Goal: Task Accomplishment & Management: Complete application form

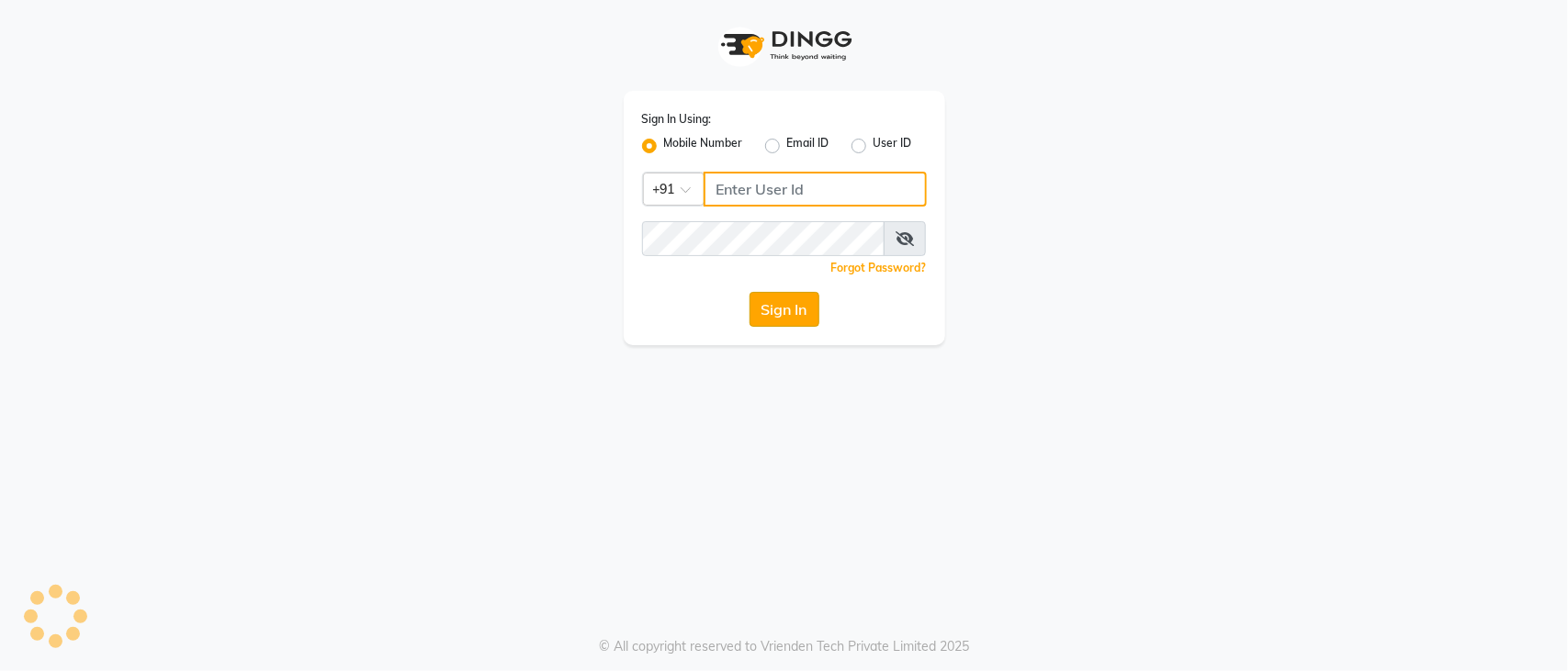
type input "9850267337"
click at [793, 313] on button "Sign In" at bounding box center [784, 310] width 70 height 35
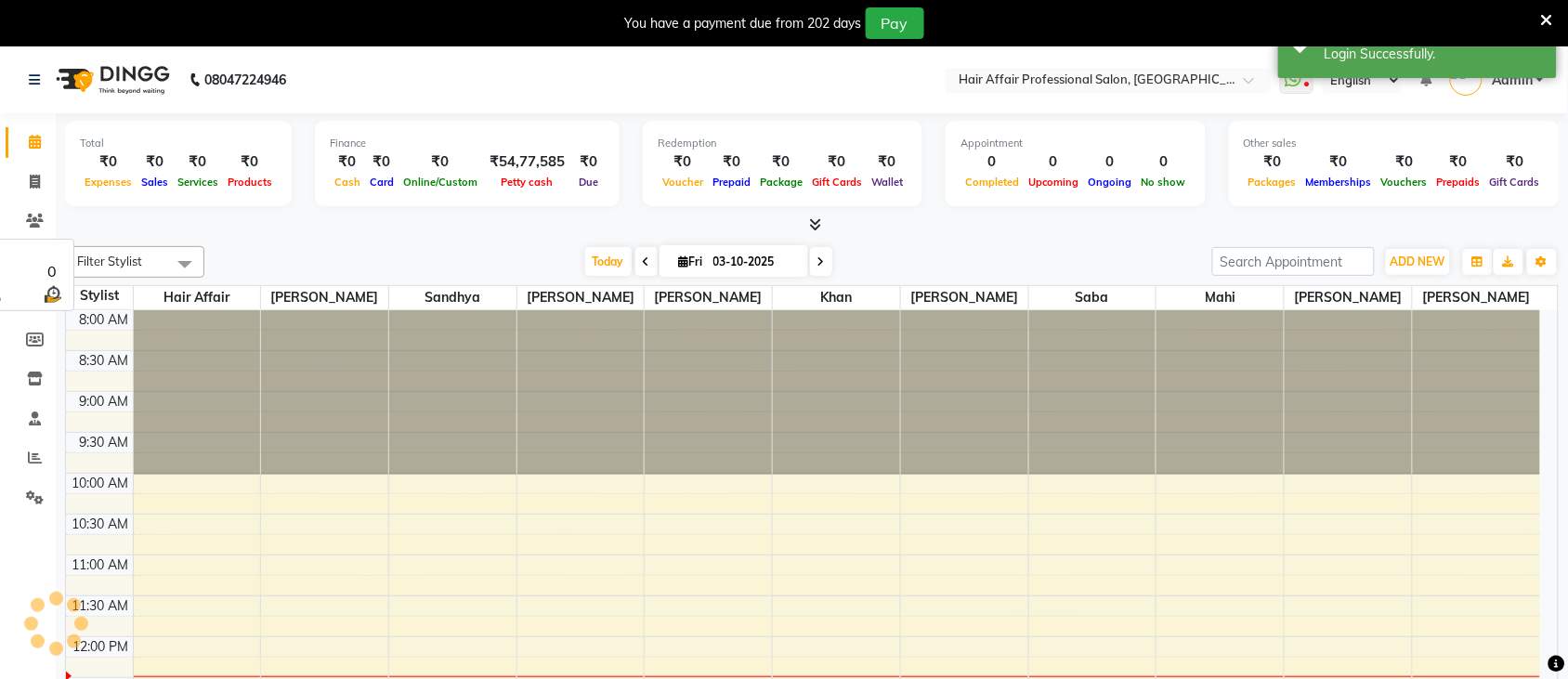
select select "en"
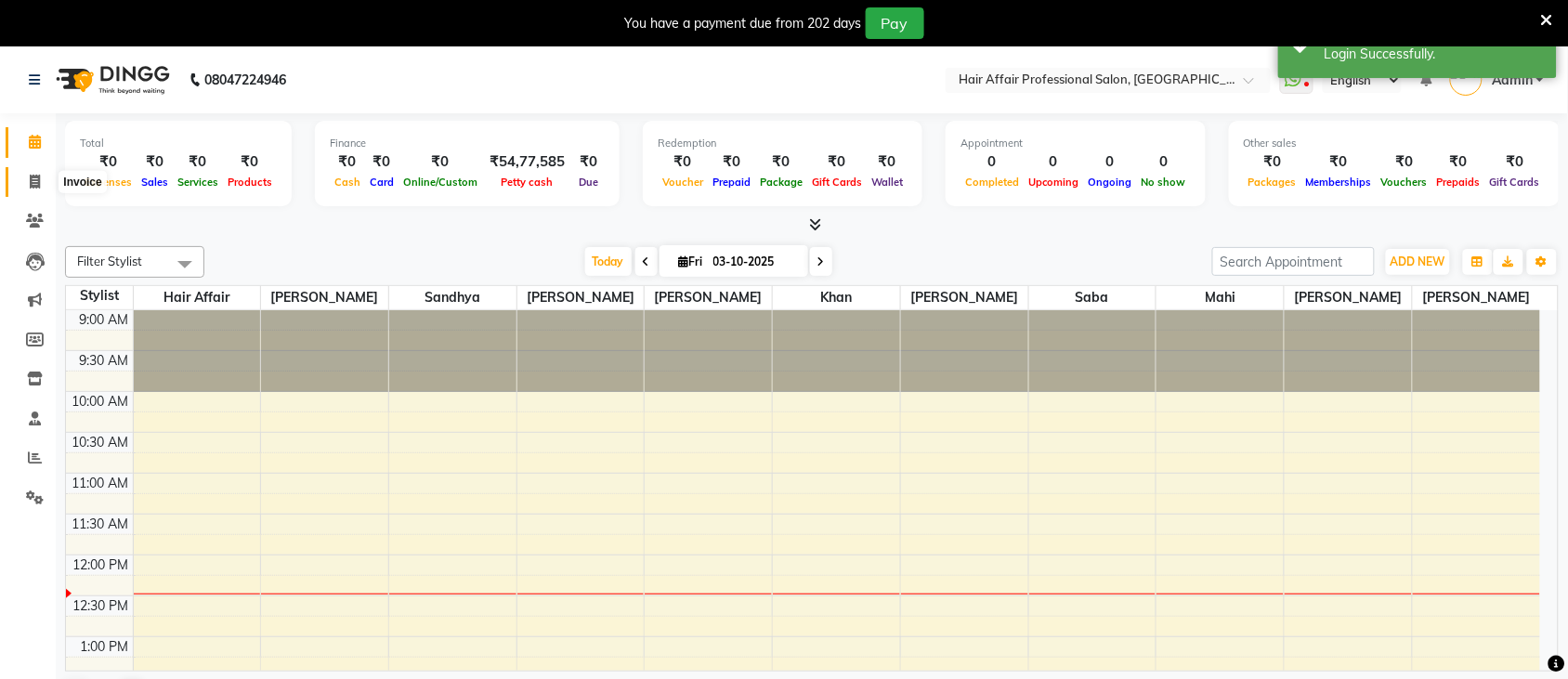
click at [33, 179] on icon at bounding box center [35, 181] width 10 height 14
select select "service"
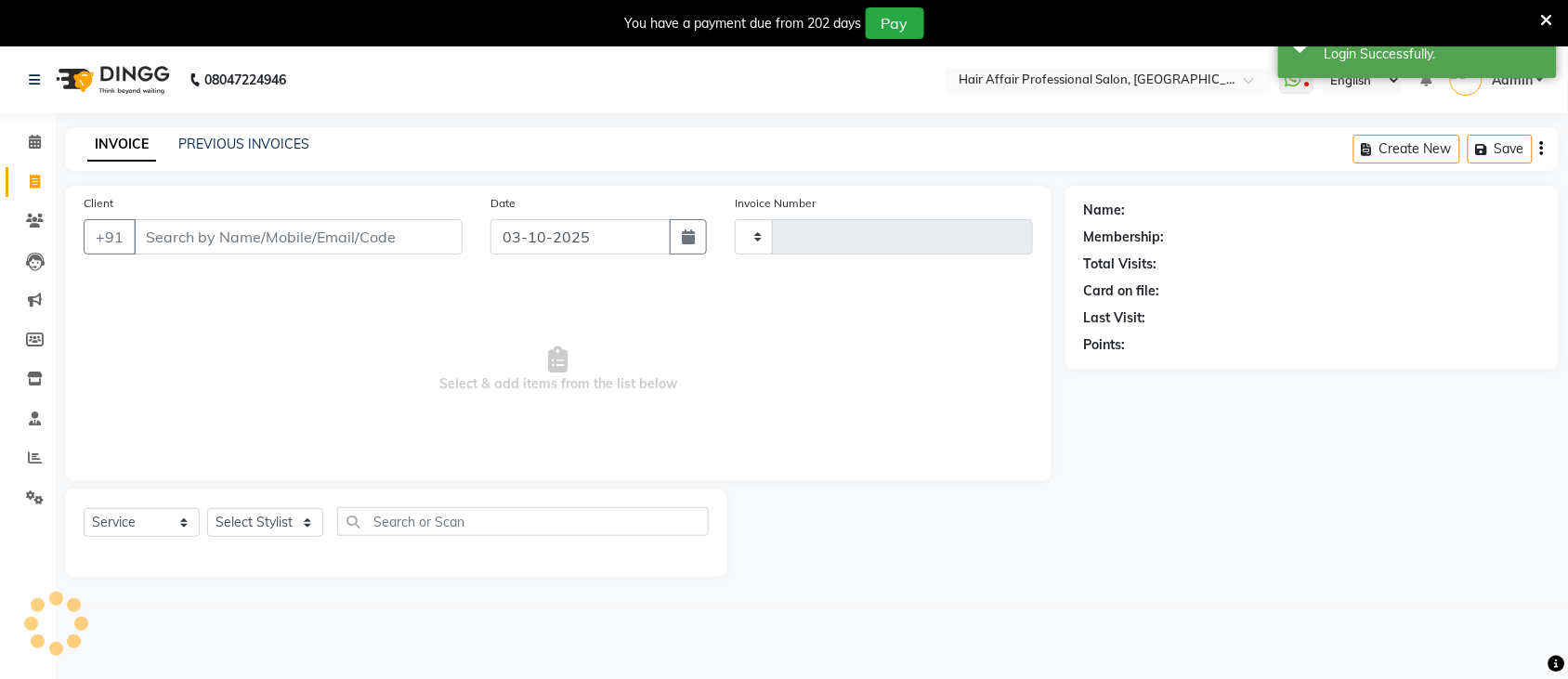
type input "2215"
select select "657"
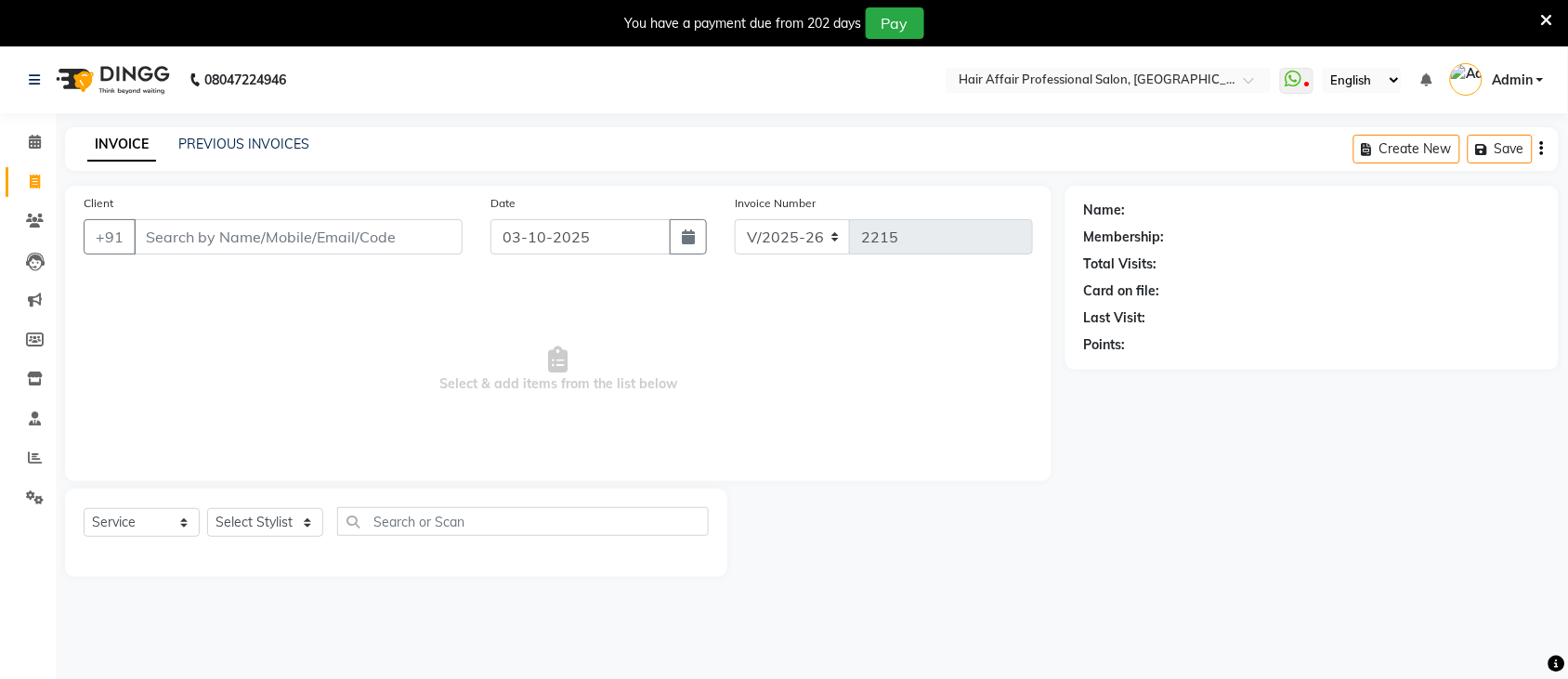
click at [332, 254] on div "+91" at bounding box center [273, 237] width 379 height 36
click at [410, 239] on input "Client" at bounding box center [298, 237] width 329 height 36
click at [404, 227] on input "Client" at bounding box center [298, 237] width 329 height 36
click at [680, 239] on button "button" at bounding box center [688, 237] width 38 height 36
select select "10"
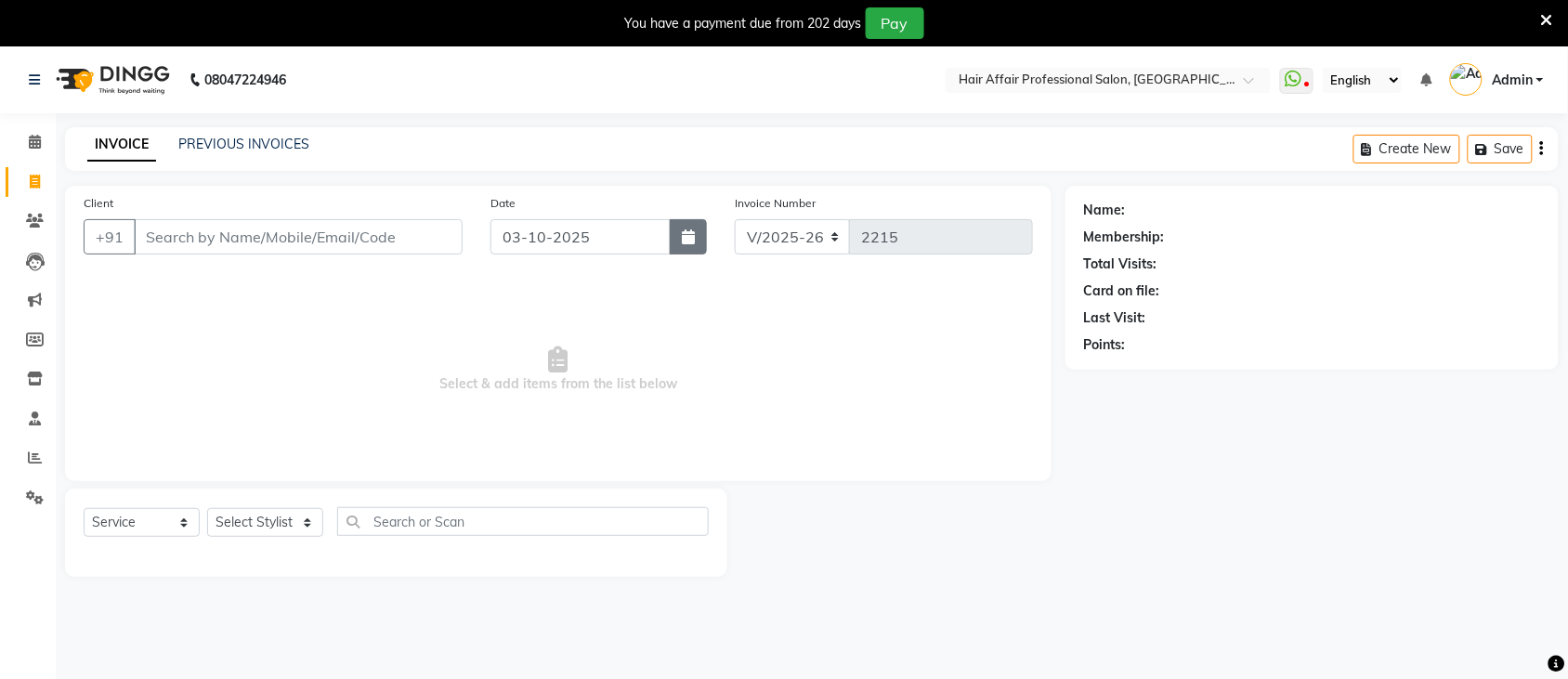
select select "2025"
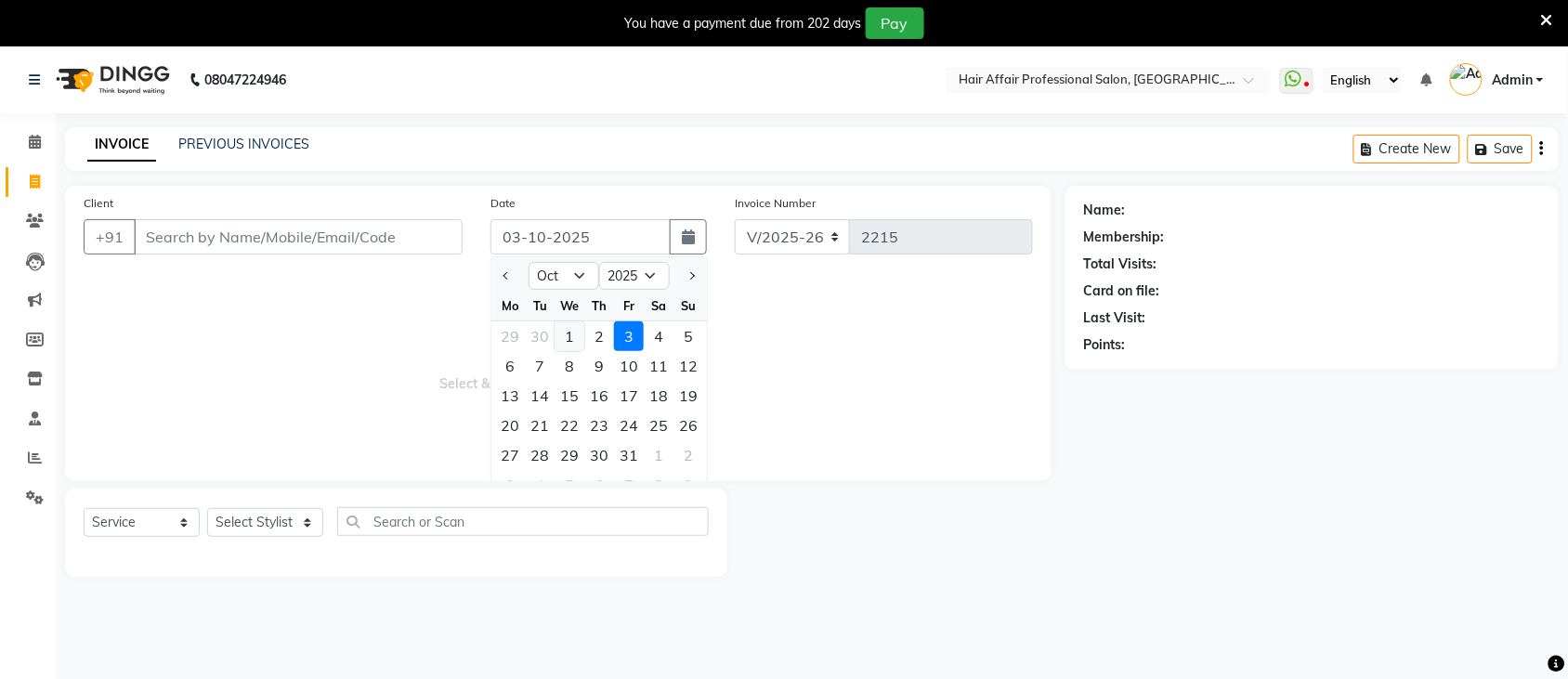
click at [573, 334] on div "1" at bounding box center [570, 336] width 30 height 30
type input "01-10-2025"
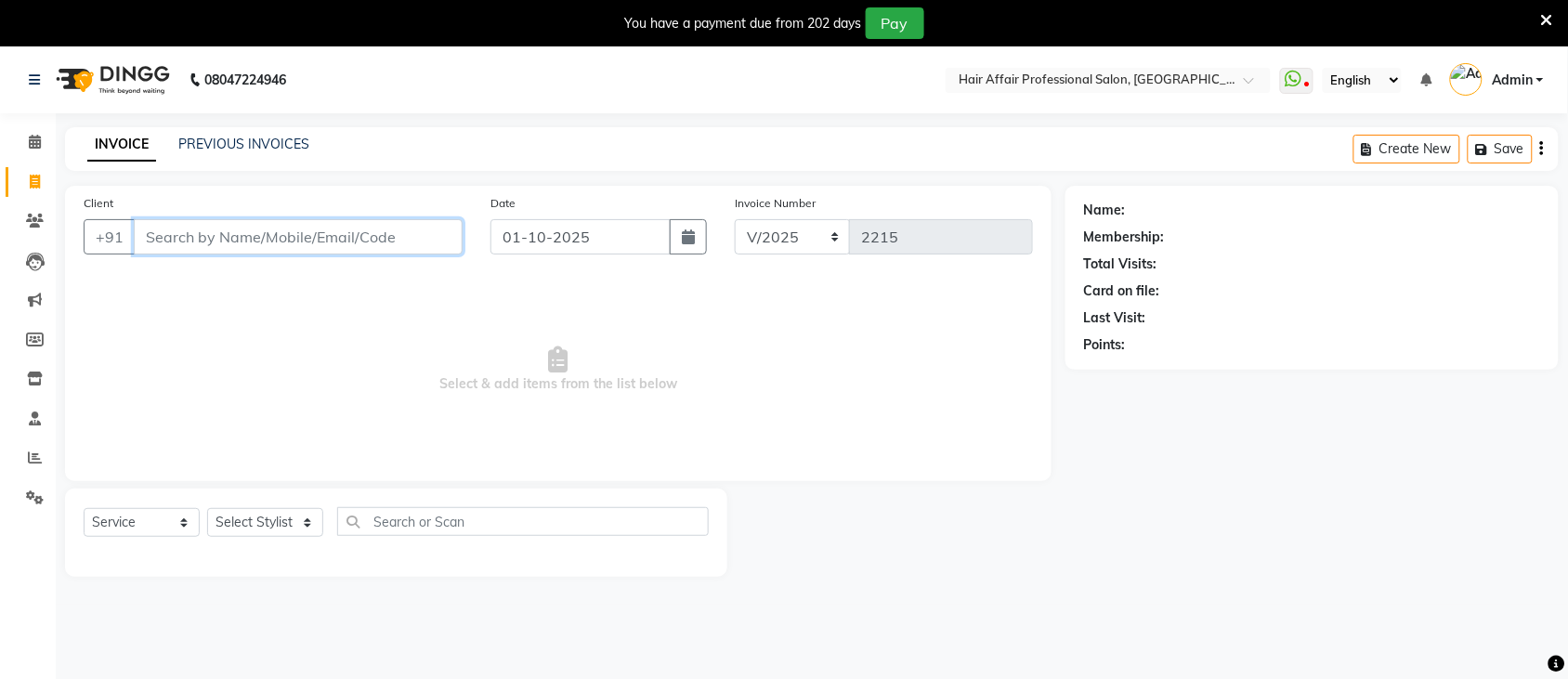
click at [379, 237] on input "Client" at bounding box center [298, 237] width 329 height 36
click at [407, 241] on input "Client" at bounding box center [298, 237] width 329 height 36
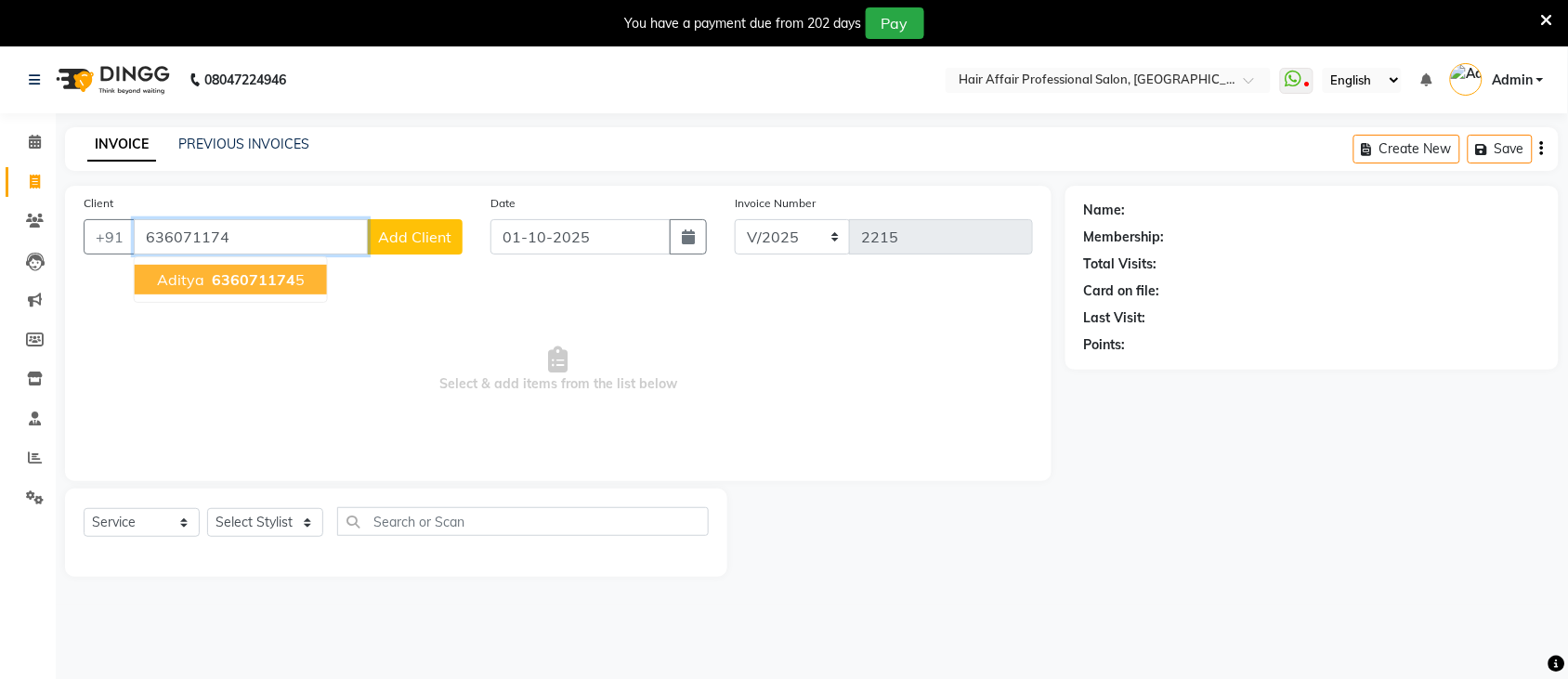
click at [266, 276] on span "636071174" at bounding box center [254, 280] width 84 height 19
type input "6360711745"
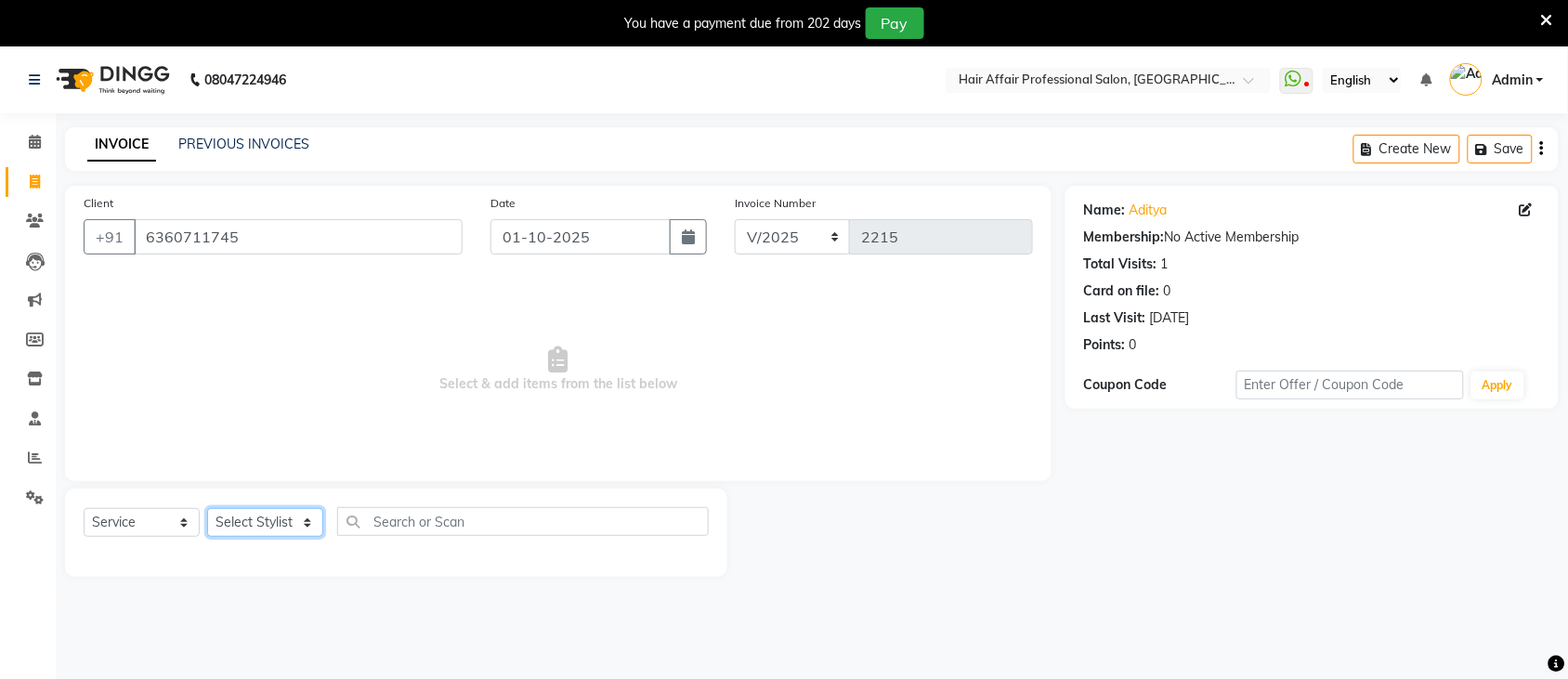
click at [247, 516] on select "Select Stylist [PERSON_NAME] [PERSON_NAME] Hair Affair Khan [PERSON_NAME] [PERS…" at bounding box center [266, 522] width 116 height 29
select select "50754"
click at [208, 508] on select "Select Stylist [PERSON_NAME] [PERSON_NAME] Hair Affair Khan [PERSON_NAME] [PERS…" at bounding box center [266, 522] width 116 height 29
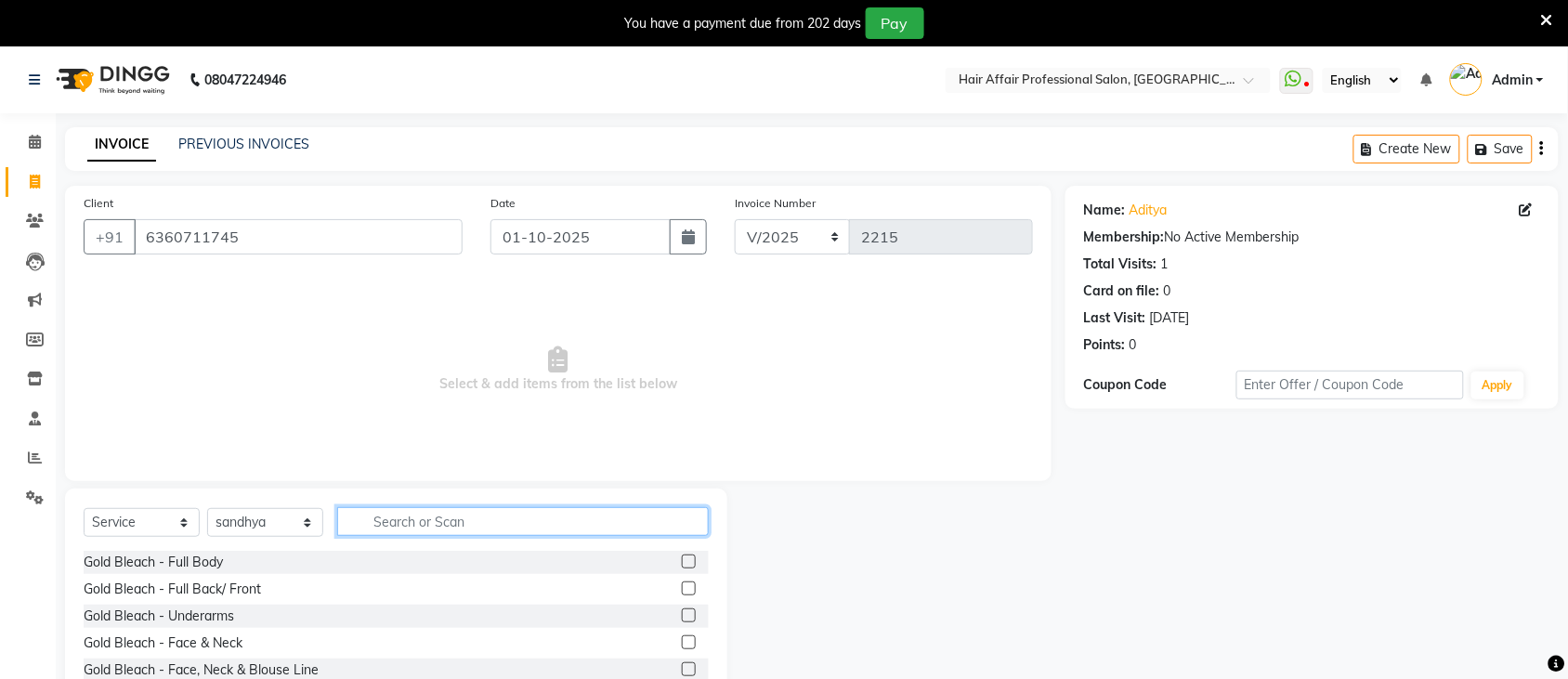
click at [474, 517] on input "text" at bounding box center [523, 521] width 372 height 29
click at [600, 514] on input "text" at bounding box center [523, 521] width 372 height 29
type input "fac"
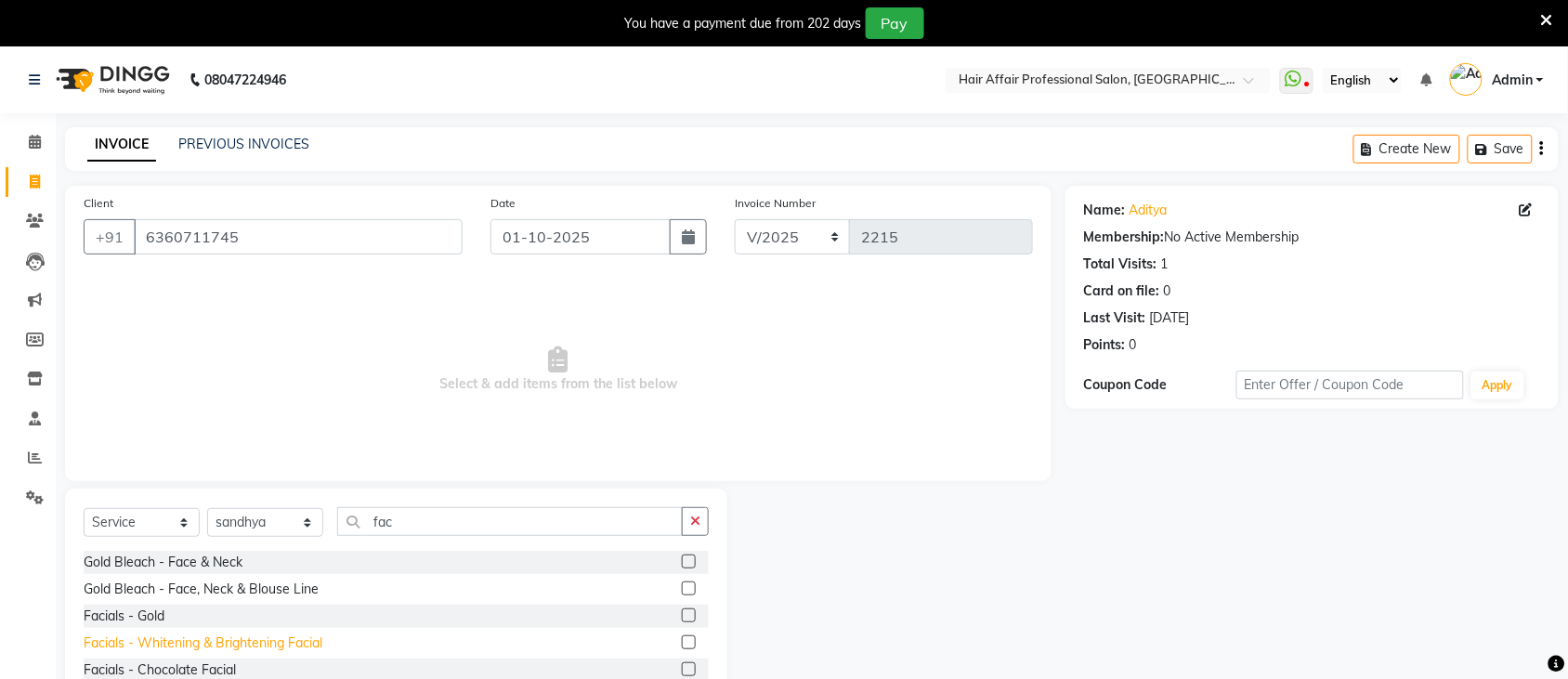
click at [302, 640] on div "Facials - Whitening & Brightening Facial" at bounding box center [203, 643] width 238 height 20
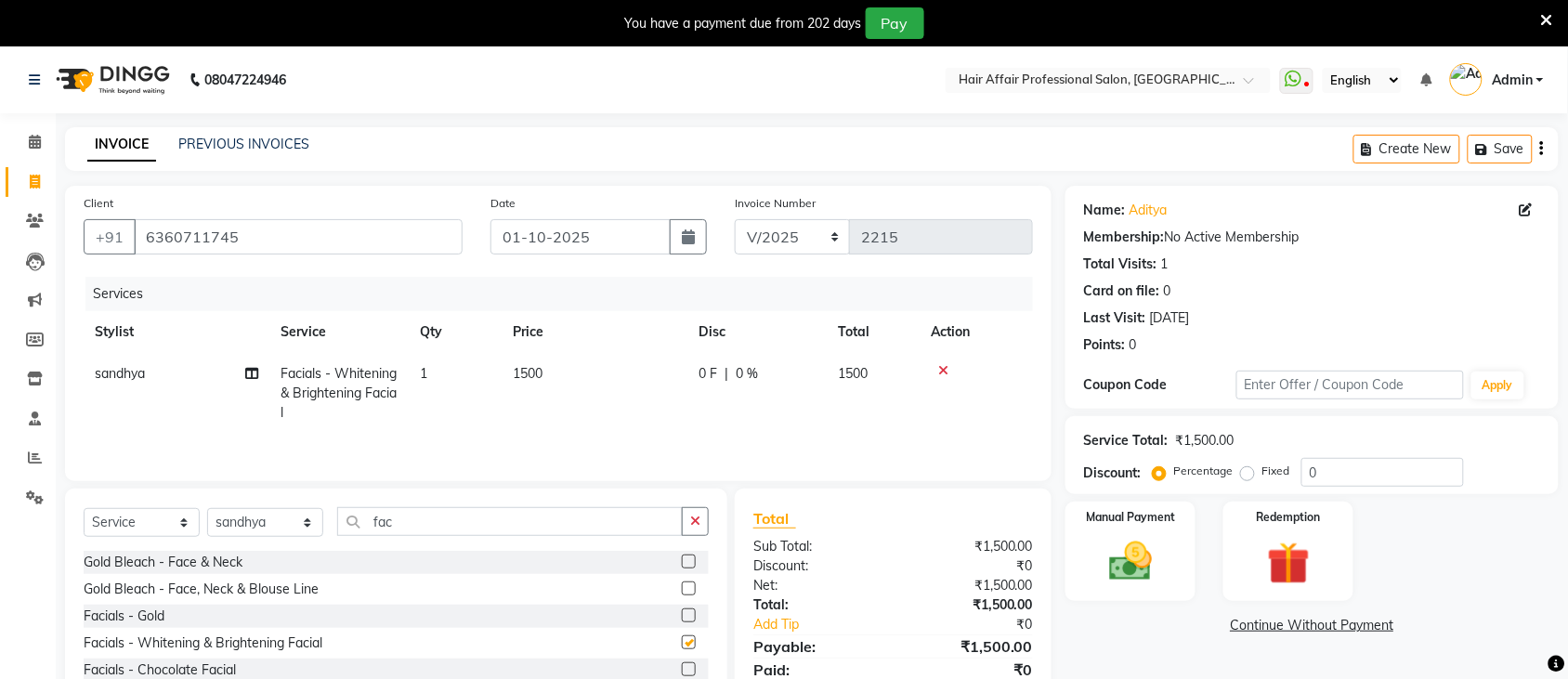
checkbox input "false"
click at [608, 394] on td "1500" at bounding box center [594, 394] width 186 height 81
select select "50754"
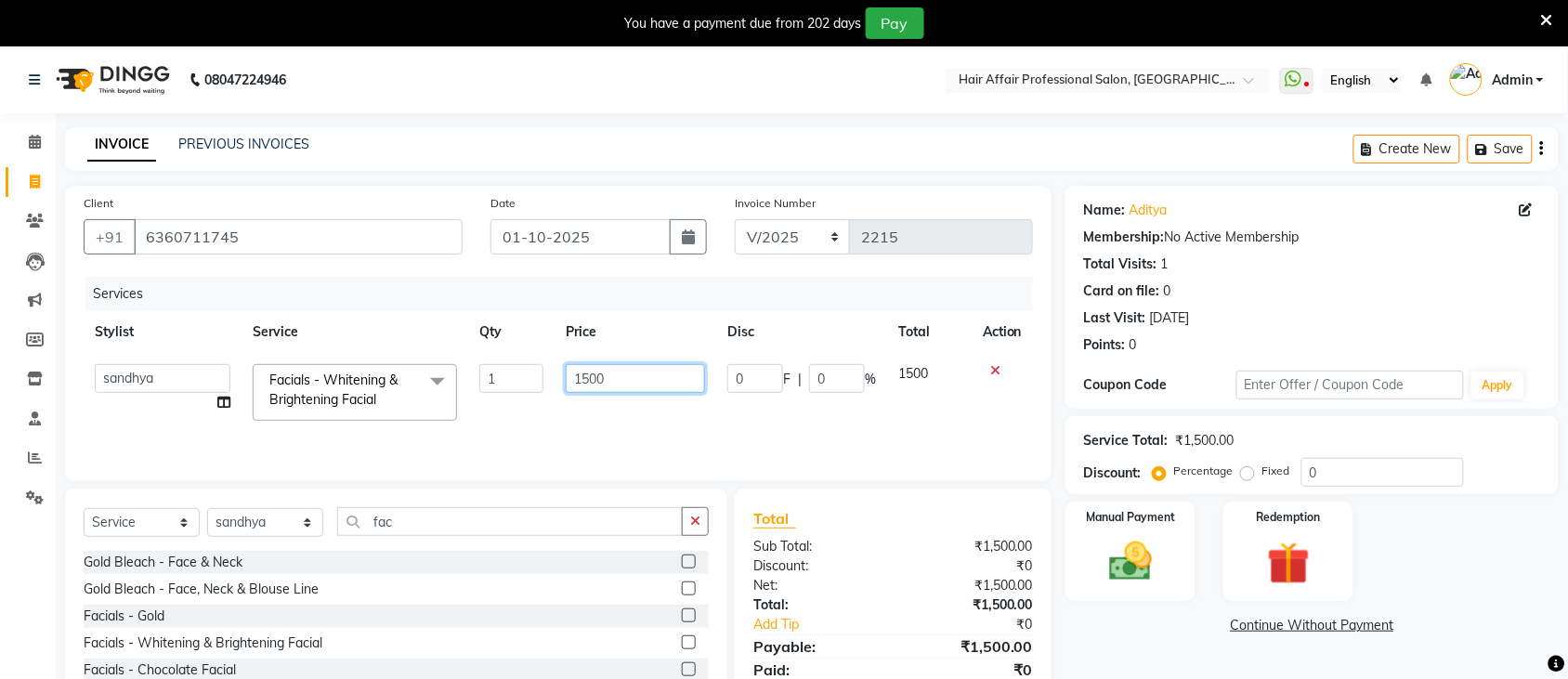
click at [669, 382] on input "1500" at bounding box center [636, 378] width 139 height 29
type input "5"
type input "2250"
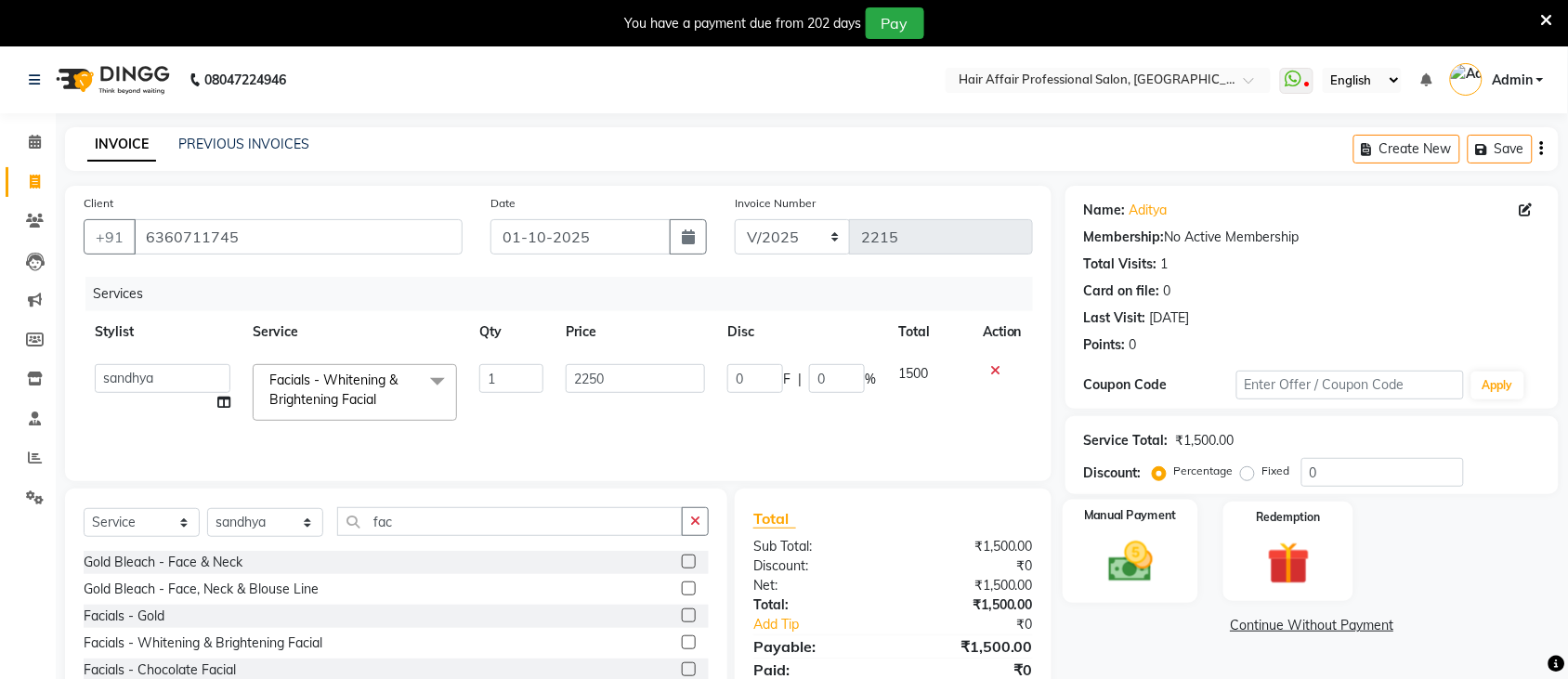
click at [1089, 569] on div "Manual Payment" at bounding box center [1130, 551] width 135 height 104
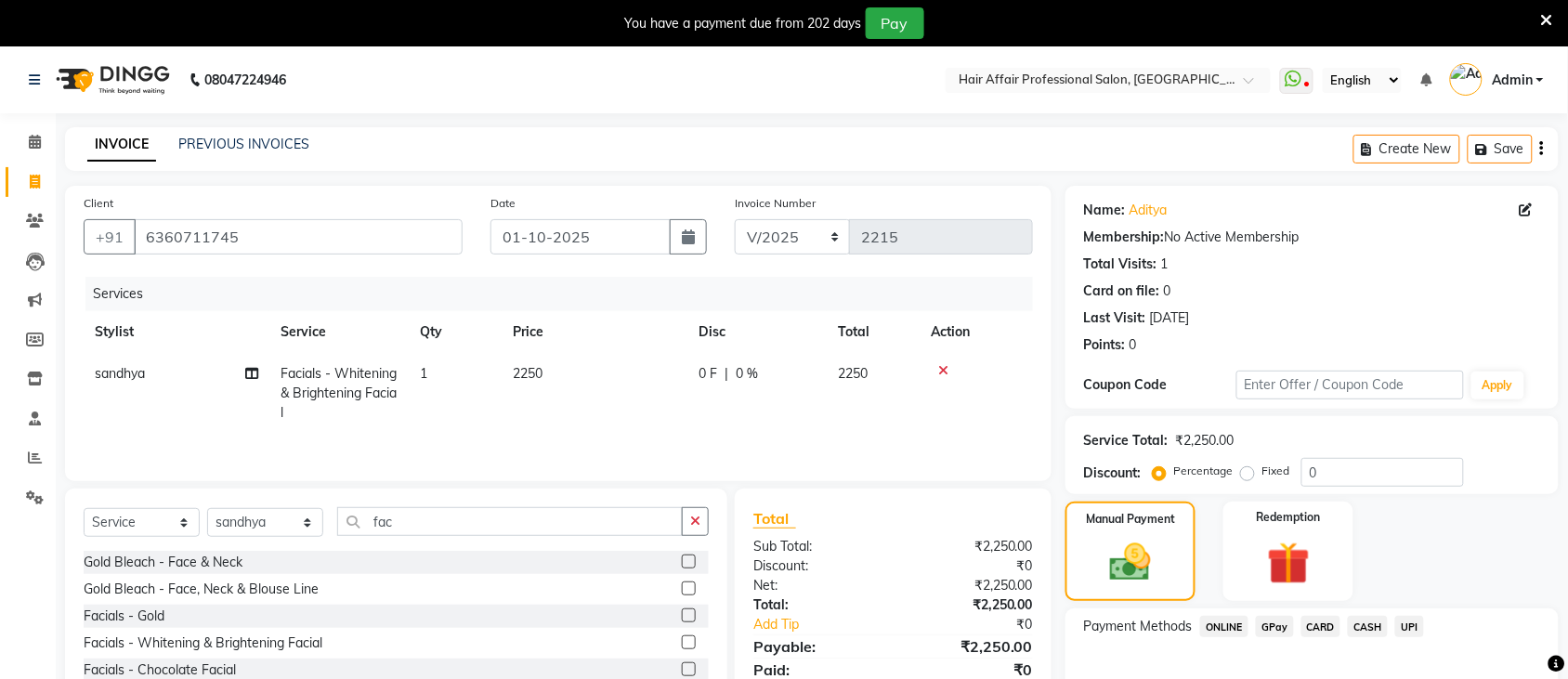
click at [1371, 629] on span "CASH" at bounding box center [1368, 626] width 40 height 22
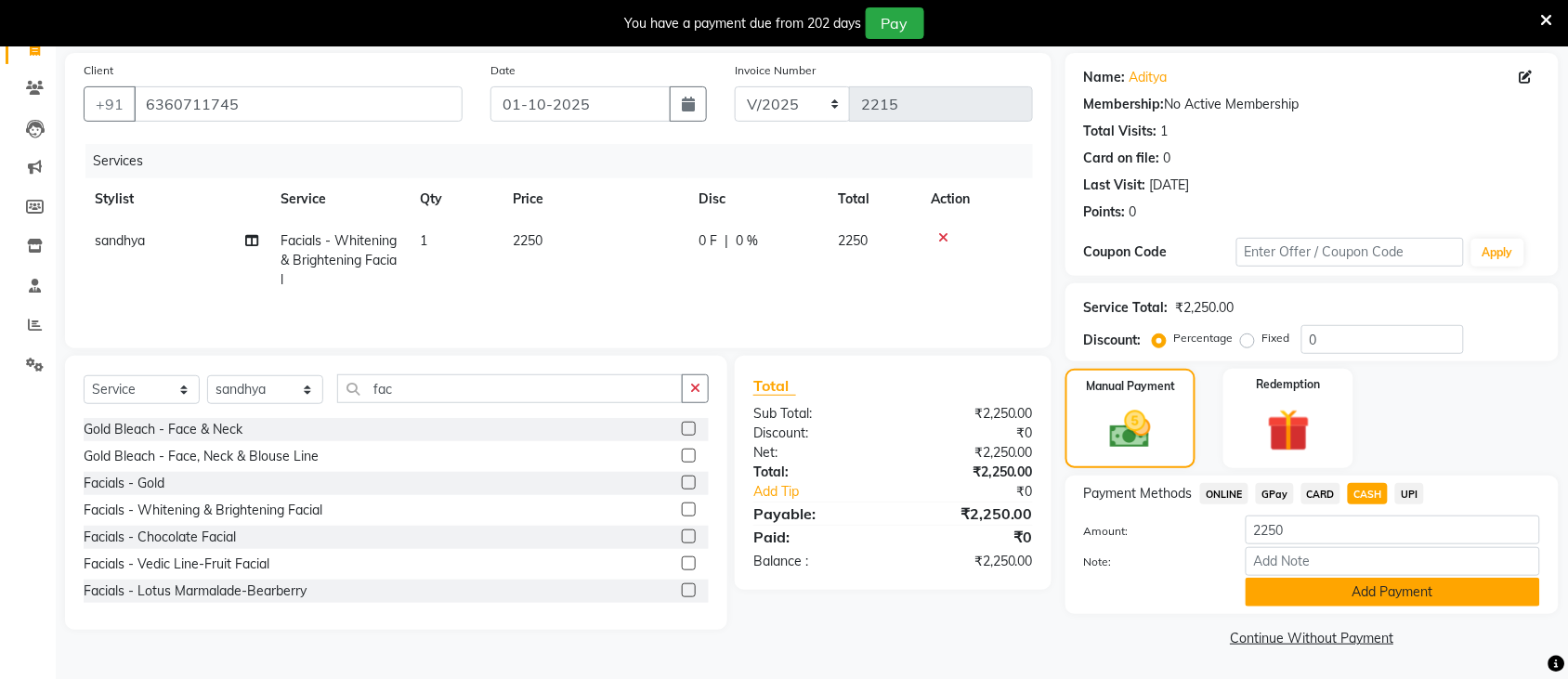
click at [1384, 597] on button "Add Payment" at bounding box center [1393, 592] width 295 height 29
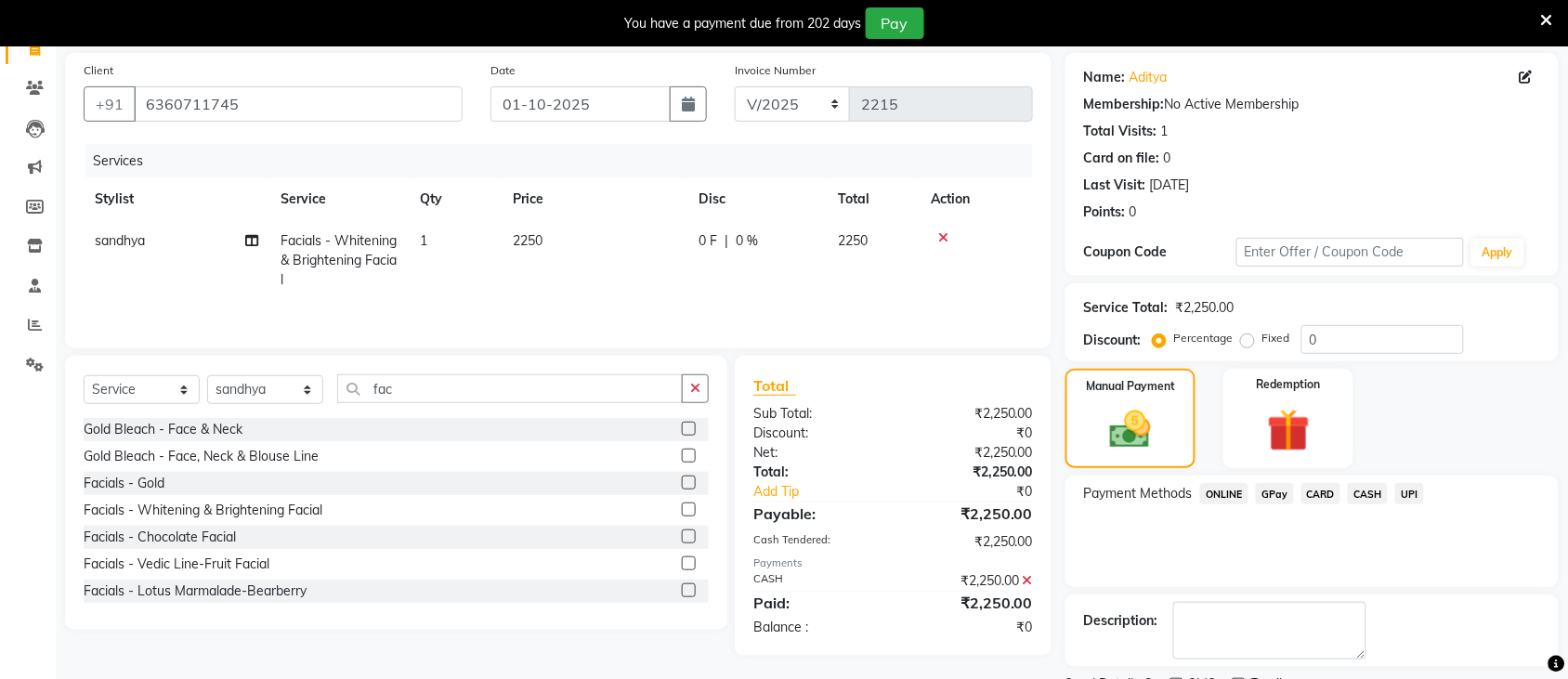
scroll to position [212, 0]
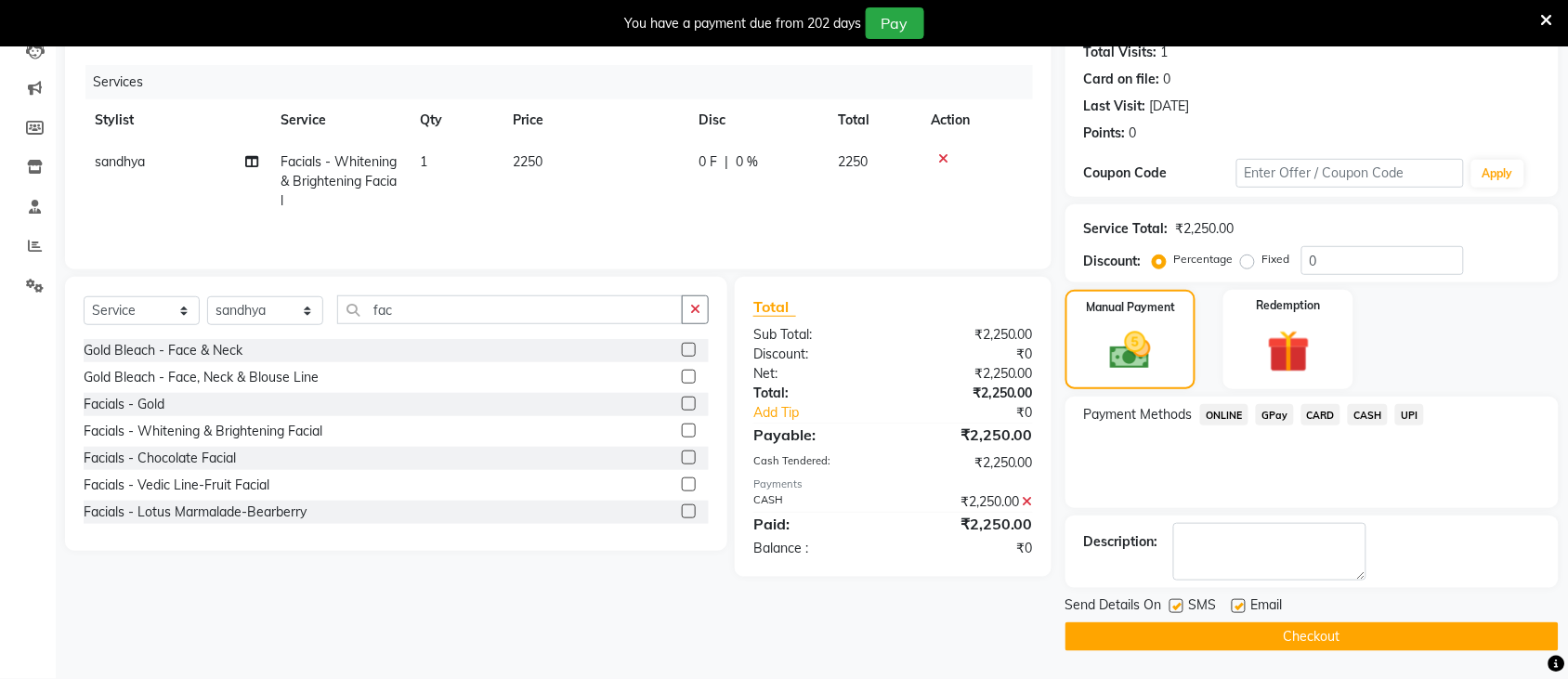
click at [1424, 640] on button "Checkout" at bounding box center [1312, 637] width 493 height 29
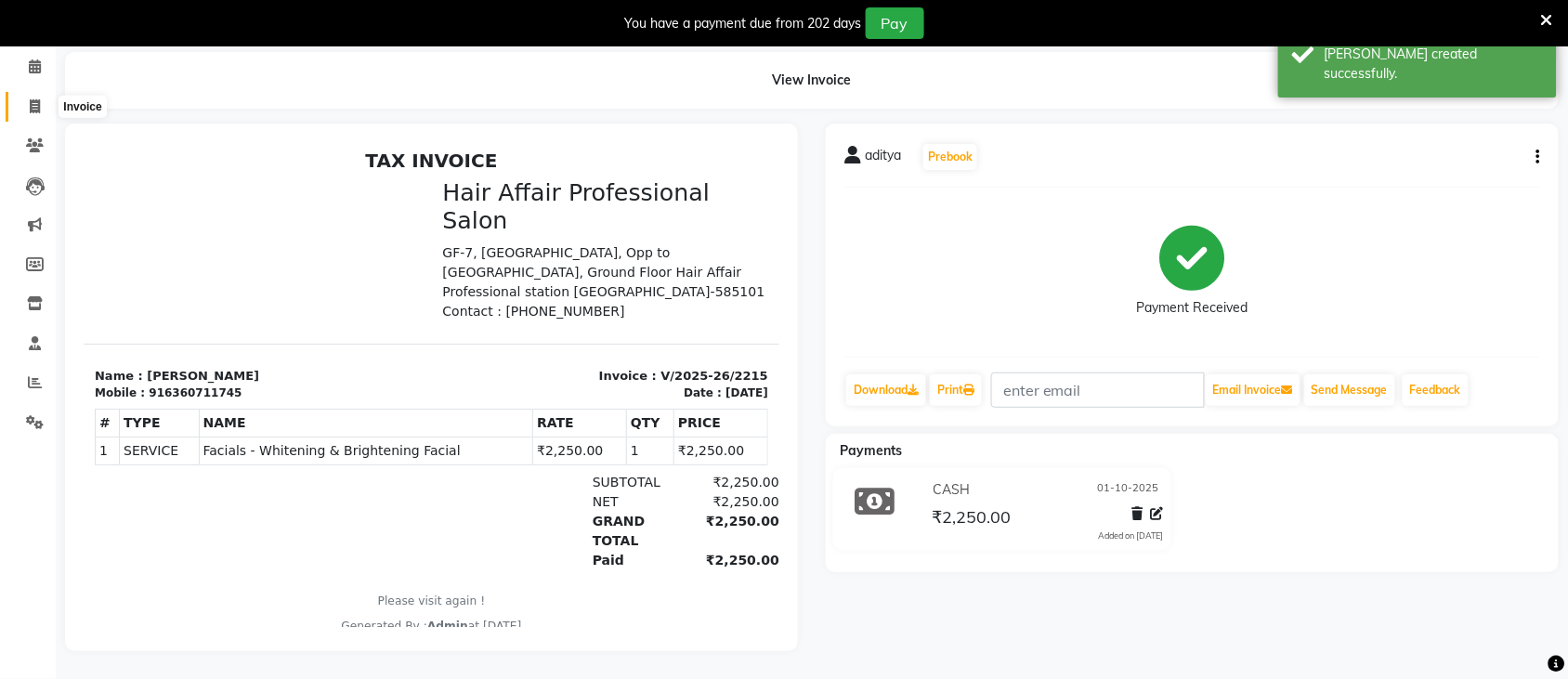
click at [35, 100] on icon at bounding box center [35, 106] width 10 height 14
select select "service"
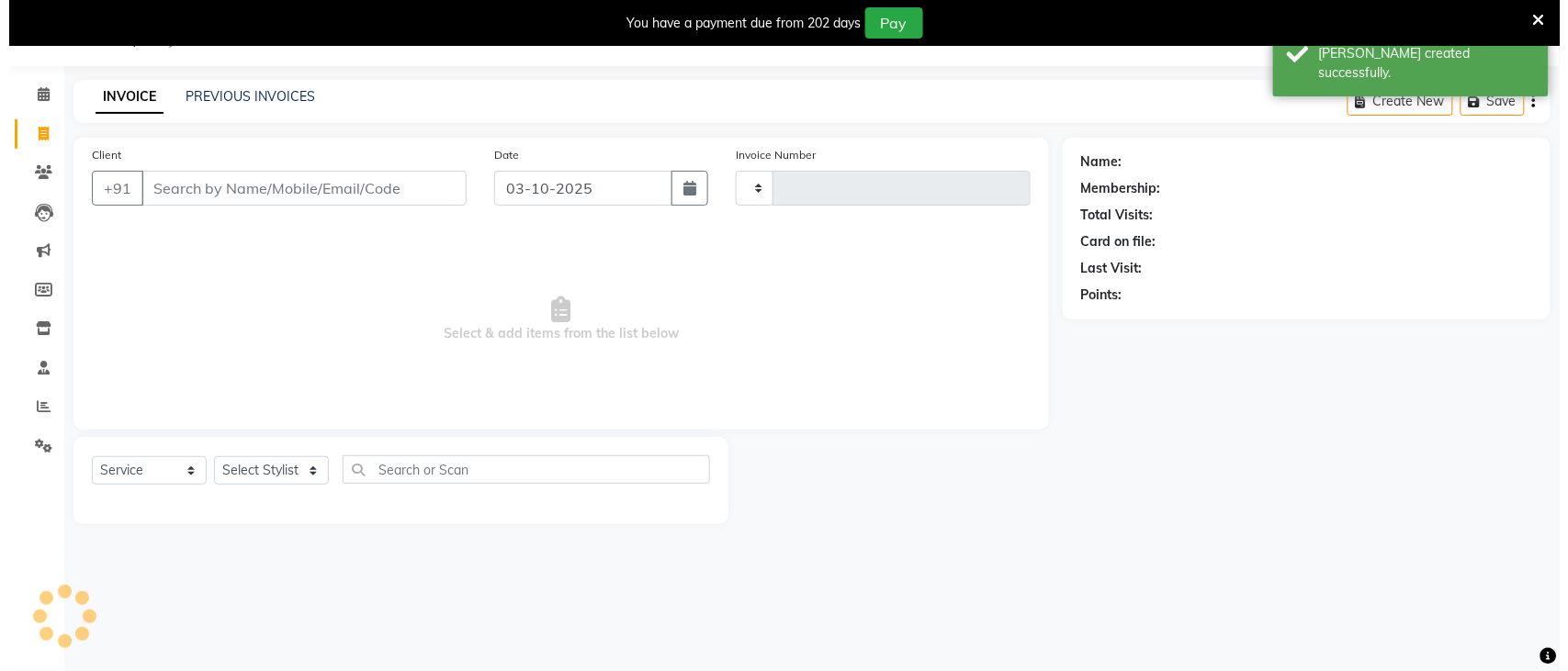
scroll to position [45, 0]
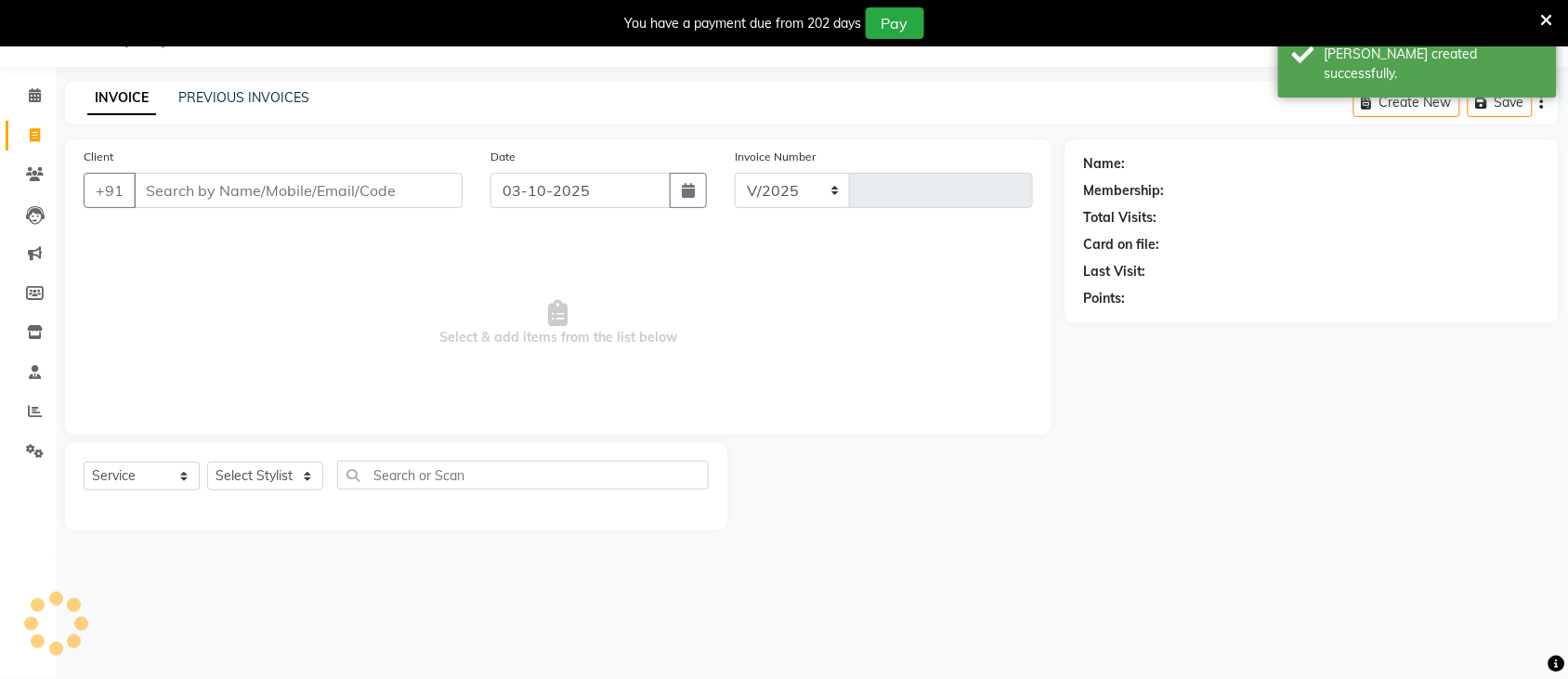
select select "657"
type input "2216"
click at [695, 202] on button "button" at bounding box center [688, 191] width 38 height 36
select select "10"
select select "2025"
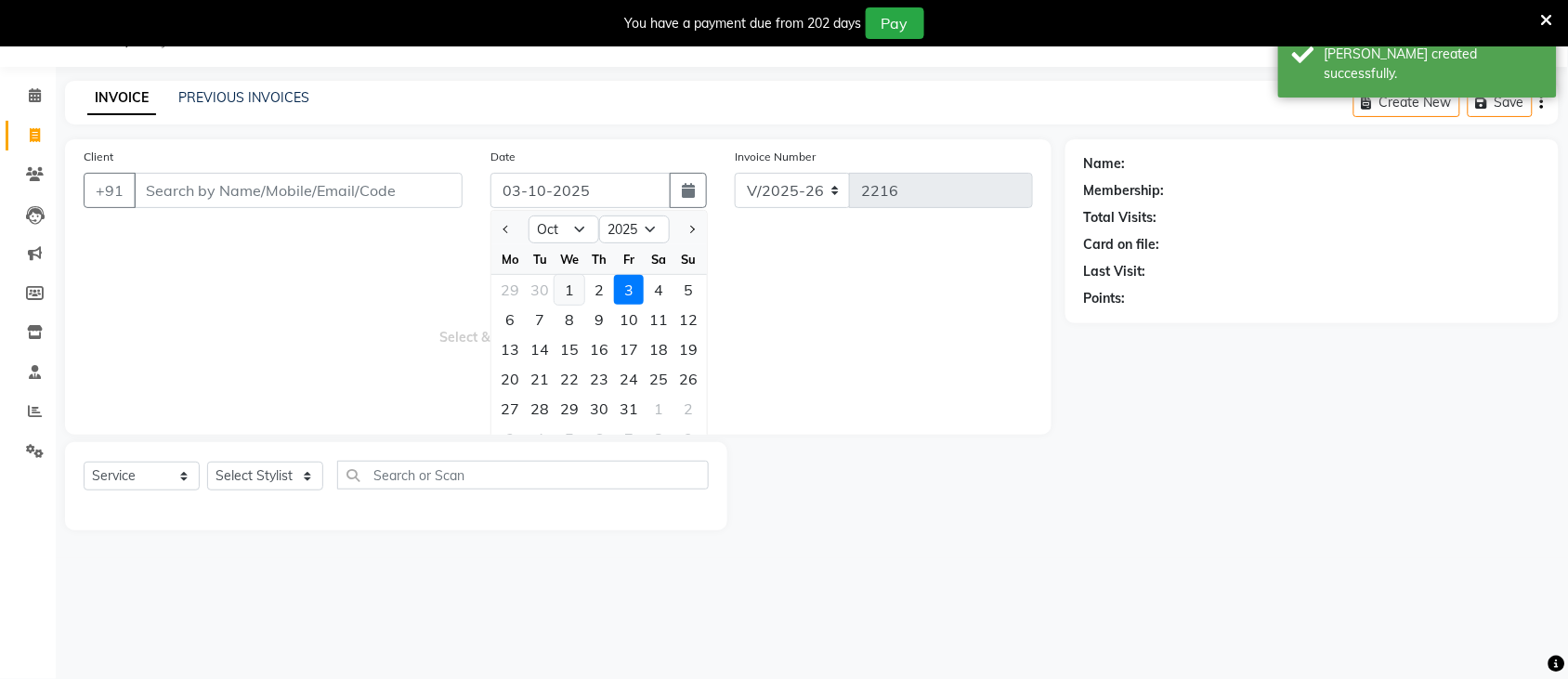
click at [569, 282] on div "1" at bounding box center [570, 290] width 30 height 30
type input "01-10-2025"
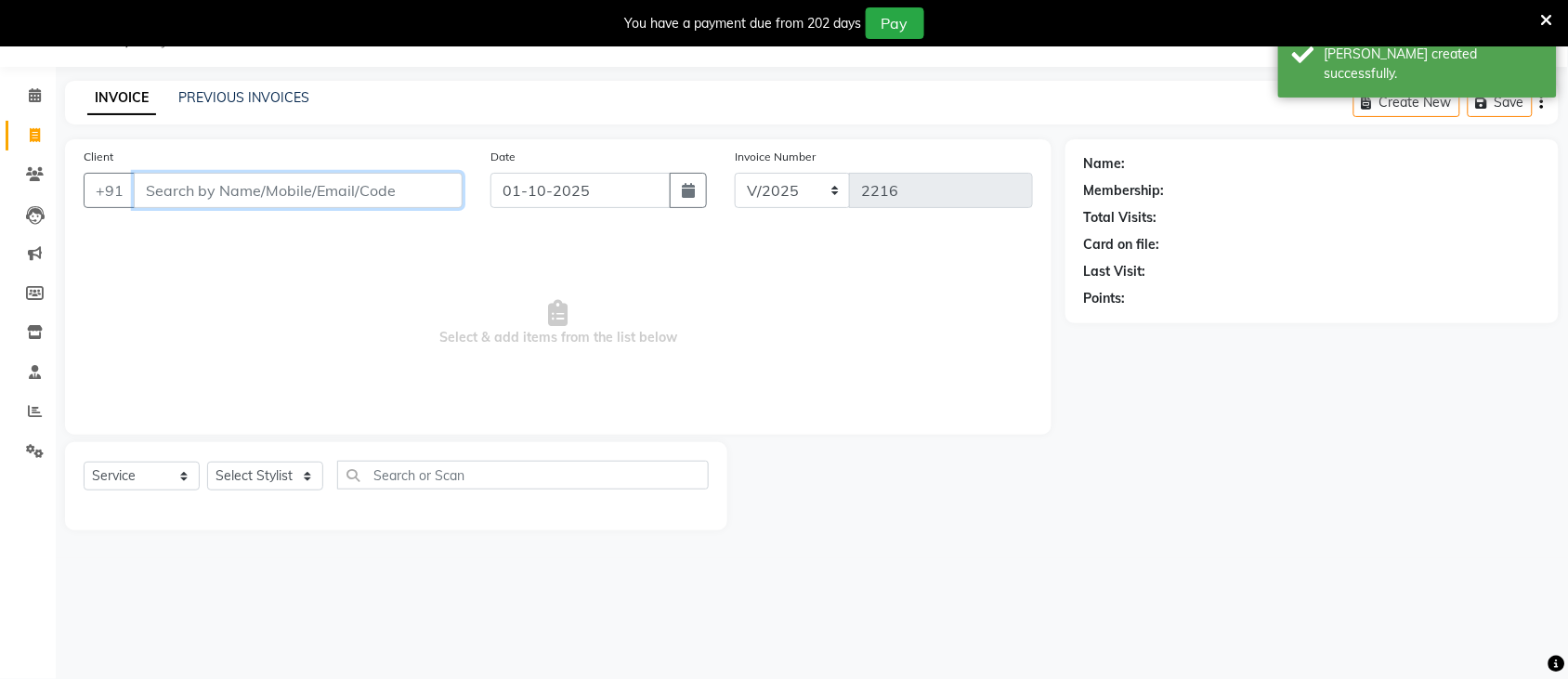
click at [400, 188] on input "Client" at bounding box center [298, 191] width 329 height 36
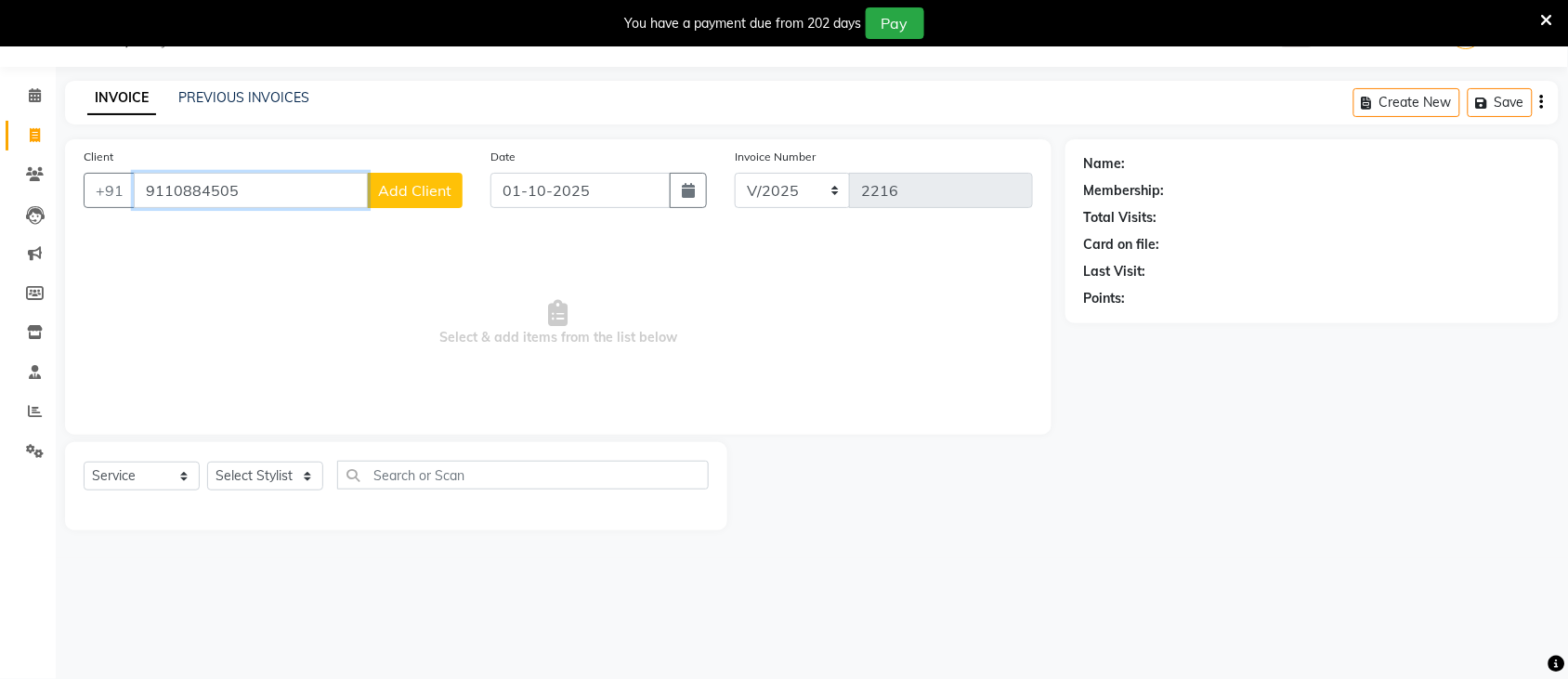
type input "9110884505"
click at [414, 181] on span "Add Client" at bounding box center [415, 191] width 73 height 19
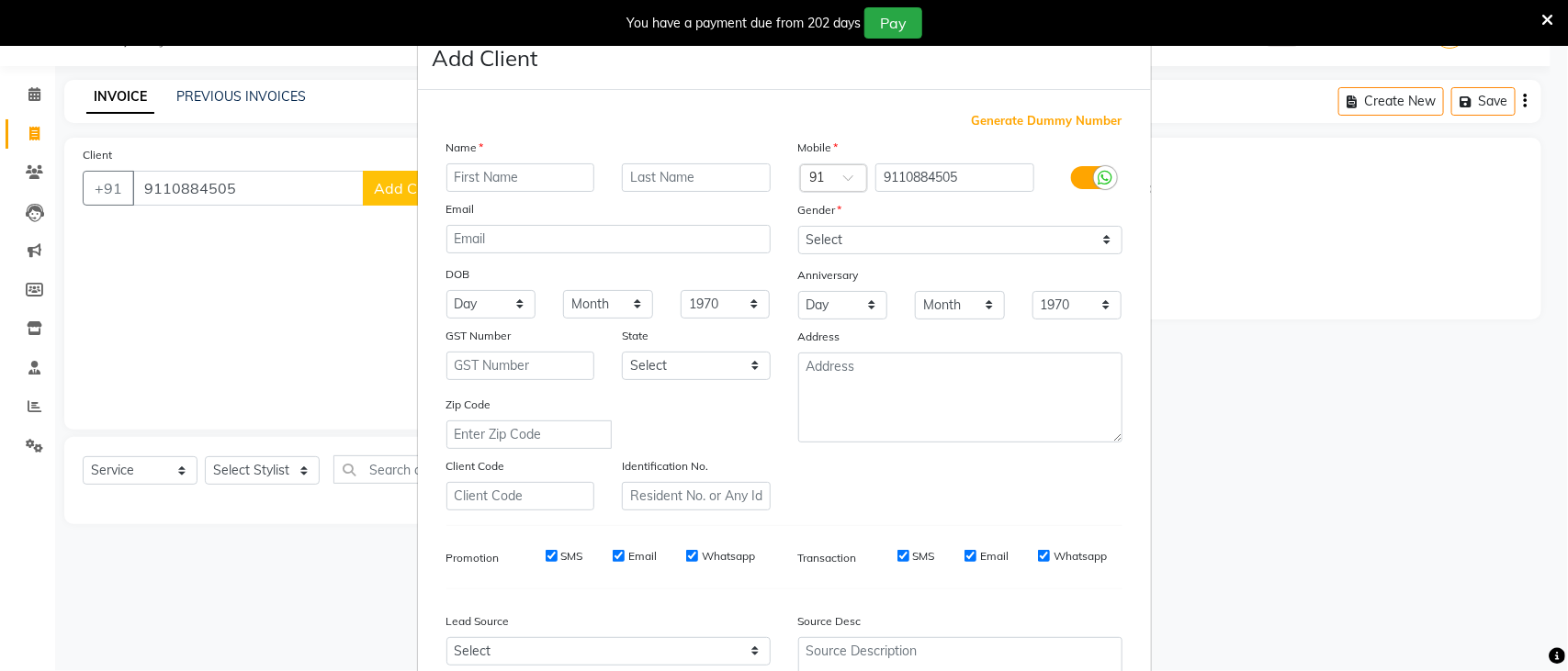
click at [572, 170] on input "text" at bounding box center [521, 177] width 149 height 29
type input "Mam"
click at [873, 230] on select "Select [DEMOGRAPHIC_DATA] [DEMOGRAPHIC_DATA] Other Prefer Not To Say" at bounding box center [960, 239] width 324 height 29
select select "[DEMOGRAPHIC_DATA]"
click at [798, 226] on select "Select [DEMOGRAPHIC_DATA] [DEMOGRAPHIC_DATA] Other Prefer Not To Say" at bounding box center [960, 239] width 324 height 29
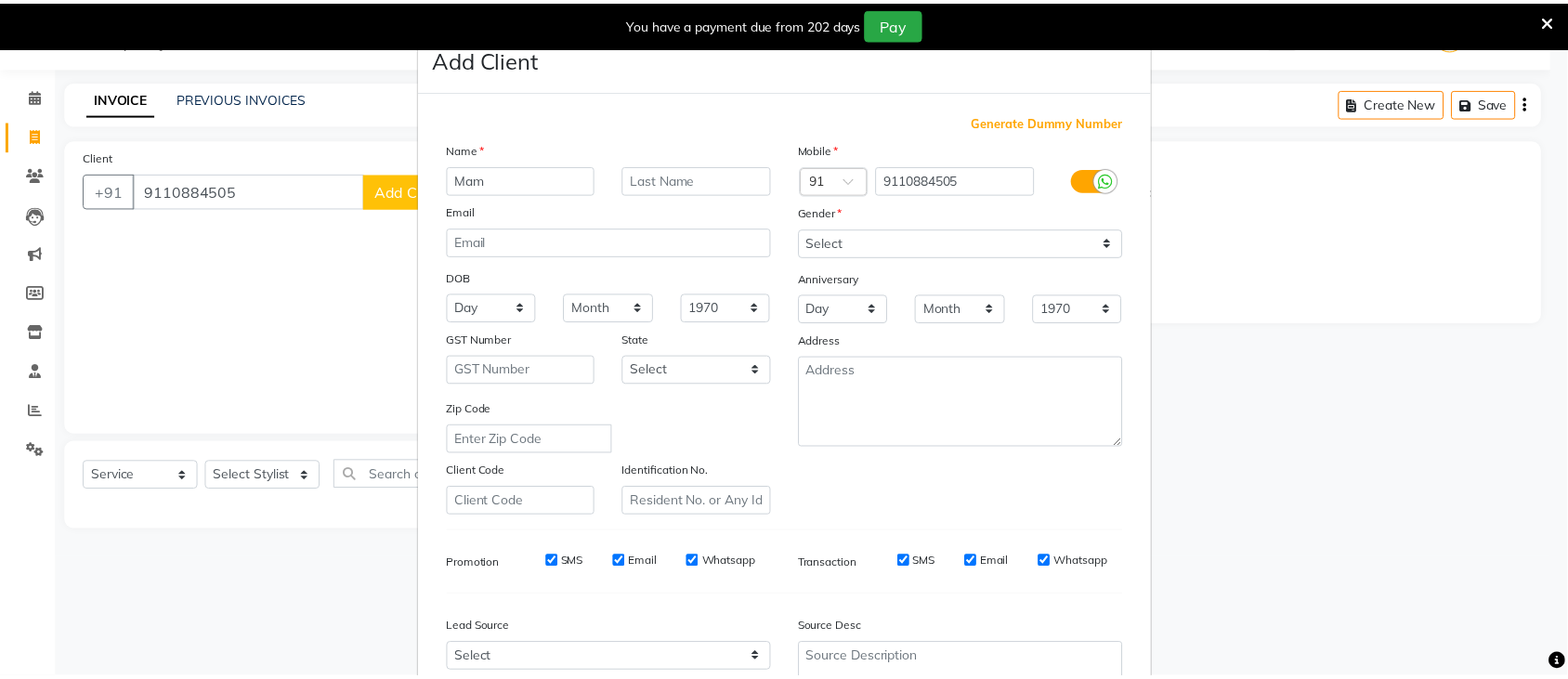
scroll to position [172, 0]
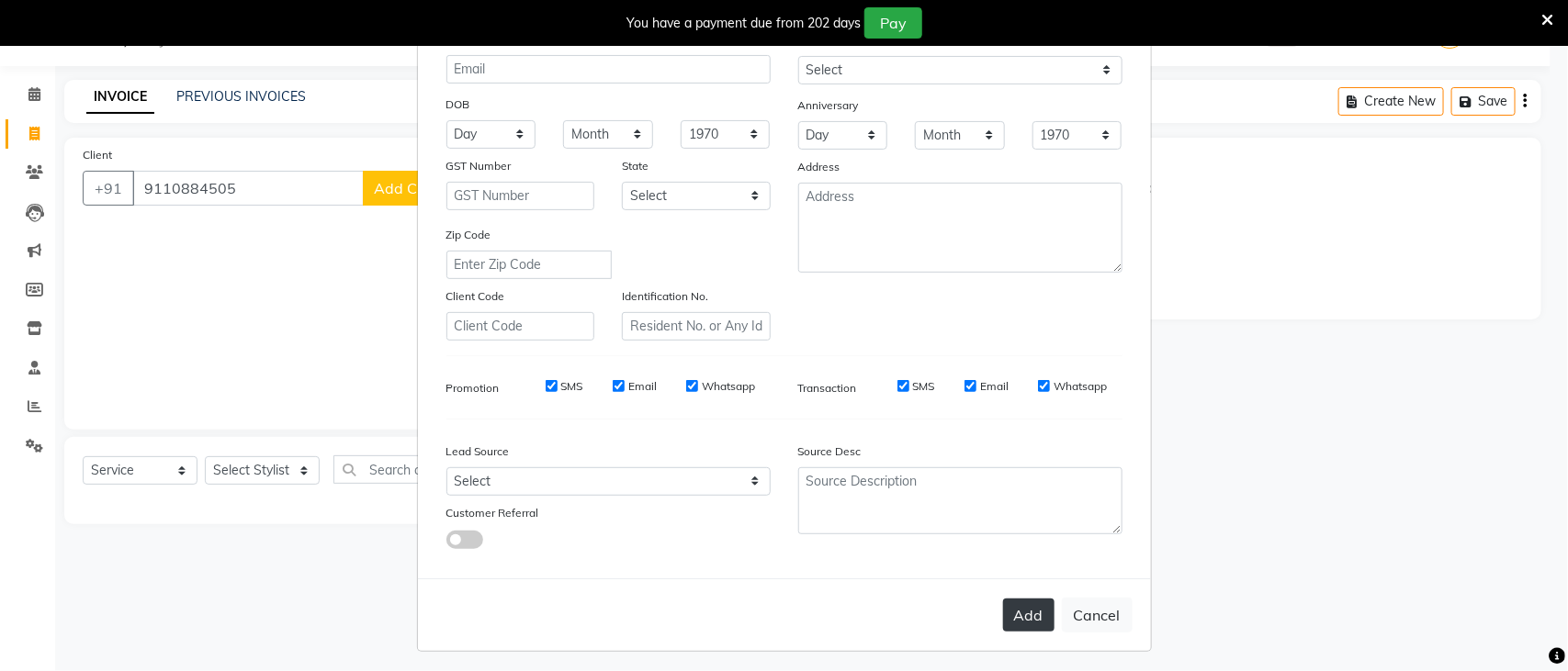
click at [1003, 608] on button "Add" at bounding box center [1028, 615] width 51 height 33
select select
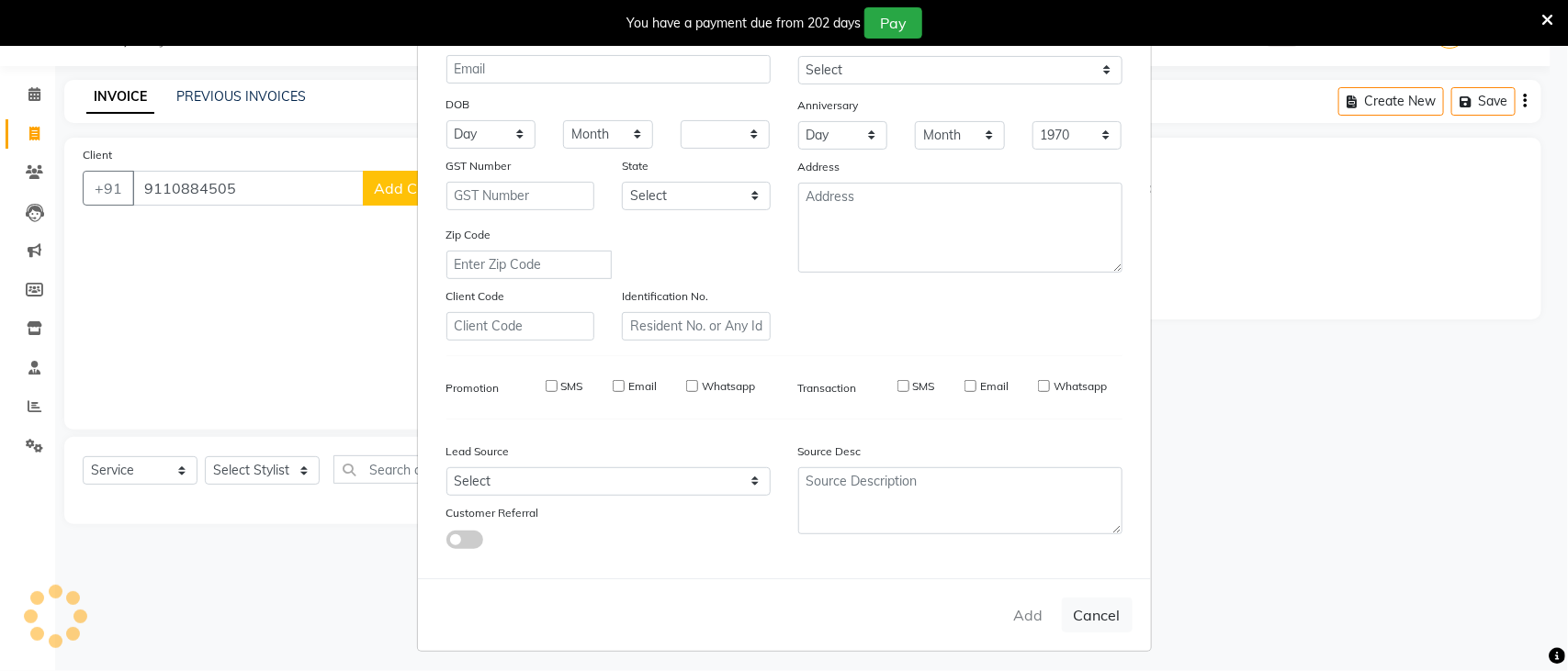
select select
checkbox input "false"
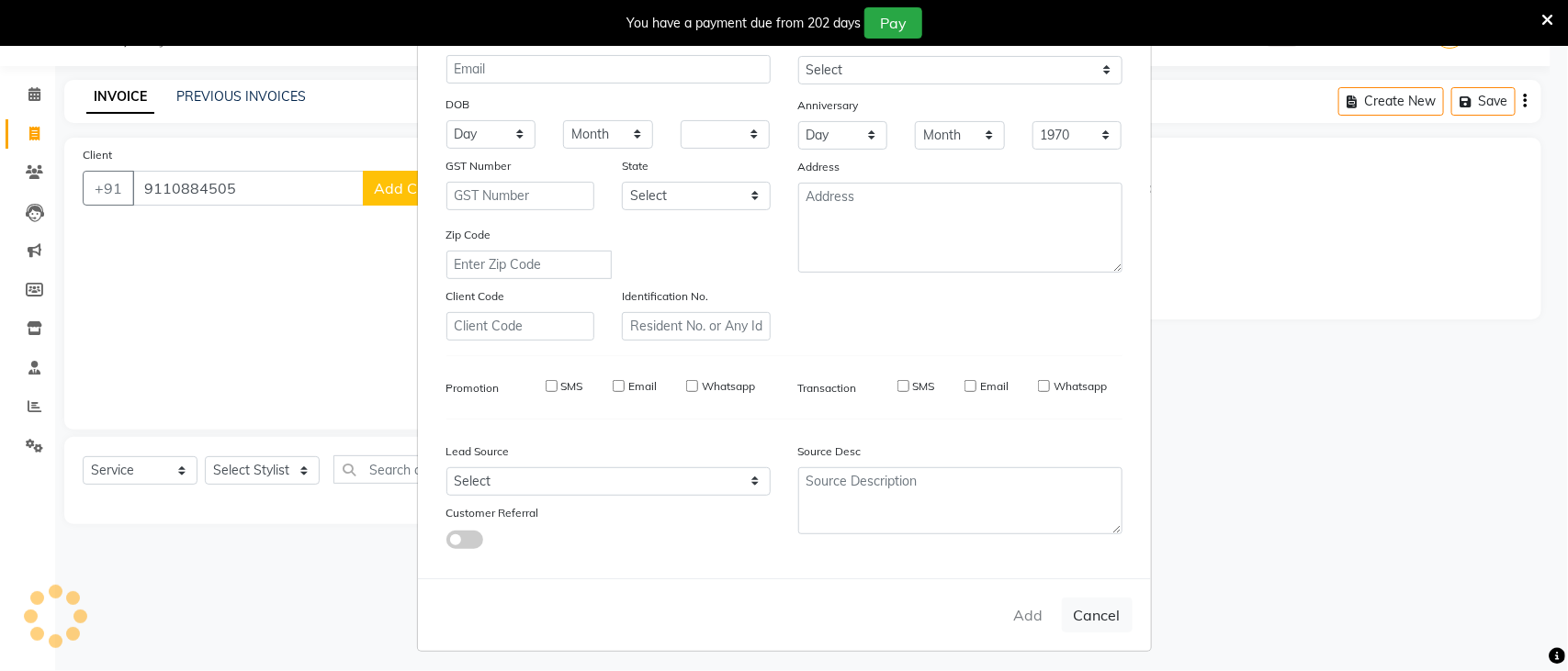
checkbox input "false"
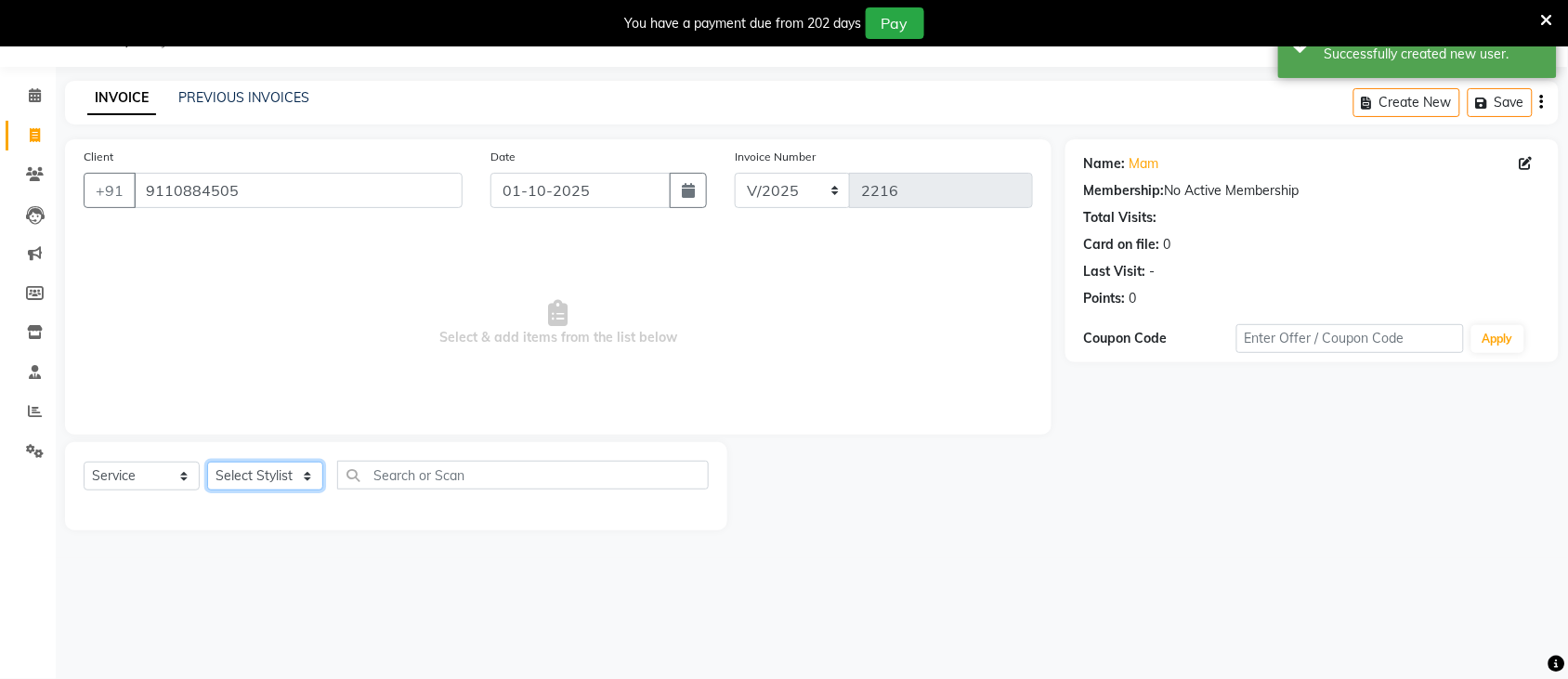
click at [284, 481] on select "Select Stylist [PERSON_NAME] [PERSON_NAME] Hair Affair Khan [PERSON_NAME] [PERS…" at bounding box center [266, 476] width 116 height 29
select select "88626"
click at [208, 462] on select "Select Stylist [PERSON_NAME] [PERSON_NAME] Hair Affair Khan [PERSON_NAME] [PERS…" at bounding box center [266, 476] width 116 height 29
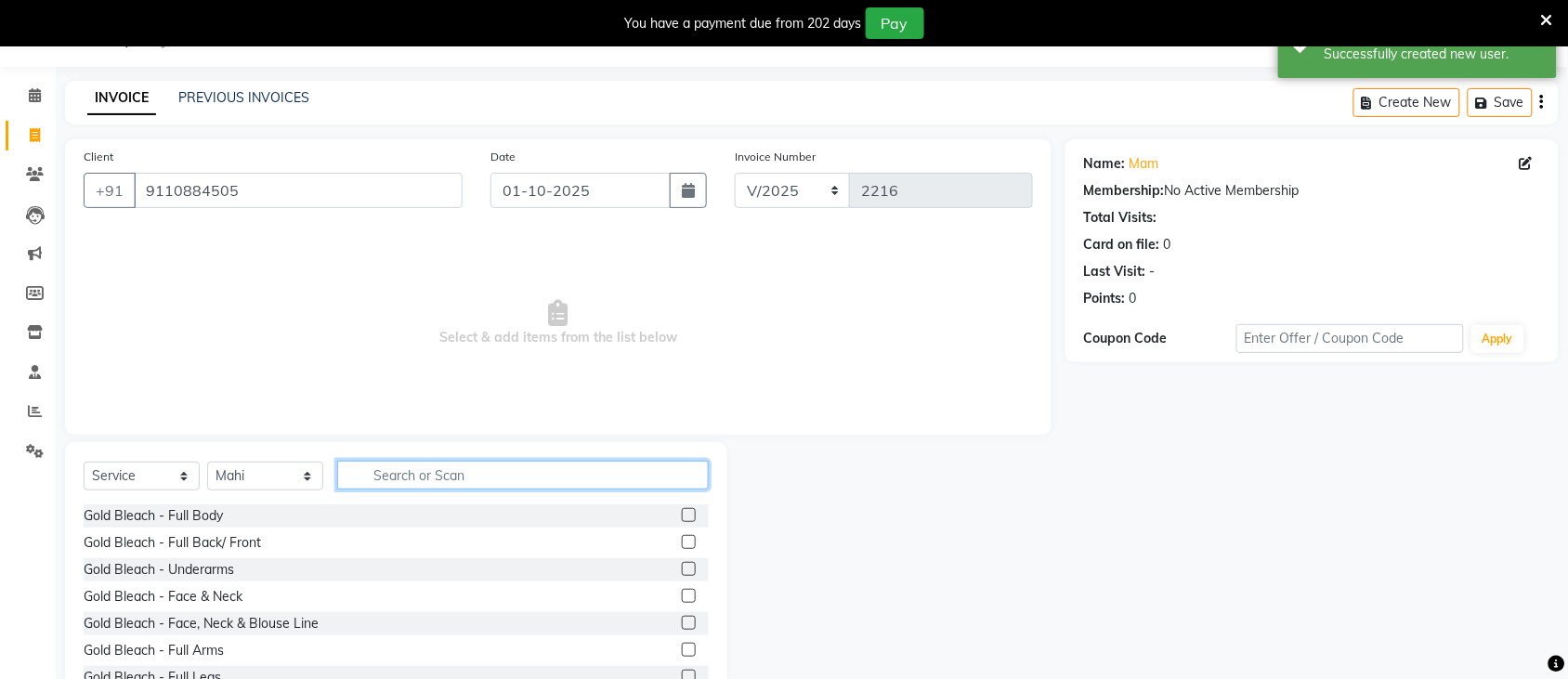
click at [466, 475] on input "text" at bounding box center [523, 475] width 372 height 29
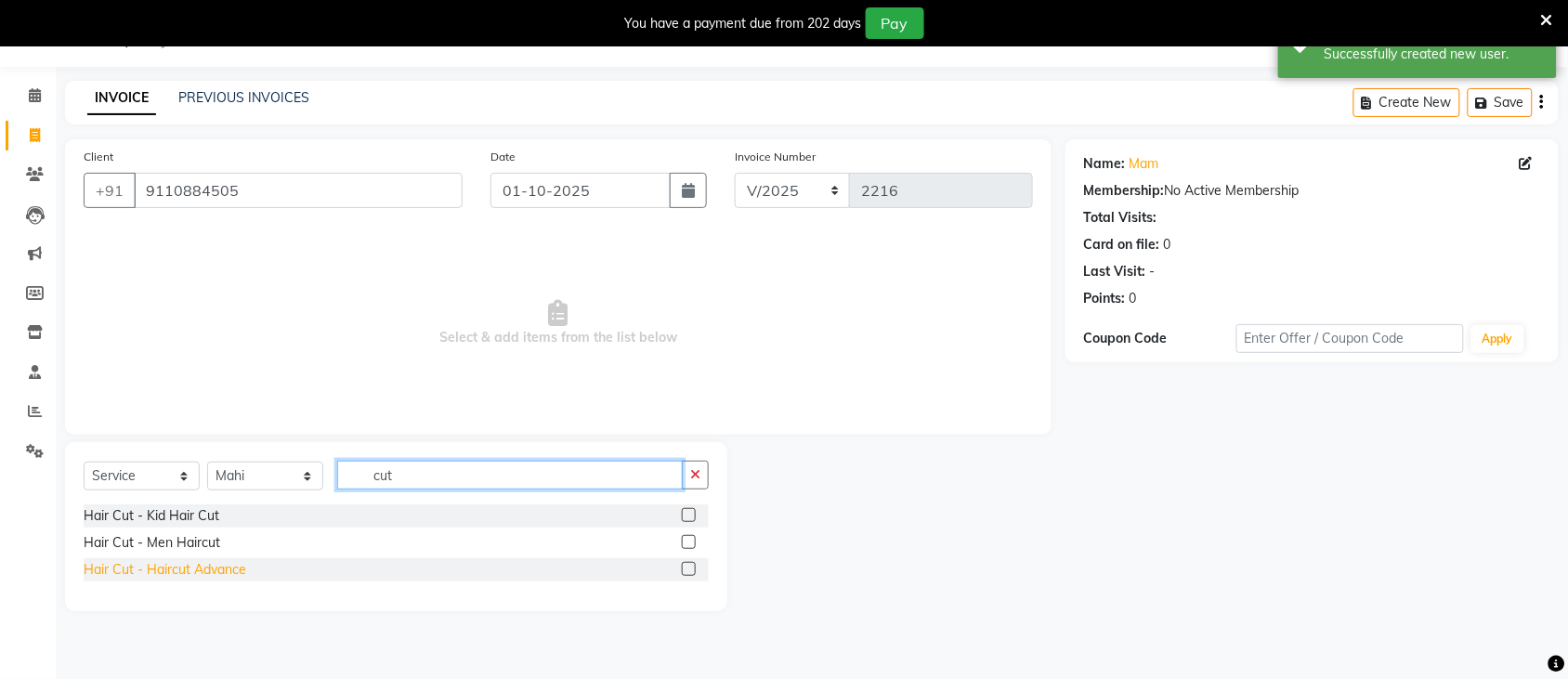
type input "cut"
click at [219, 576] on div "Hair Cut - Haircut Advance" at bounding box center [164, 570] width 162 height 20
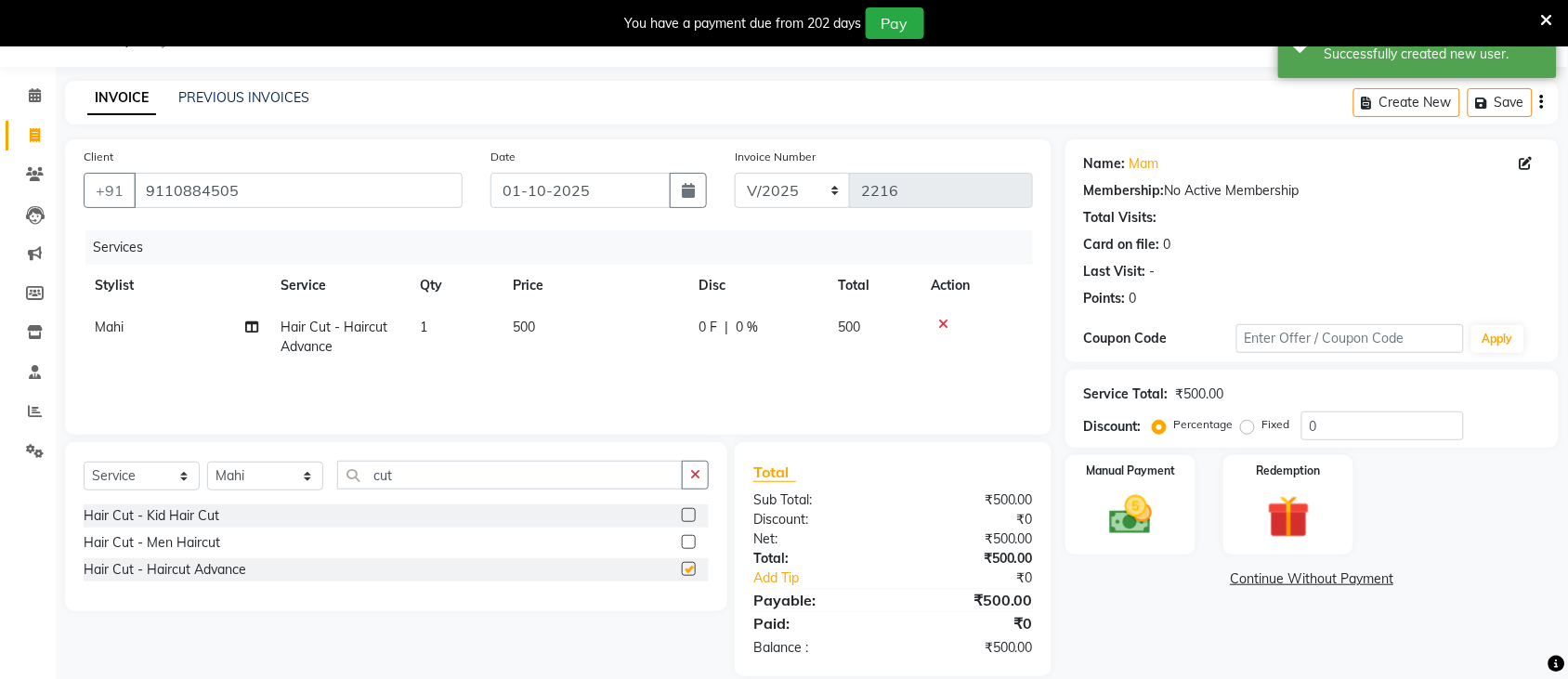
checkbox input "false"
click at [623, 348] on td "500" at bounding box center [594, 336] width 186 height 61
select select "88626"
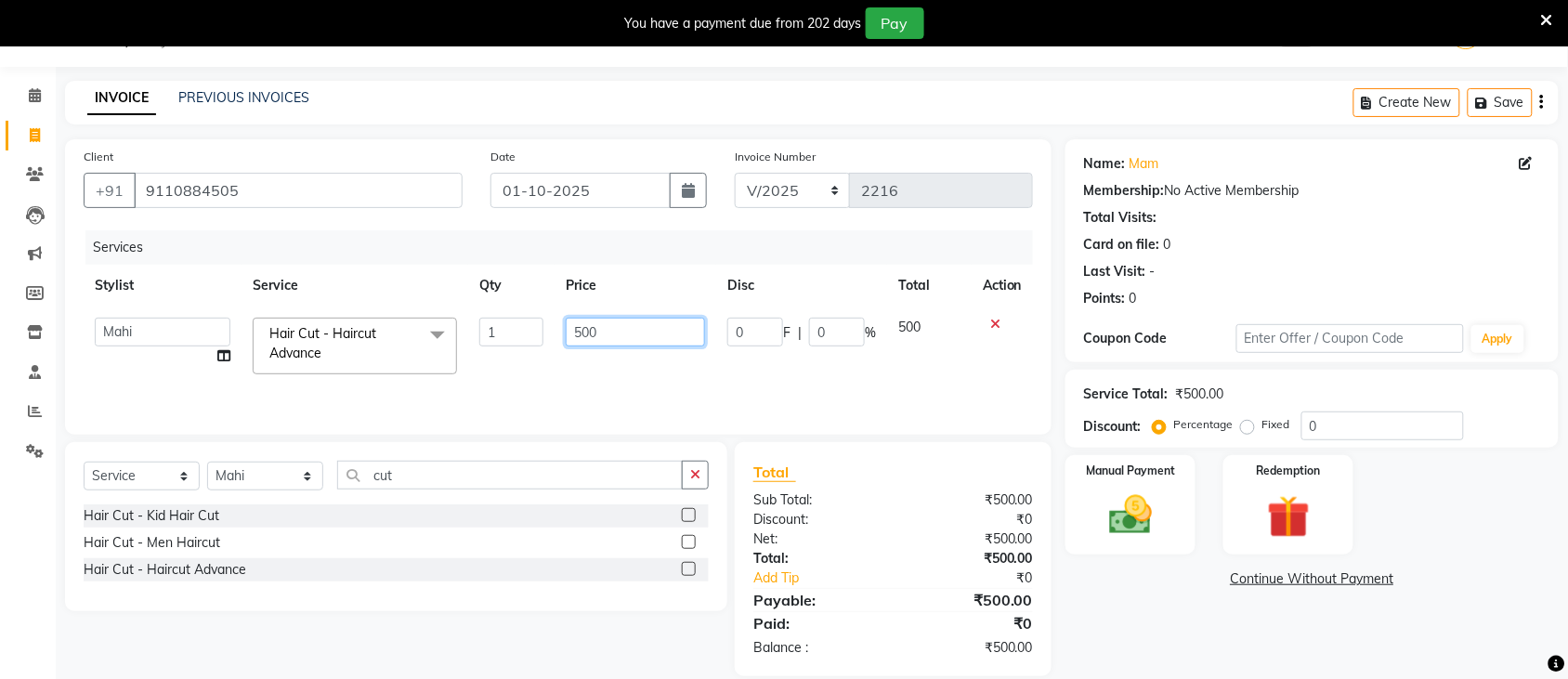
click at [625, 341] on input "500" at bounding box center [636, 332] width 139 height 29
type input "1300"
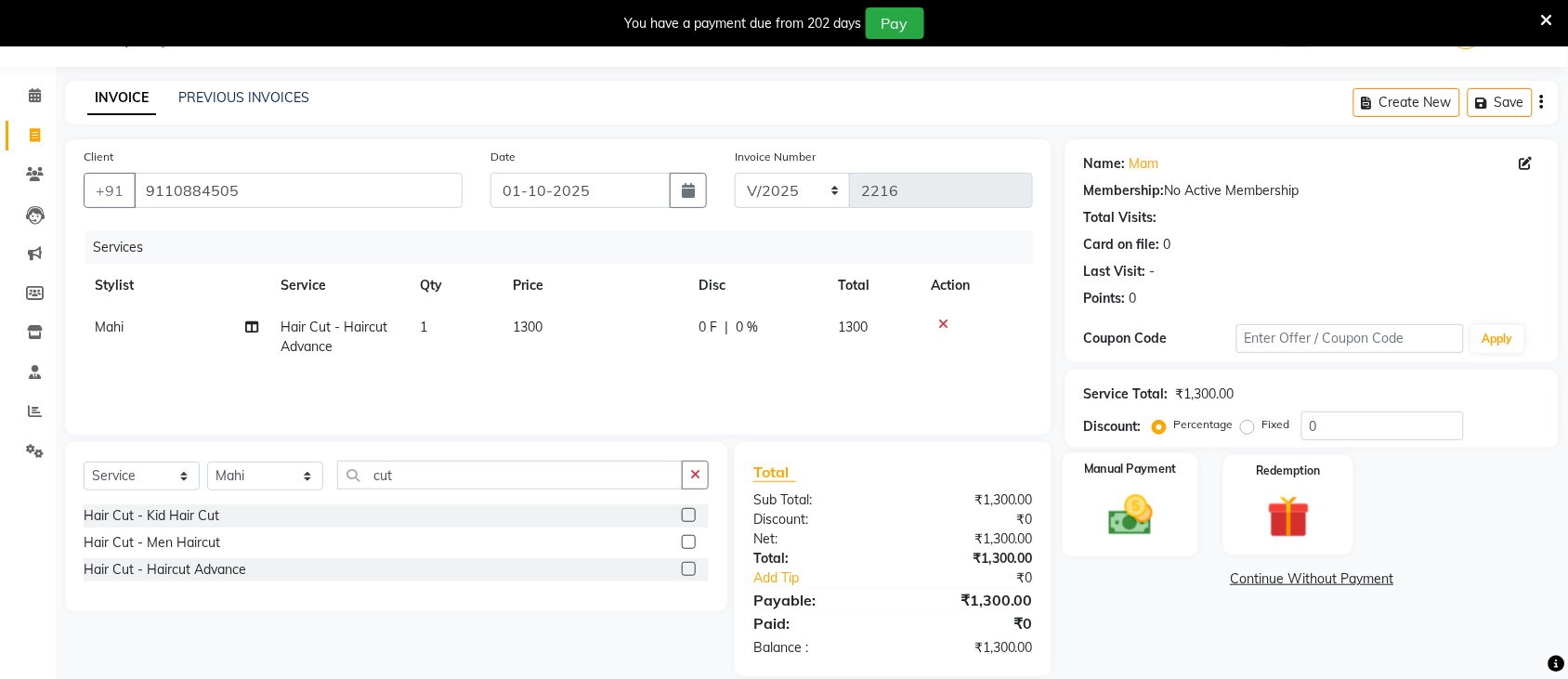
click at [1145, 527] on img at bounding box center [1130, 515] width 72 height 51
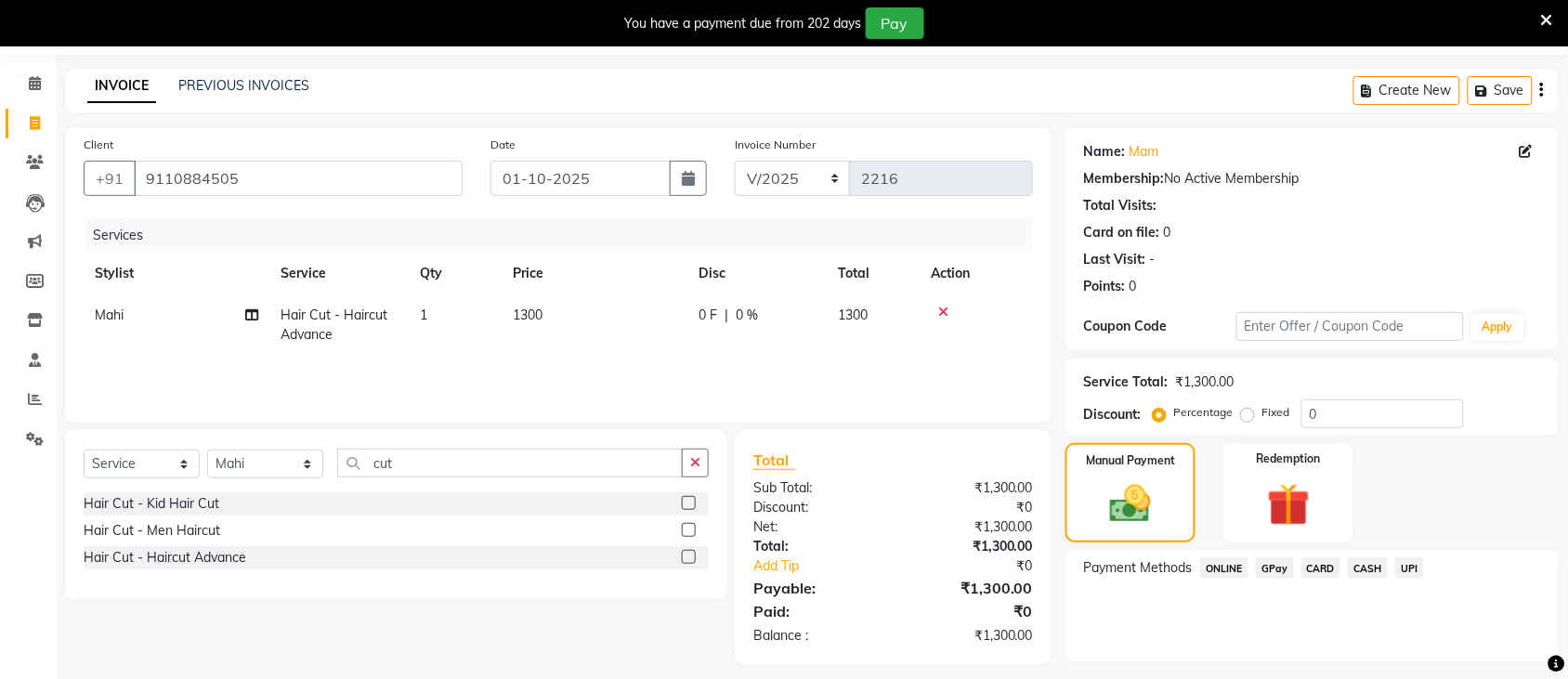
scroll to position [107, 0]
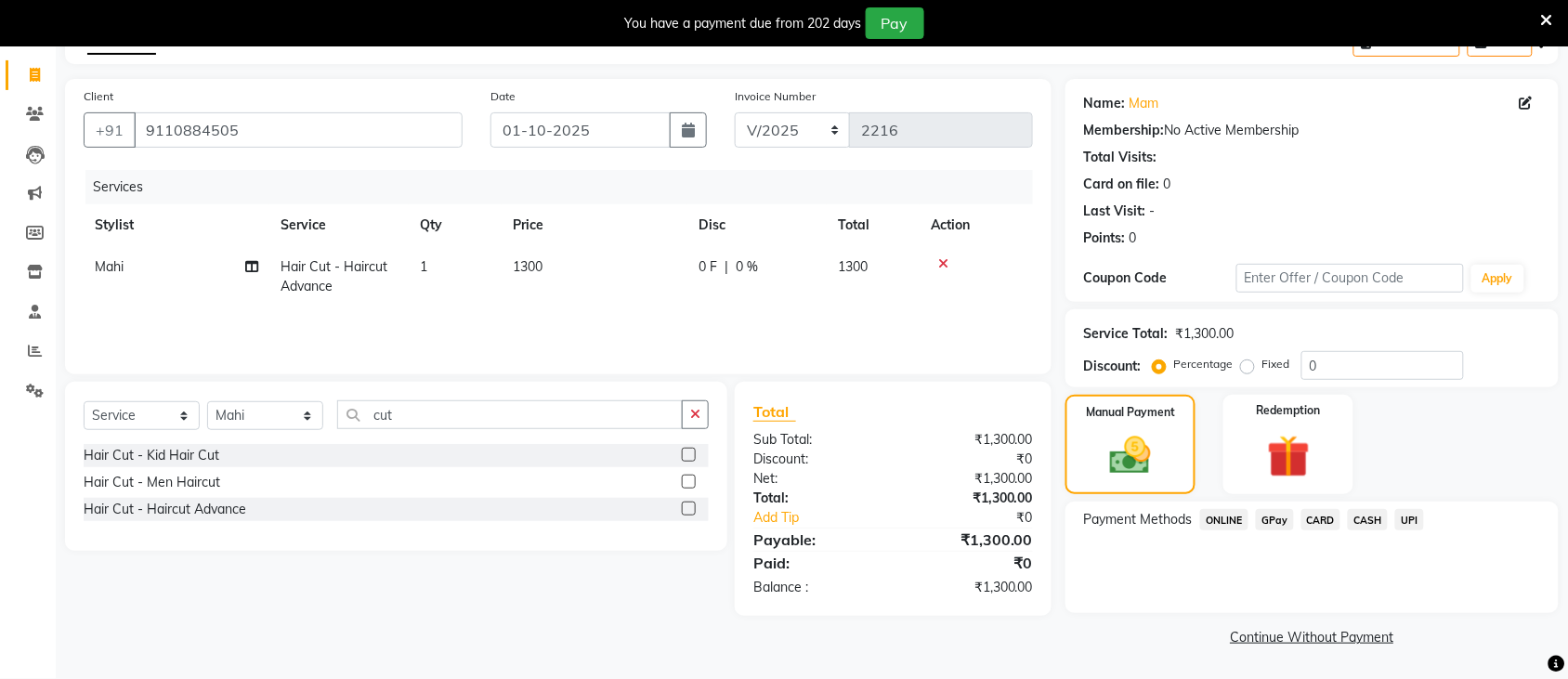
click at [1371, 525] on span "CASH" at bounding box center [1368, 519] width 40 height 22
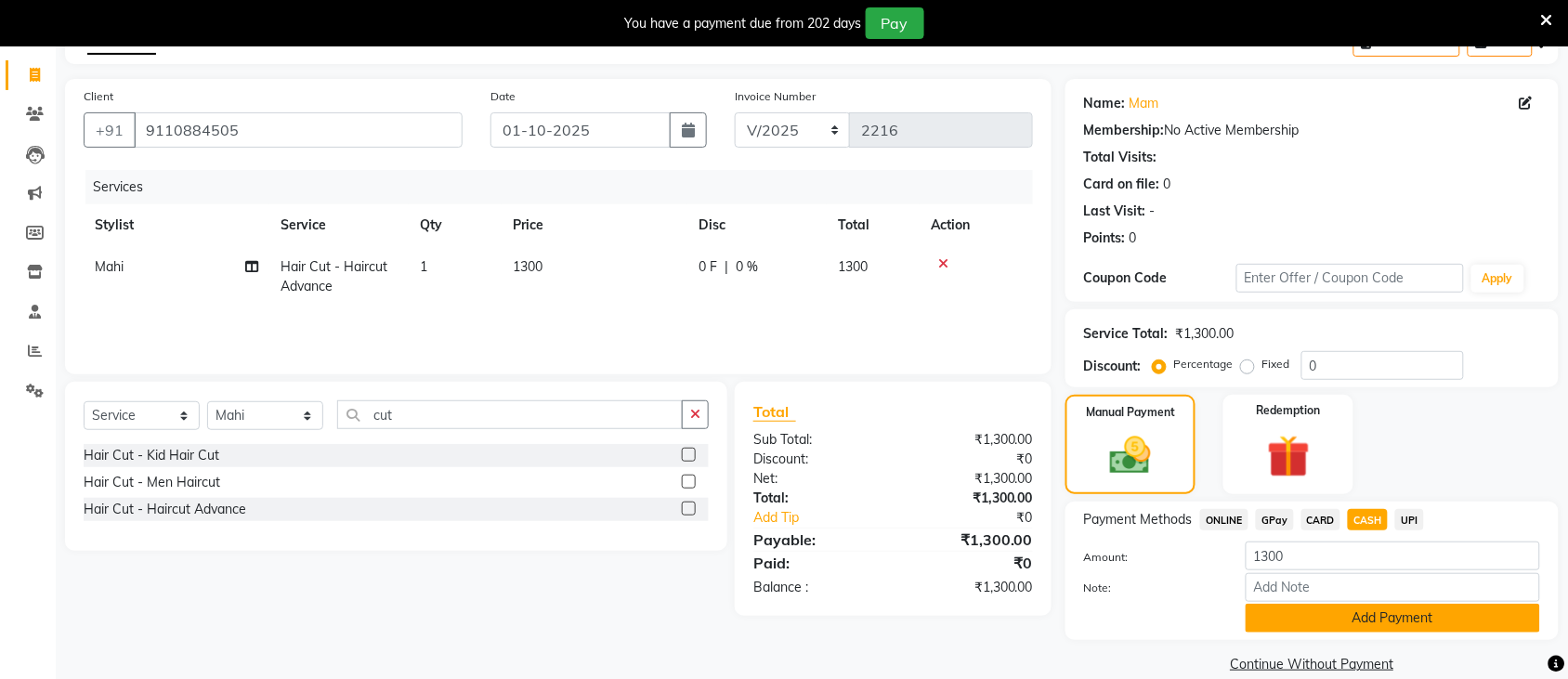
click at [1407, 610] on button "Add Payment" at bounding box center [1393, 618] width 295 height 29
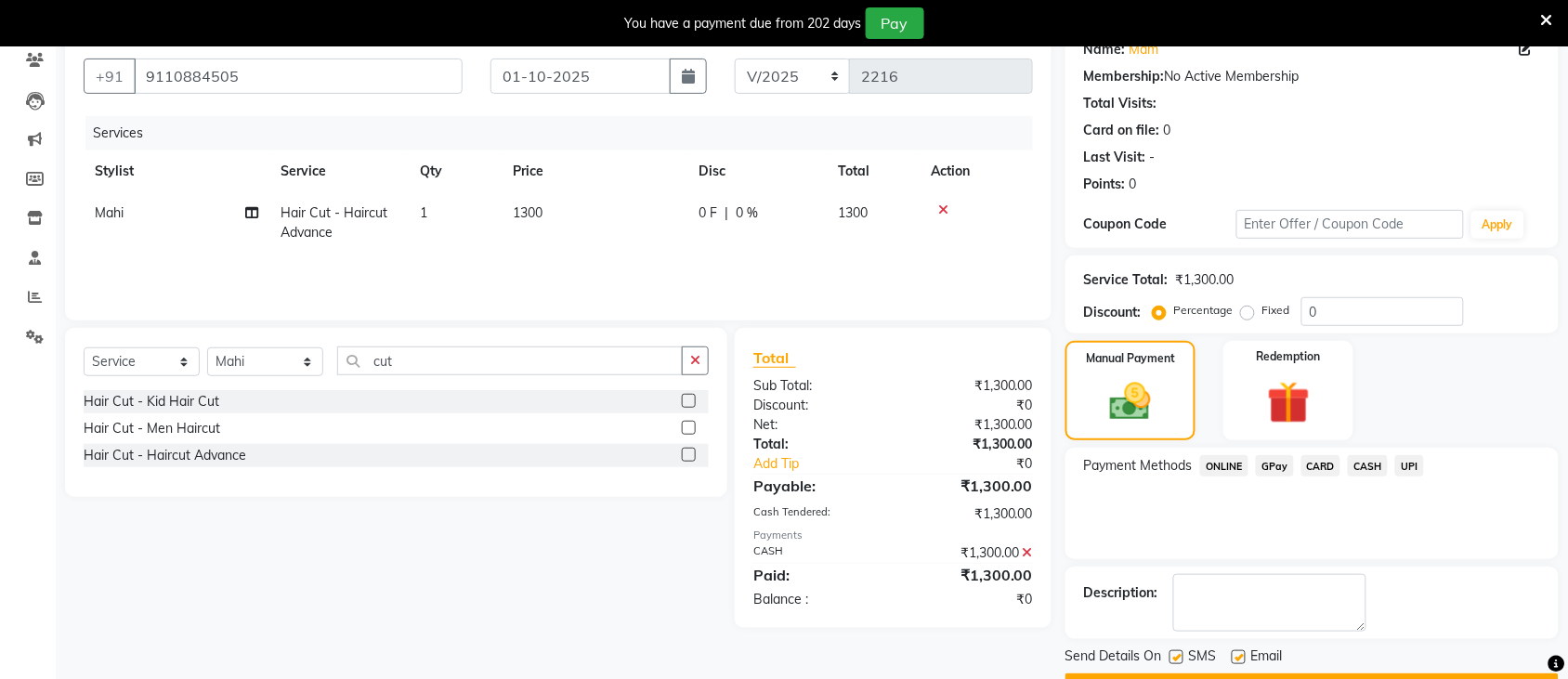
scroll to position [212, 0]
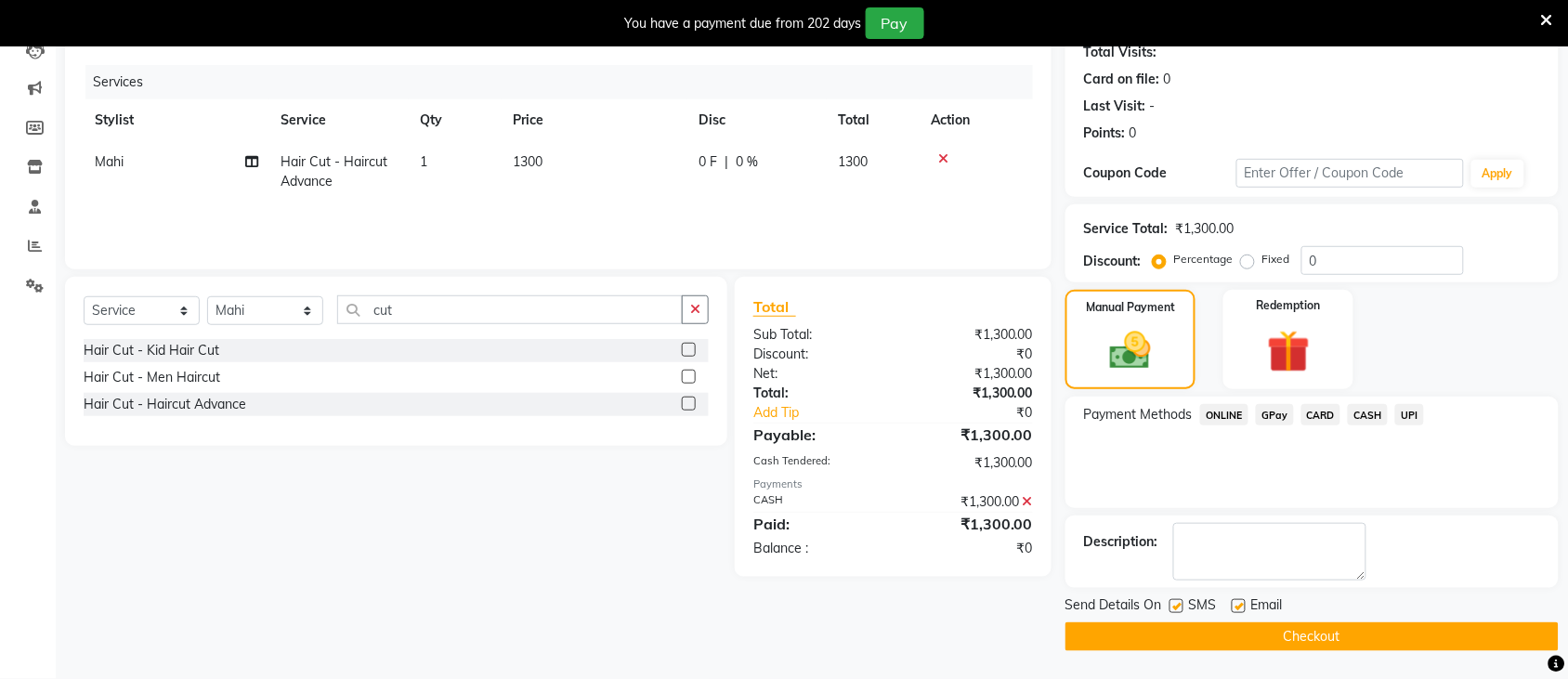
click at [1520, 634] on button "Checkout" at bounding box center [1312, 637] width 493 height 29
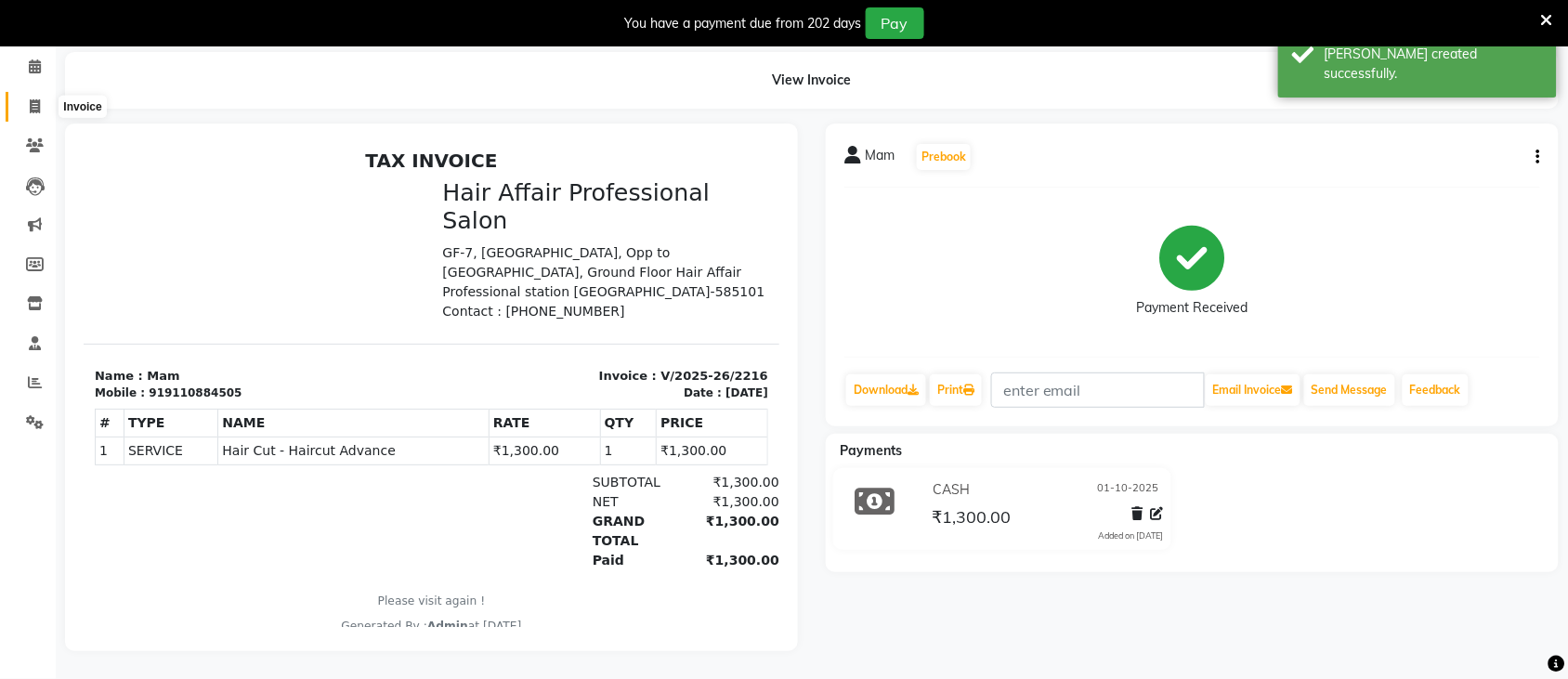
click at [34, 100] on icon at bounding box center [35, 106] width 10 height 14
select select "service"
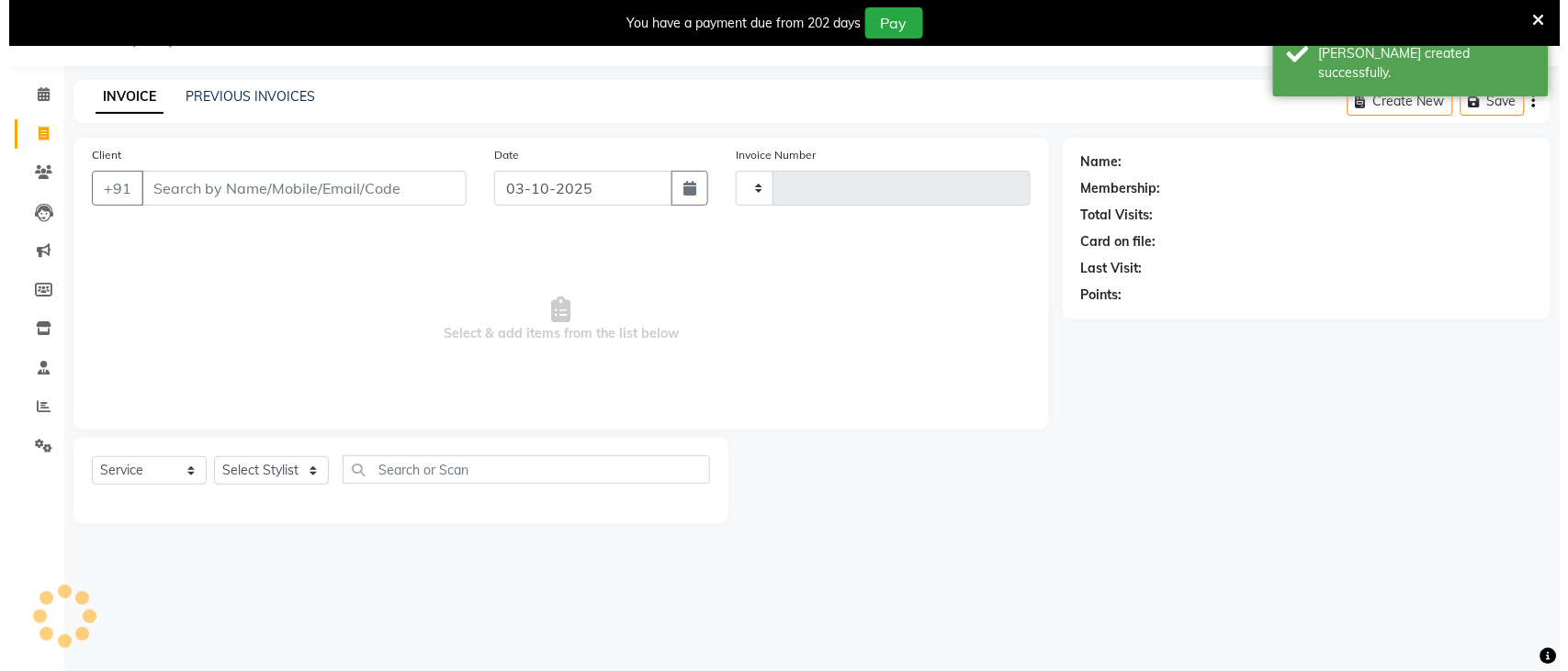
scroll to position [45, 0]
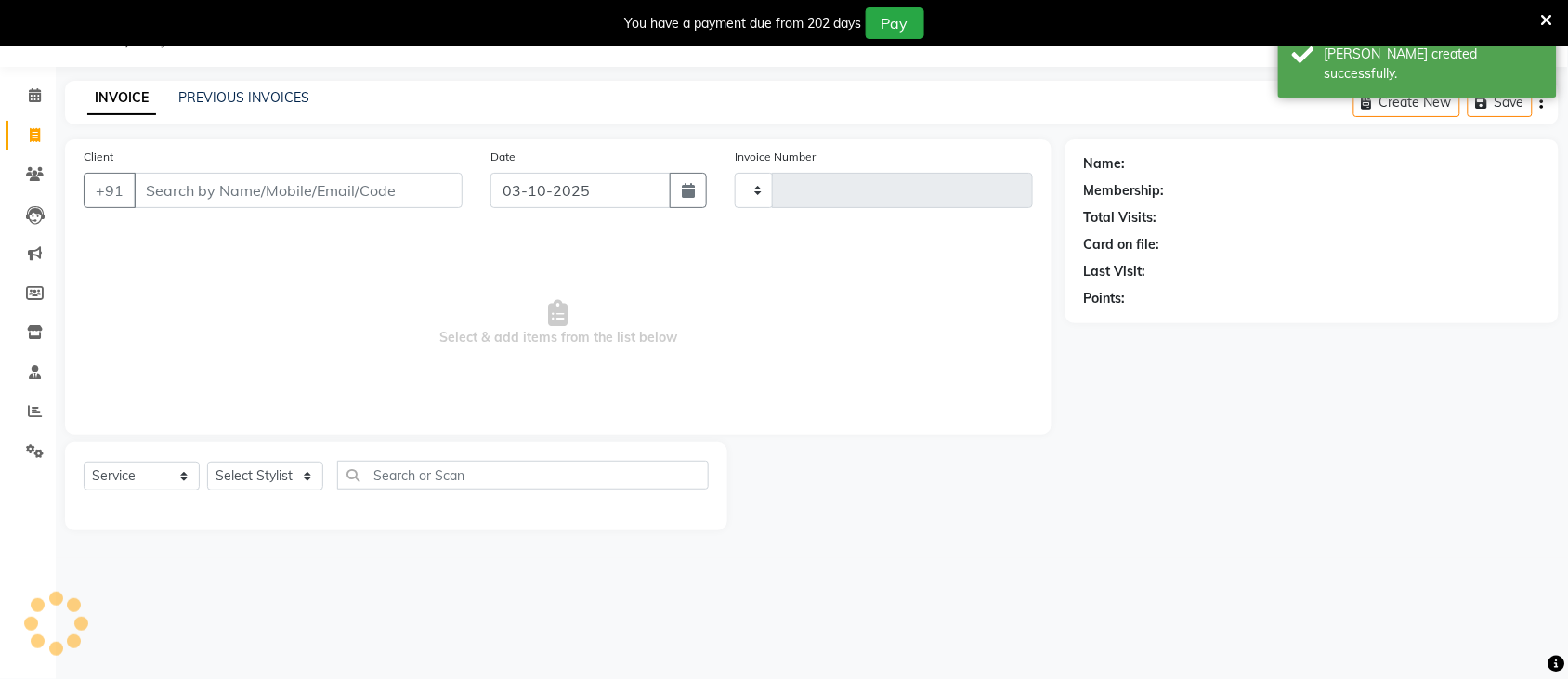
type input "2217"
select select "657"
click at [590, 193] on input "03-10-2025" at bounding box center [580, 191] width 180 height 36
select select "10"
select select "2025"
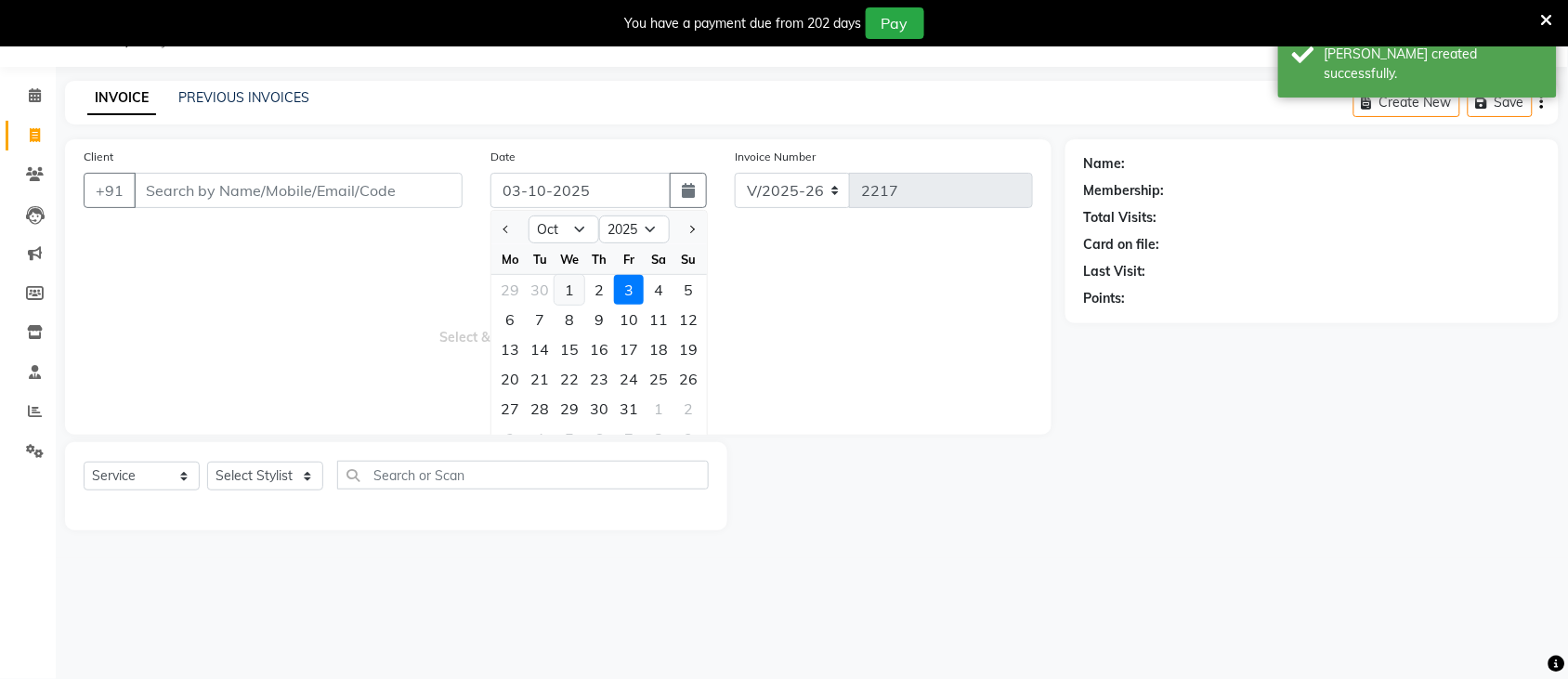
click at [571, 295] on div "1" at bounding box center [570, 290] width 30 height 30
type input "01-10-2025"
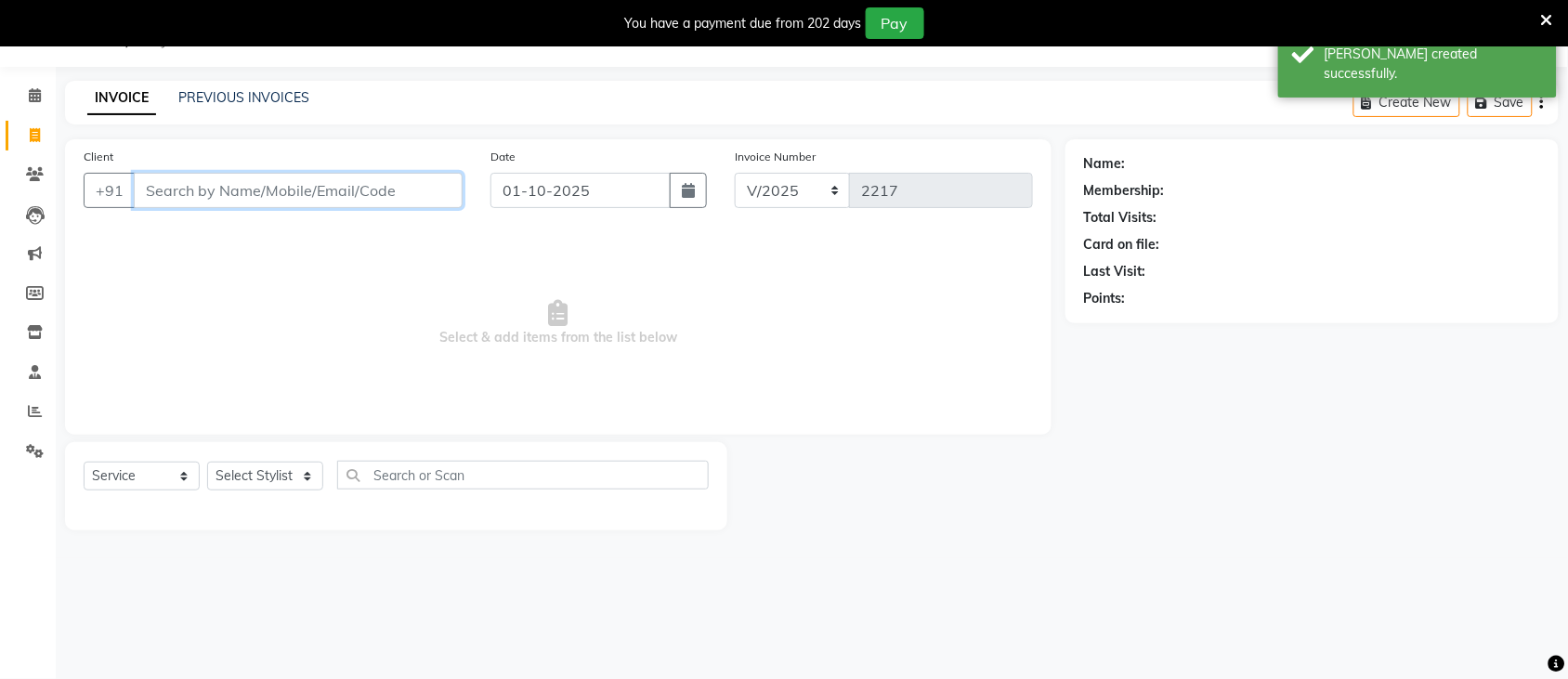
click at [263, 197] on input "Client" at bounding box center [298, 191] width 329 height 36
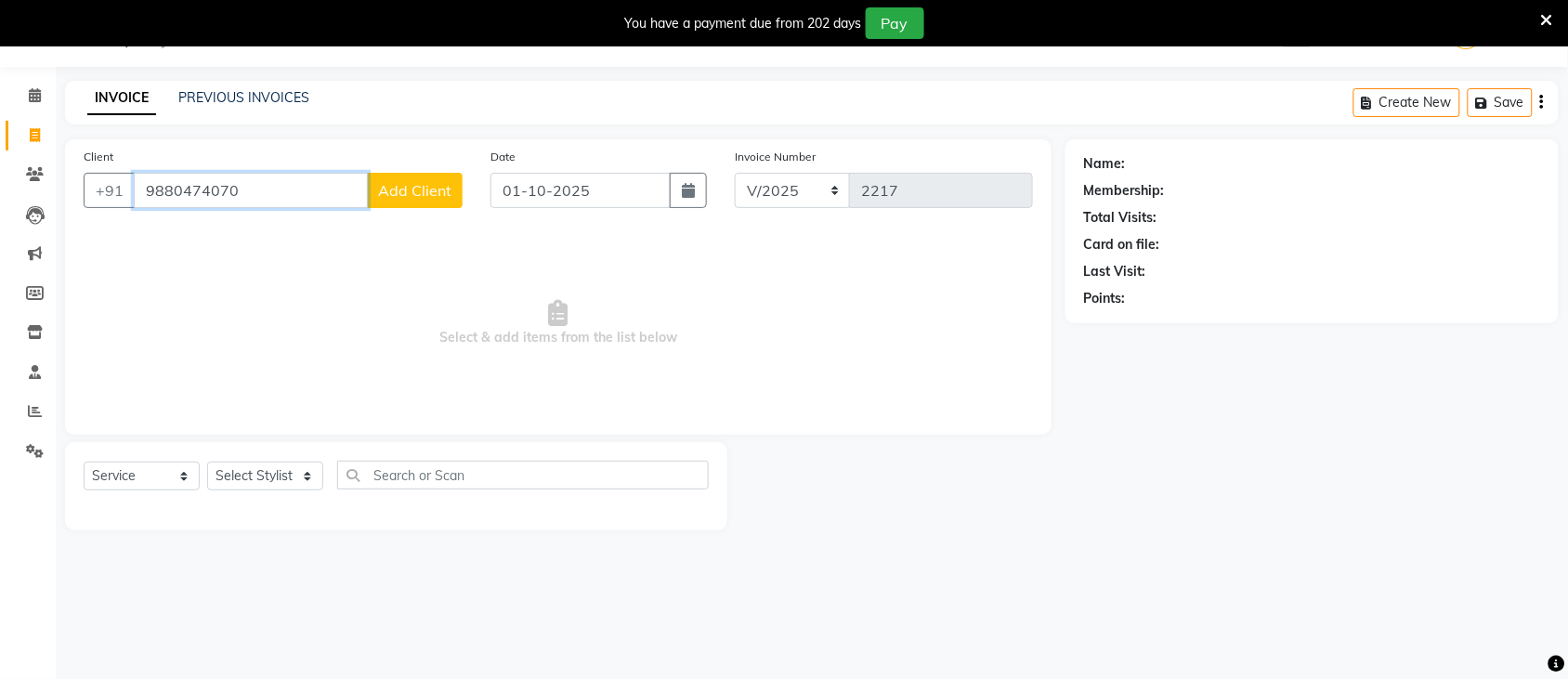
type input "9880474070"
click at [423, 197] on span "Add Client" at bounding box center [415, 191] width 73 height 19
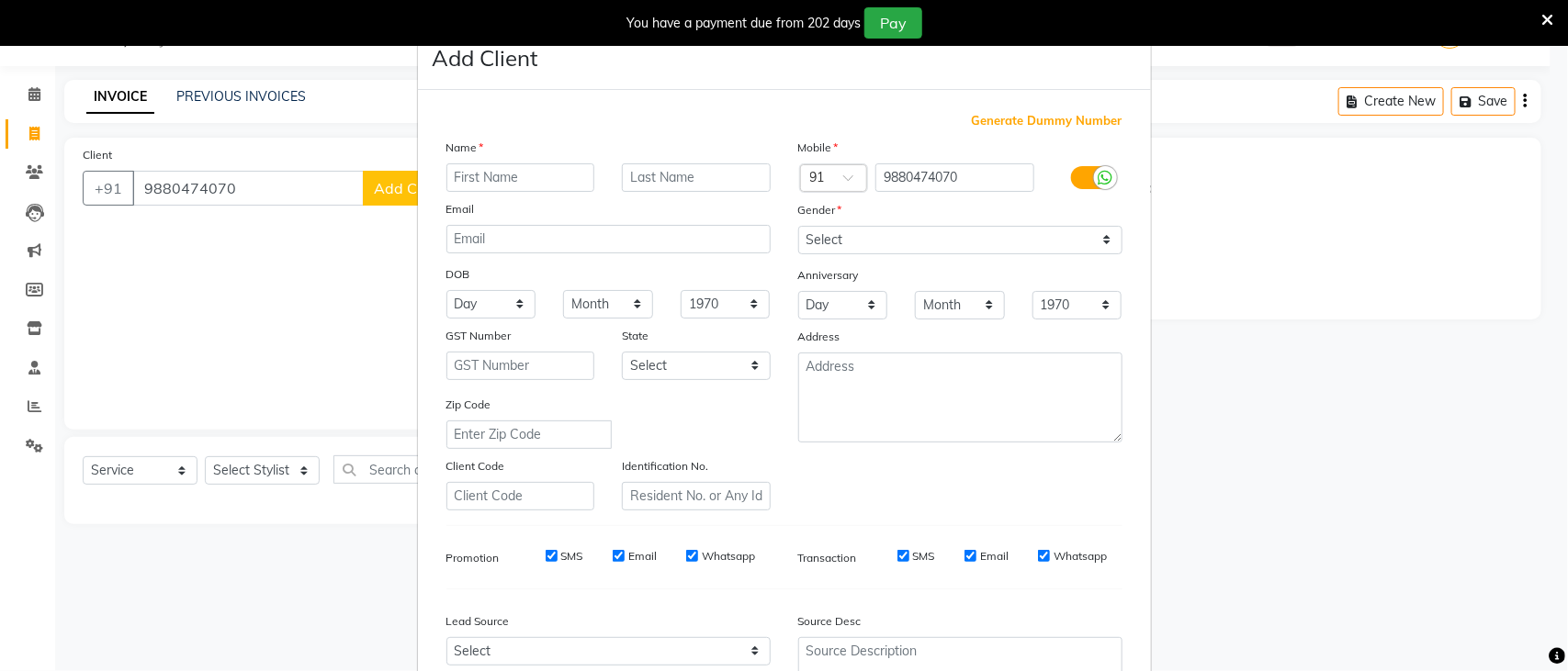
click at [479, 175] on input "text" at bounding box center [521, 177] width 149 height 29
type input "Aditya"
click at [955, 232] on select "Select [DEMOGRAPHIC_DATA] [DEMOGRAPHIC_DATA] Other Prefer Not To Say" at bounding box center [960, 239] width 324 height 29
select select "[DEMOGRAPHIC_DATA]"
click at [798, 226] on select "Select [DEMOGRAPHIC_DATA] [DEMOGRAPHIC_DATA] Other Prefer Not To Say" at bounding box center [960, 239] width 324 height 29
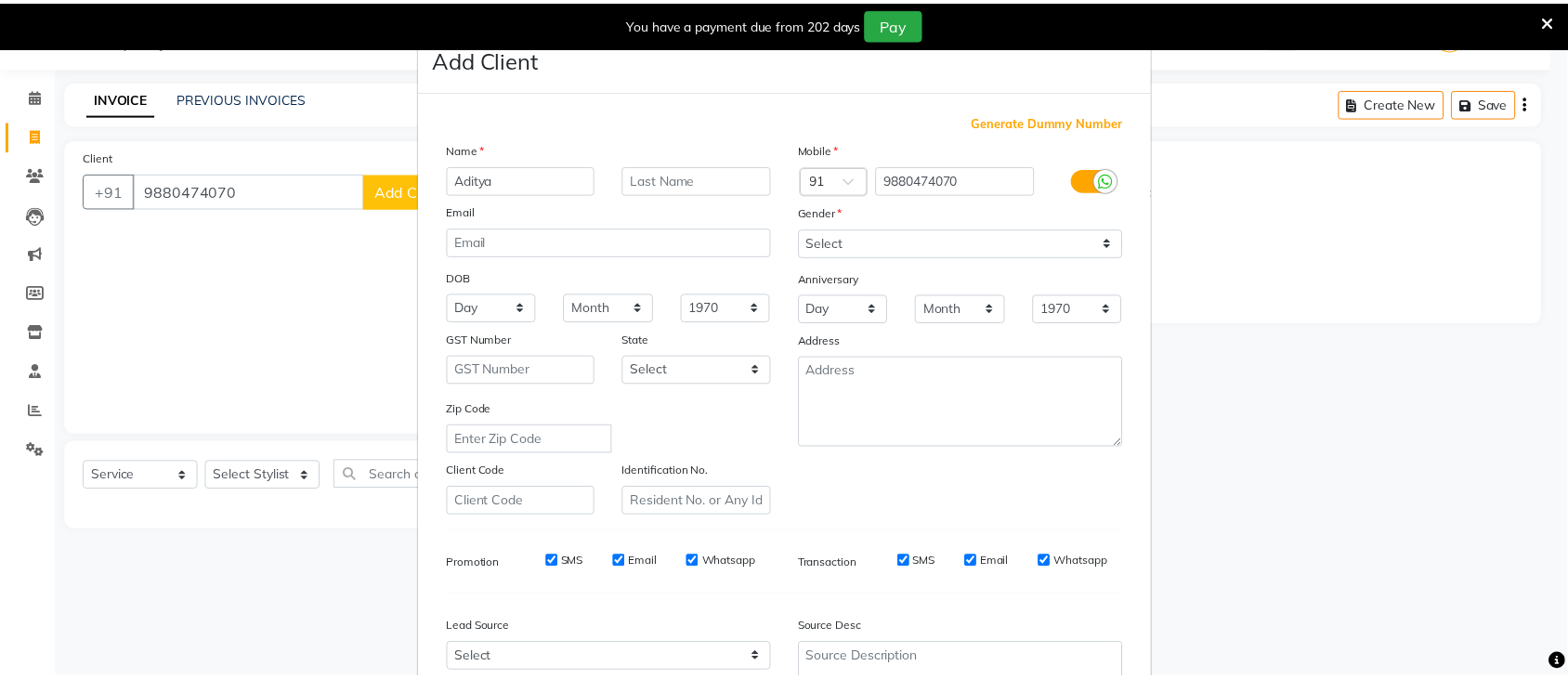
scroll to position [172, 0]
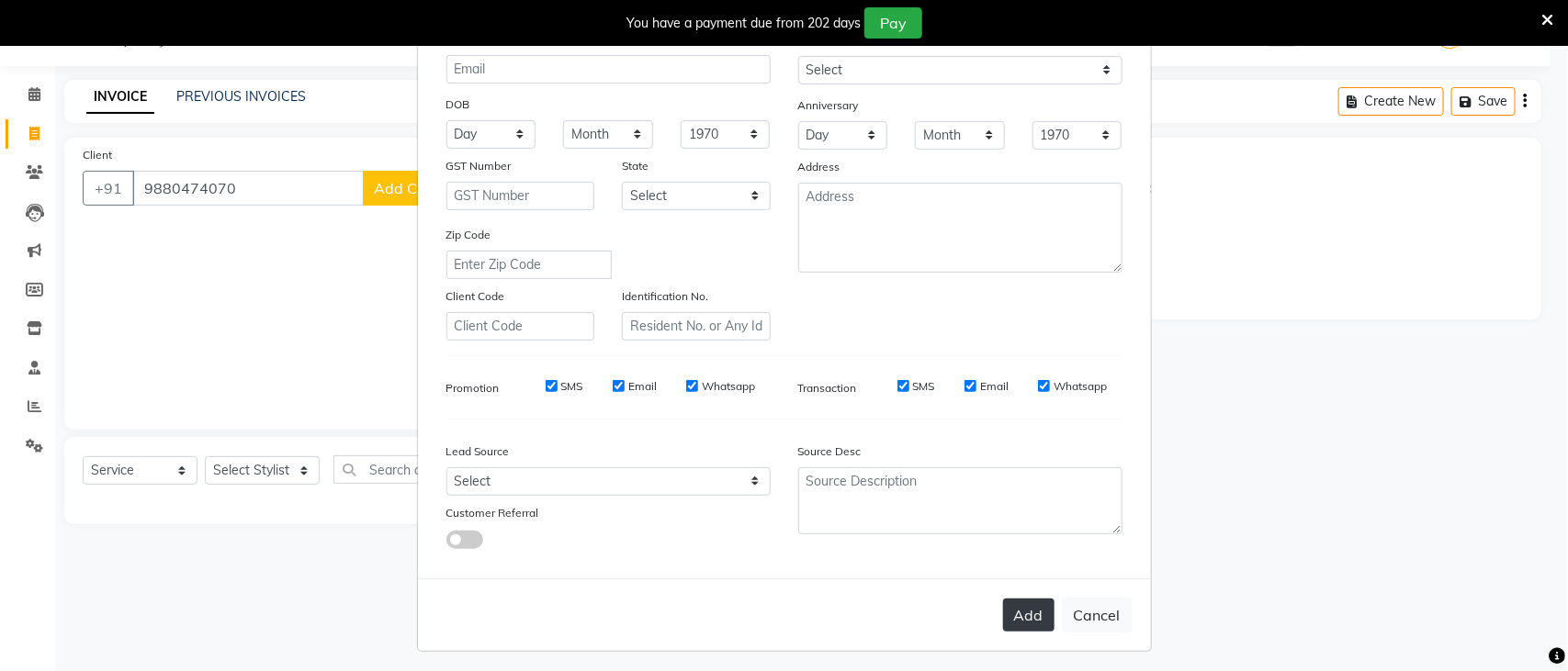
click at [1036, 601] on button "Add" at bounding box center [1028, 615] width 51 height 33
select select
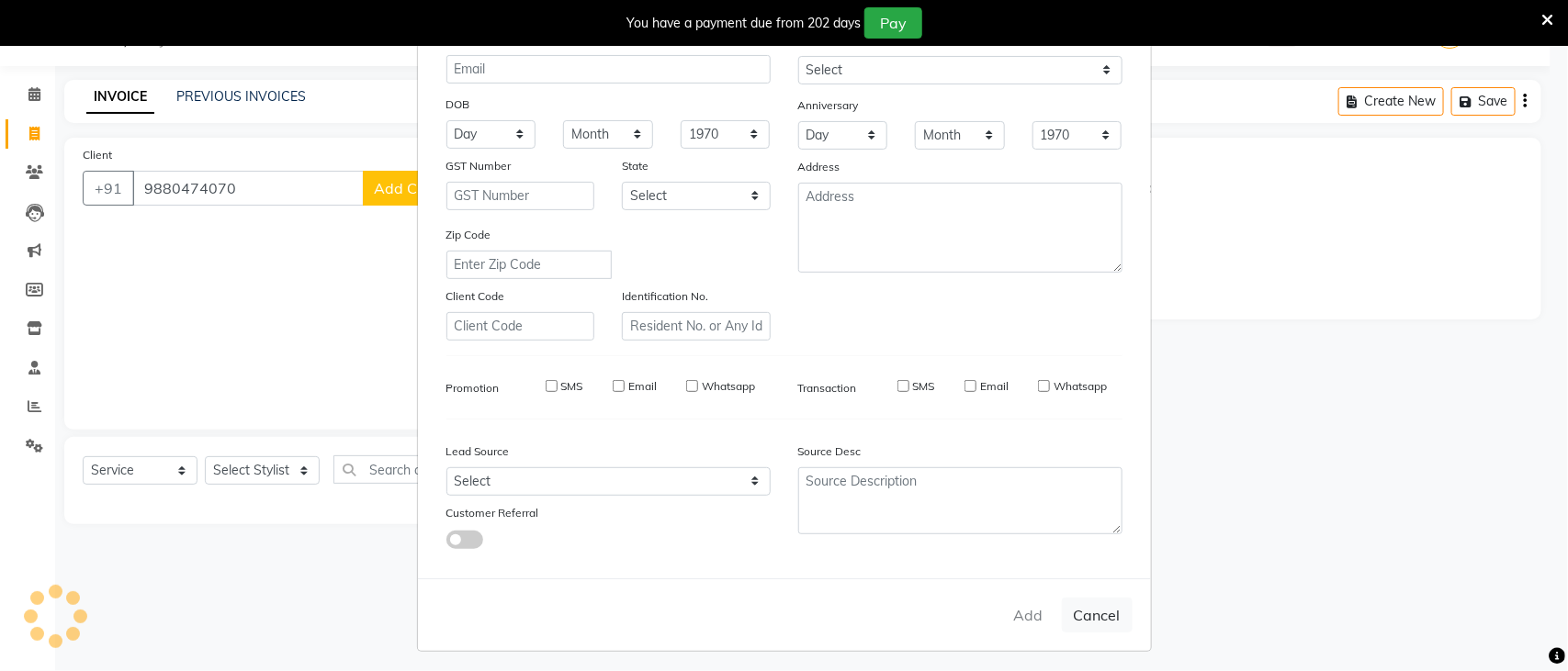
select select
checkbox input "false"
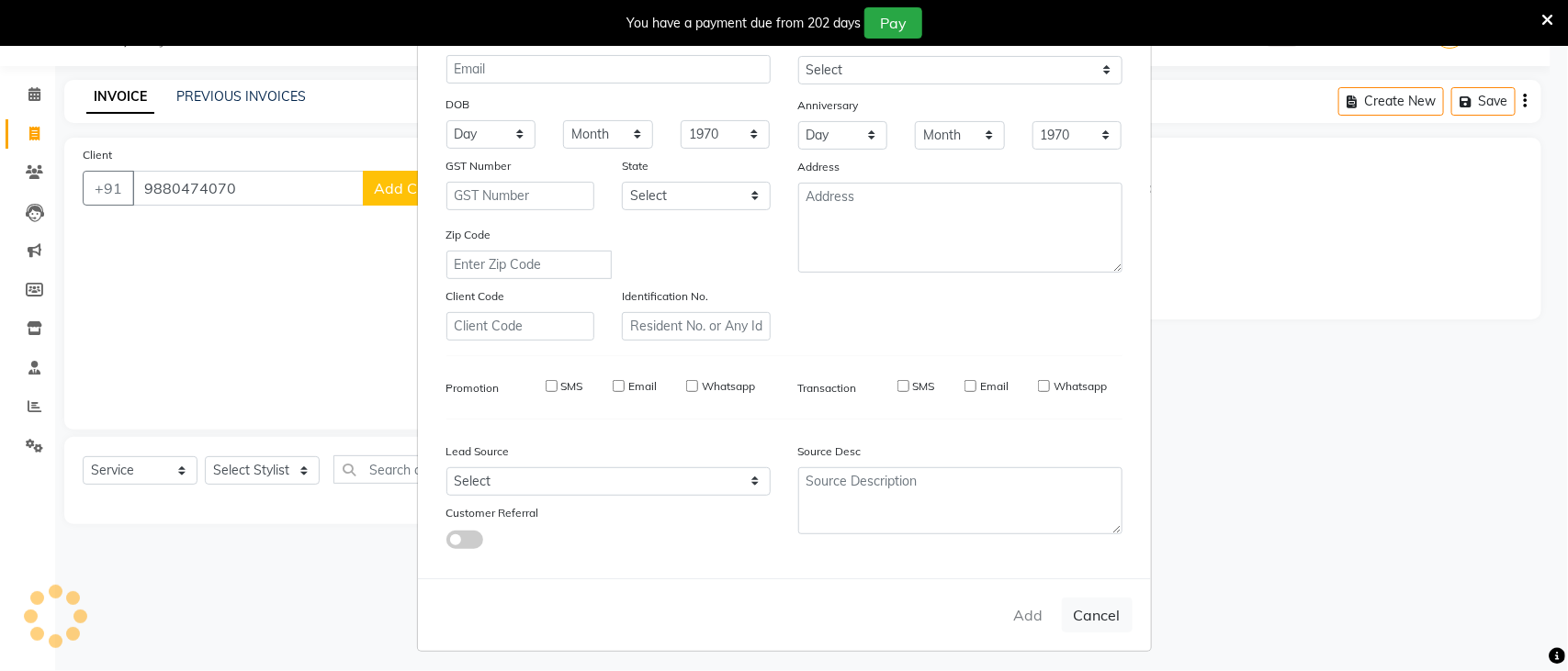
checkbox input "false"
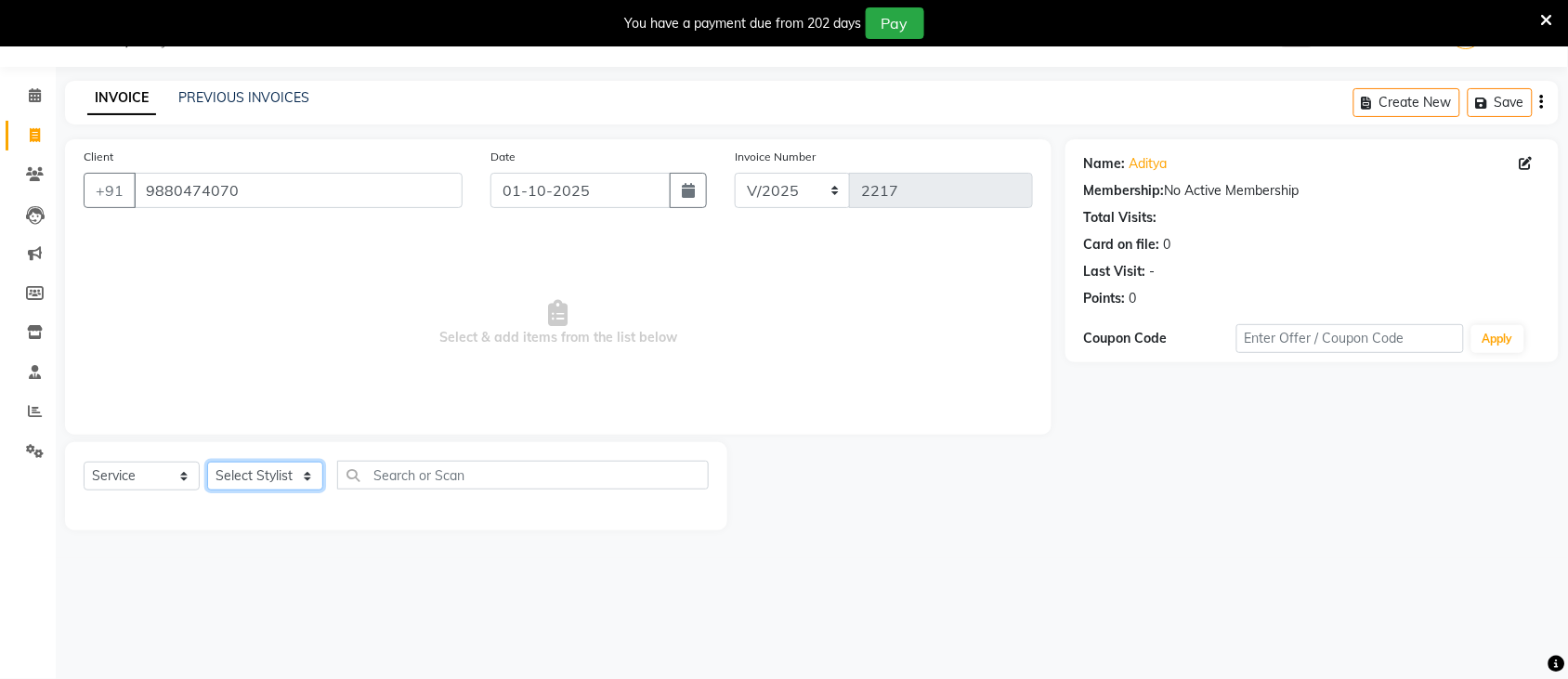
click at [280, 475] on select "Select Stylist [PERSON_NAME] [PERSON_NAME] Hair Affair Khan [PERSON_NAME] [PERS…" at bounding box center [266, 476] width 116 height 29
select select "23486"
click at [208, 462] on select "Select Stylist [PERSON_NAME] [PERSON_NAME] Hair Affair Khan [PERSON_NAME] [PERS…" at bounding box center [266, 476] width 116 height 29
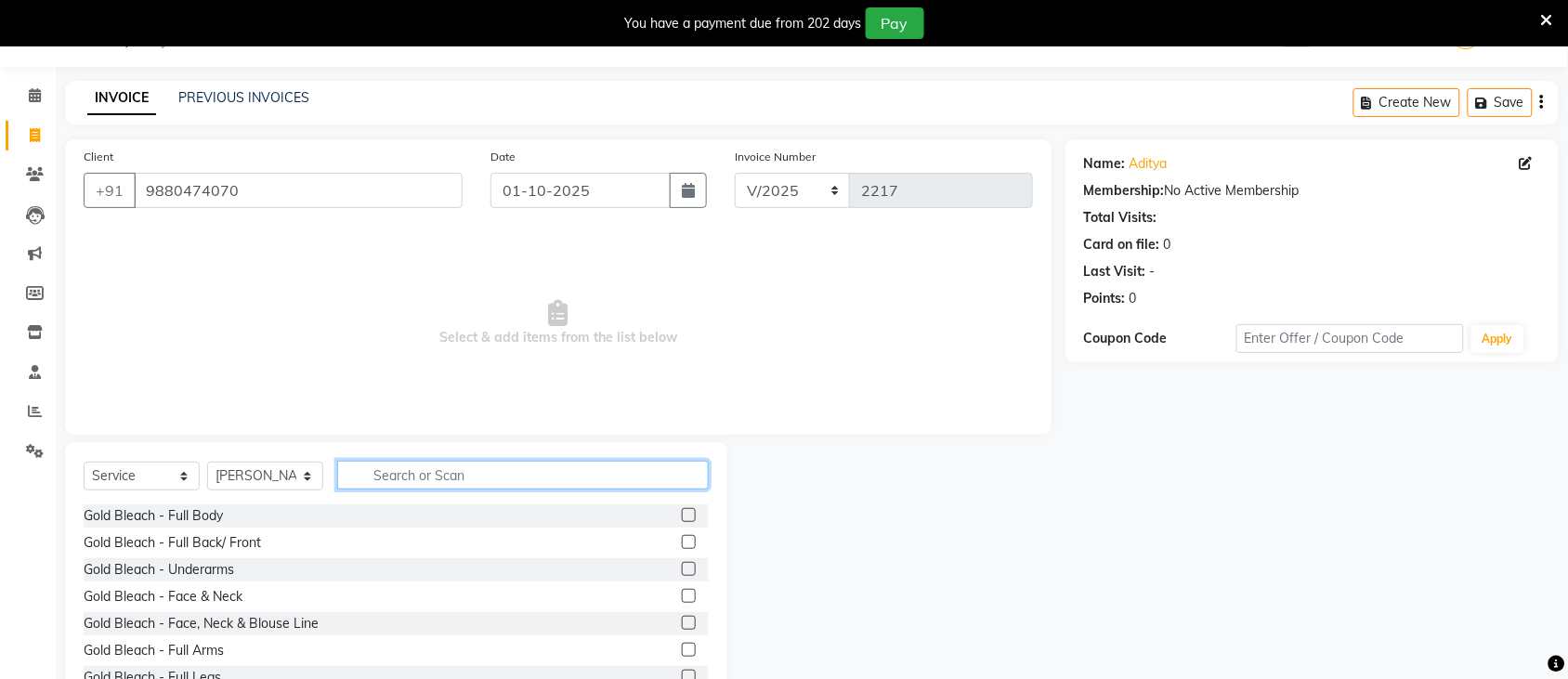
click at [409, 471] on input "text" at bounding box center [523, 475] width 372 height 29
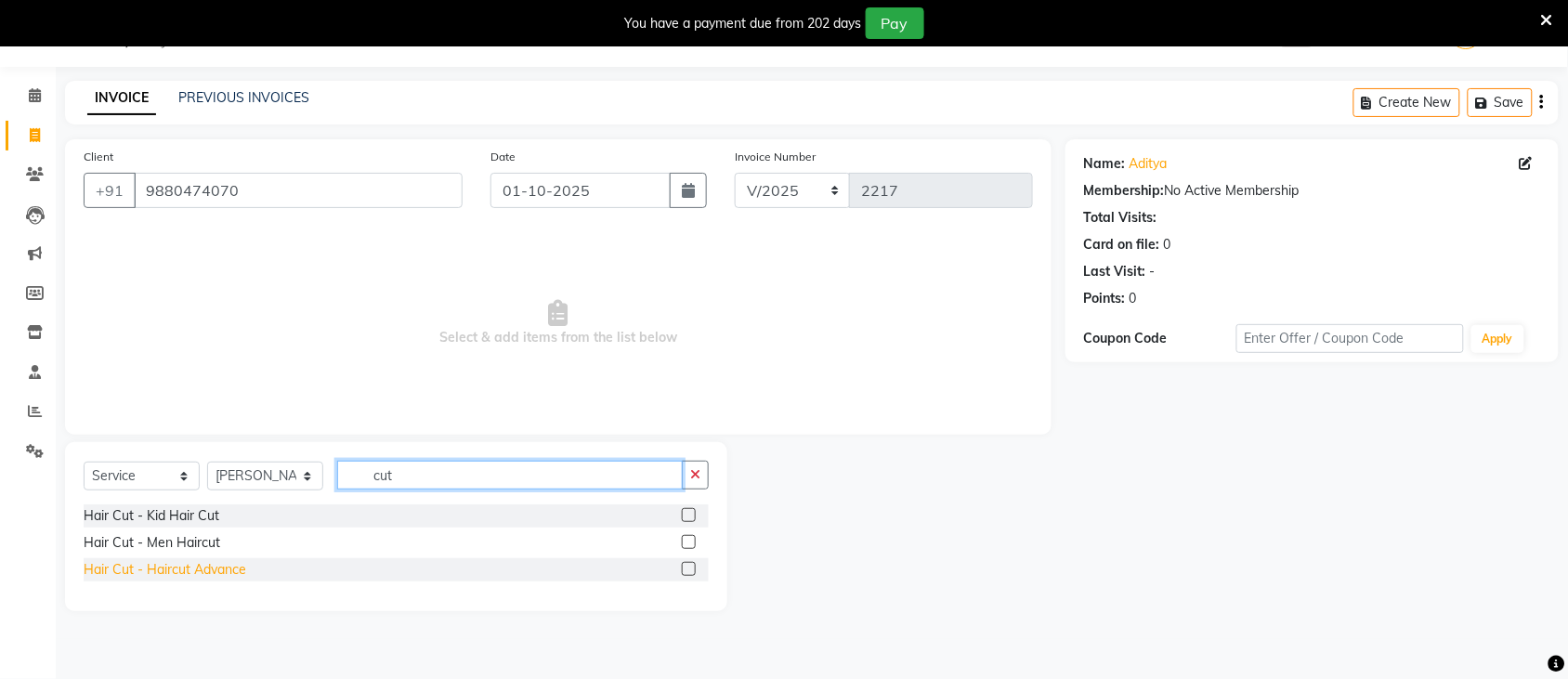
type input "cut"
click at [208, 561] on div "Hair Cut - Haircut Advance" at bounding box center [164, 570] width 162 height 20
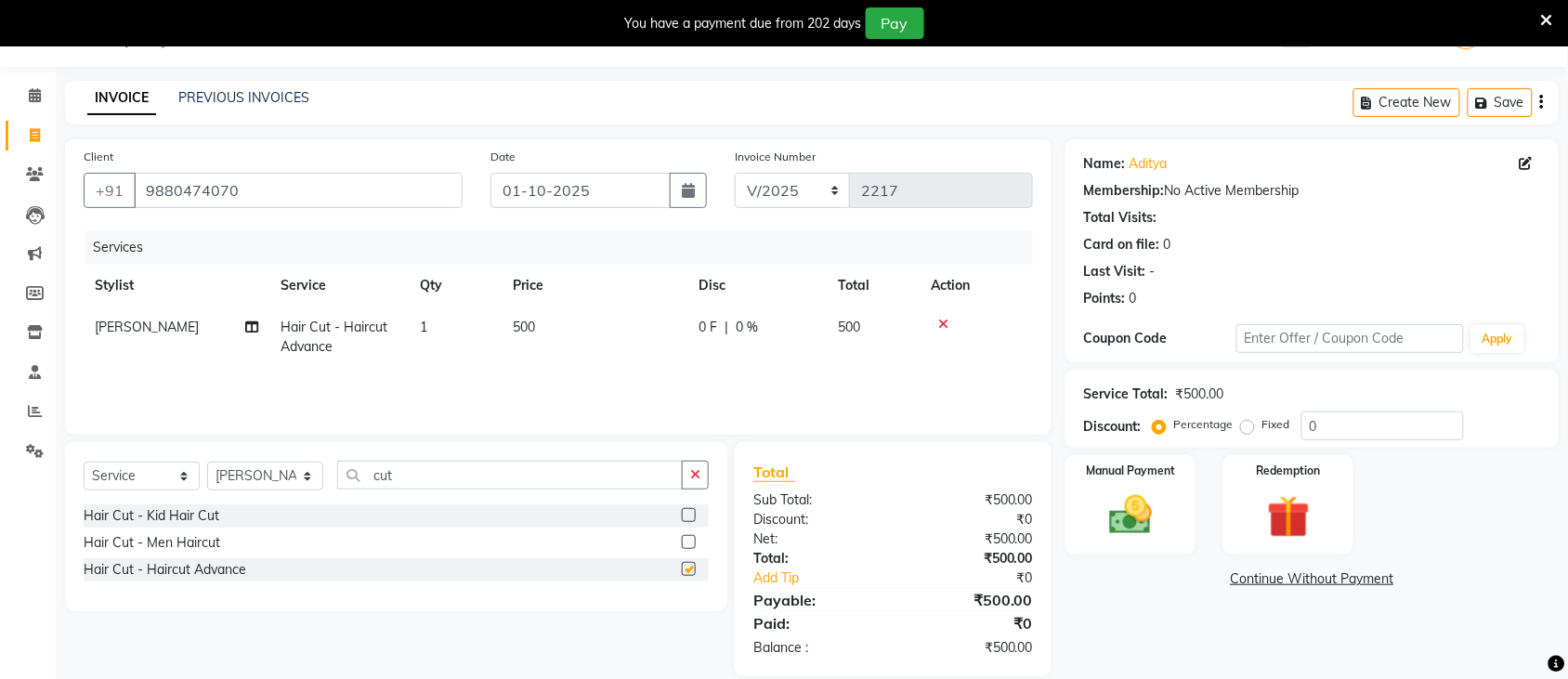
checkbox input "false"
click at [1139, 517] on img at bounding box center [1130, 515] width 72 height 51
click at [1412, 573] on span "UPI" at bounding box center [1409, 579] width 29 height 22
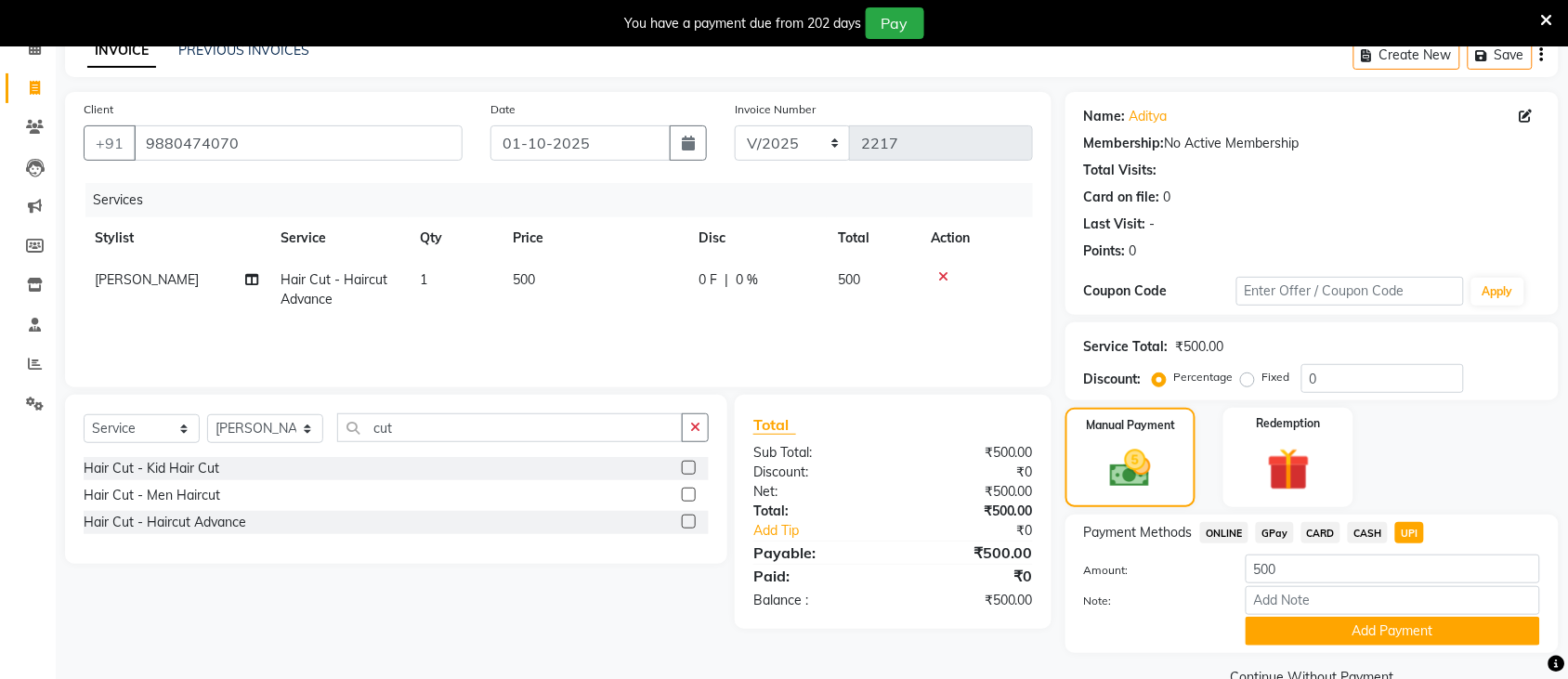
scroll to position [132, 0]
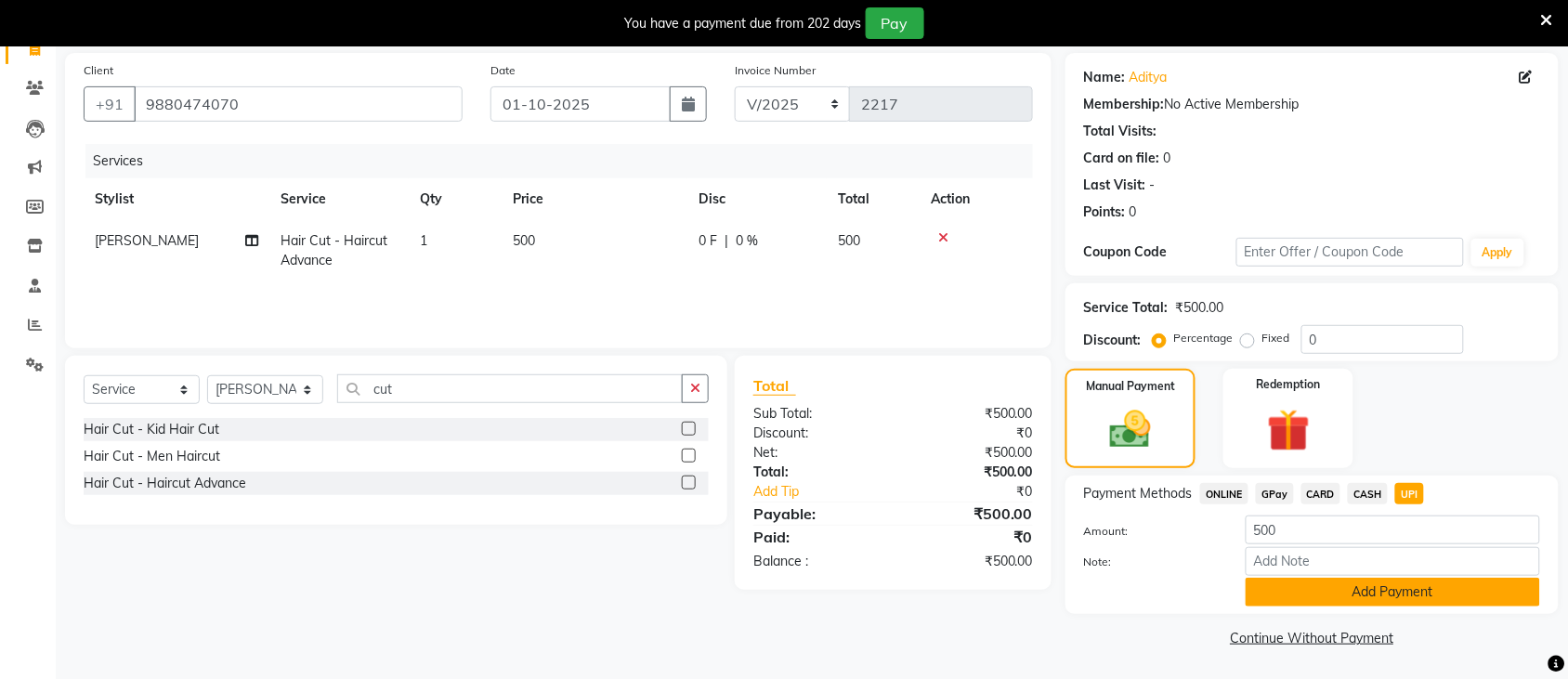
click at [1420, 585] on button "Add Payment" at bounding box center [1393, 592] width 295 height 29
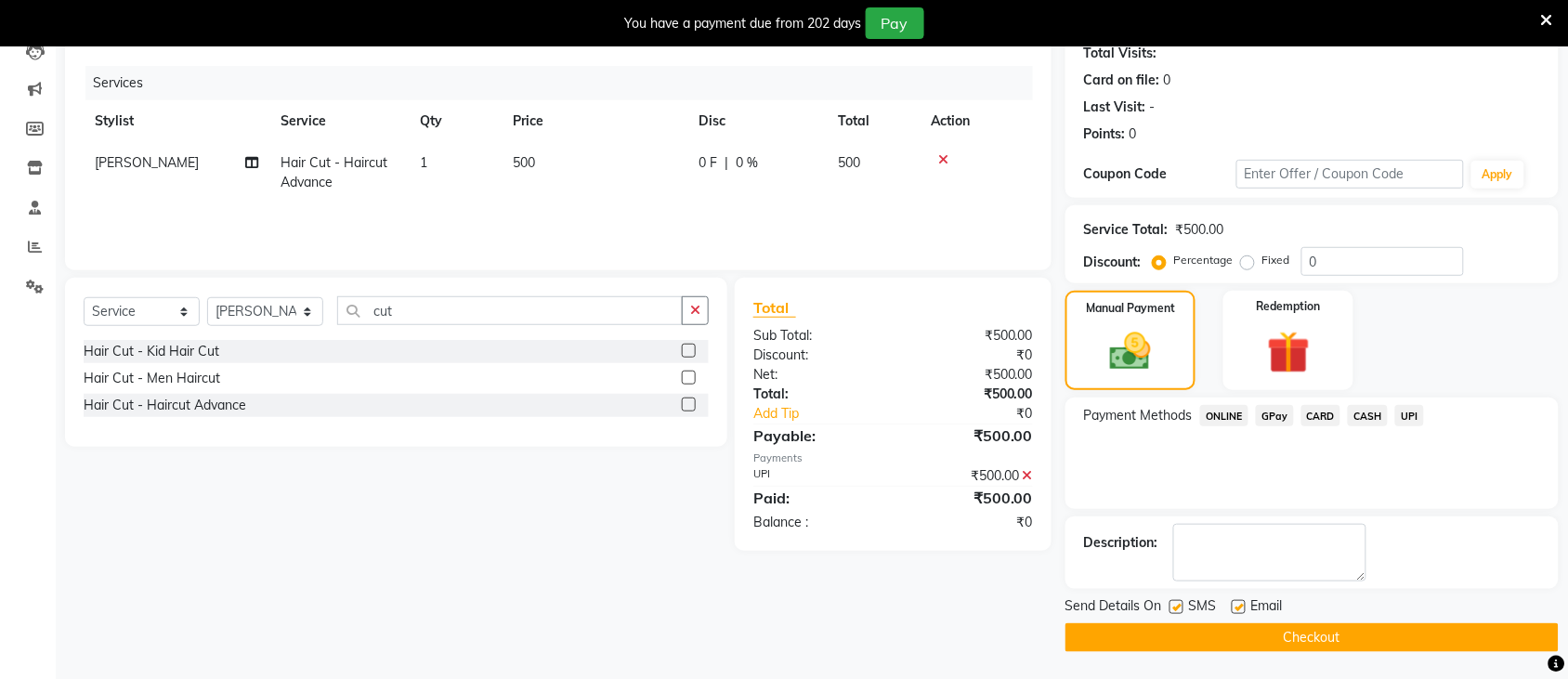
scroll to position [212, 0]
click at [1483, 635] on button "Checkout" at bounding box center [1312, 637] width 493 height 29
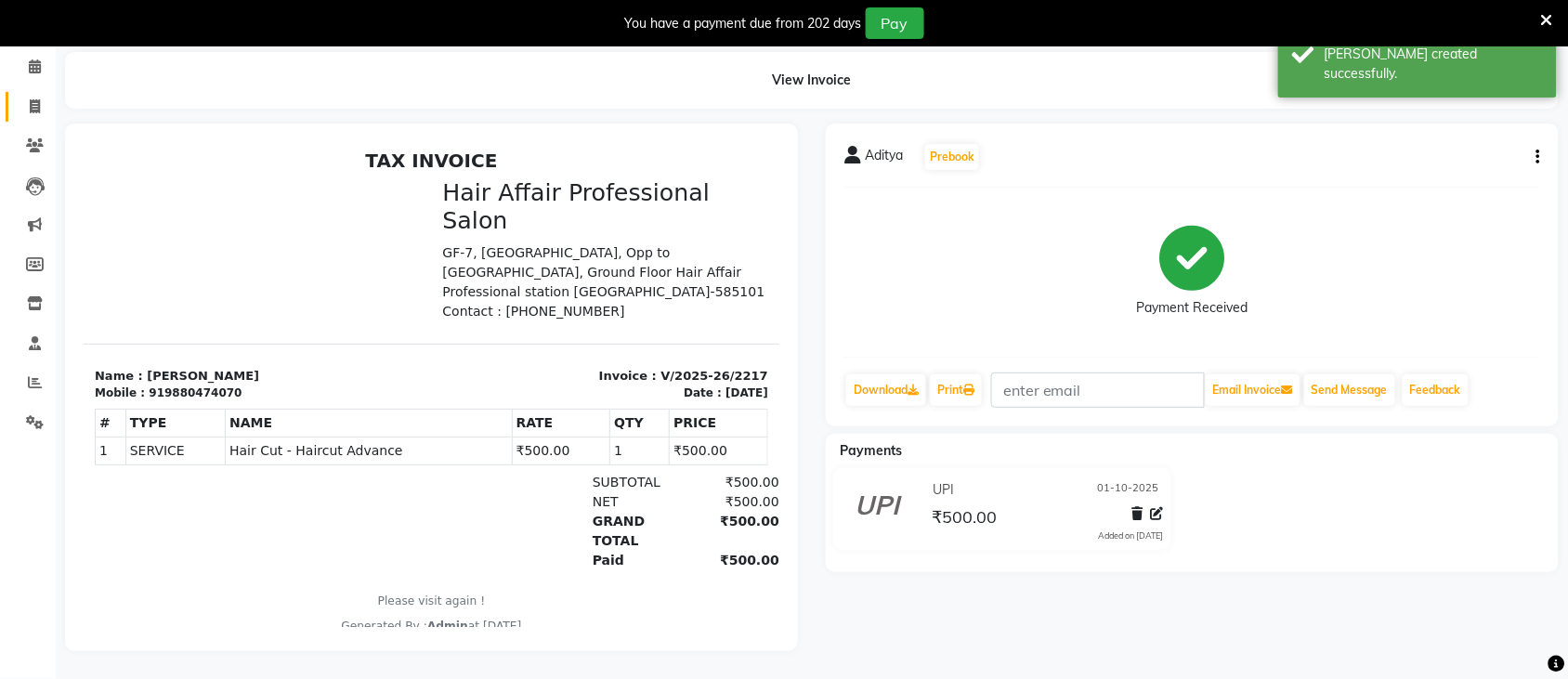
click at [24, 92] on link "Invoice" at bounding box center [27, 107] width 44 height 31
select select "service"
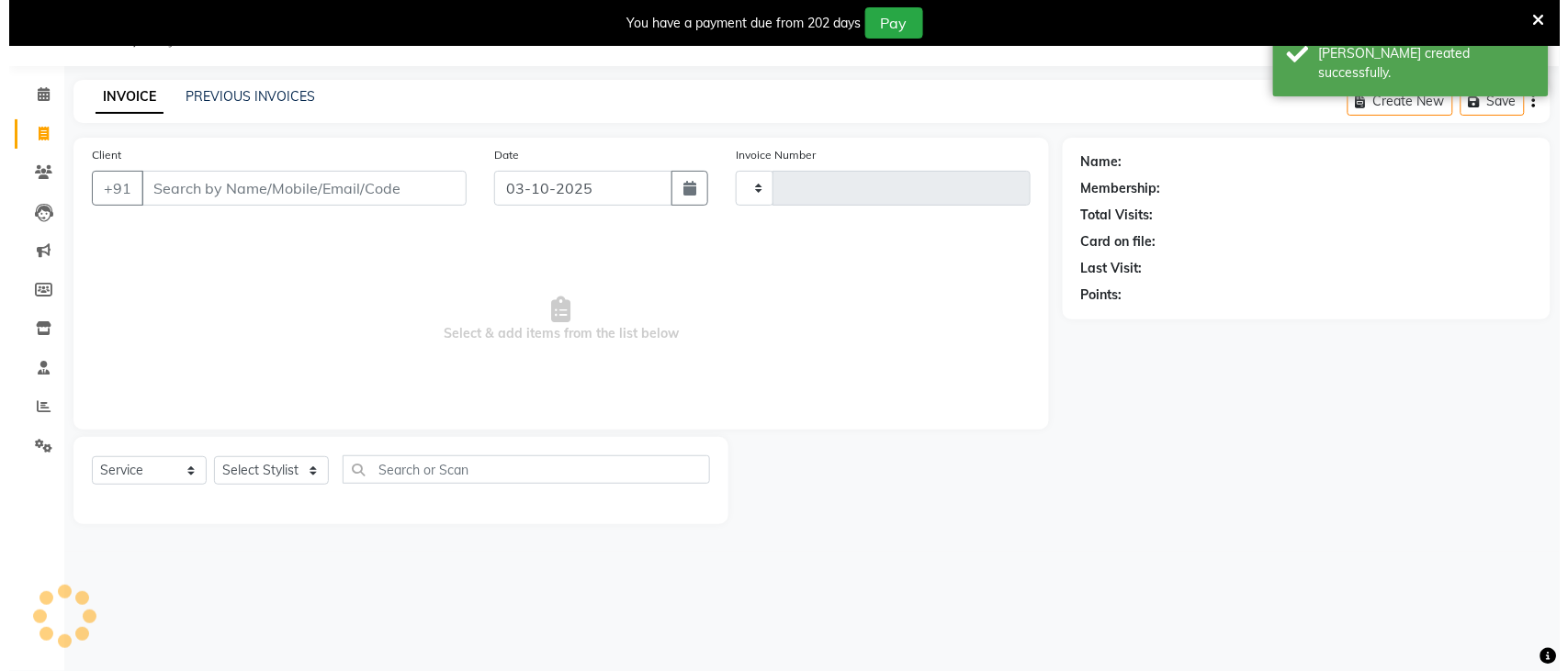
scroll to position [45, 0]
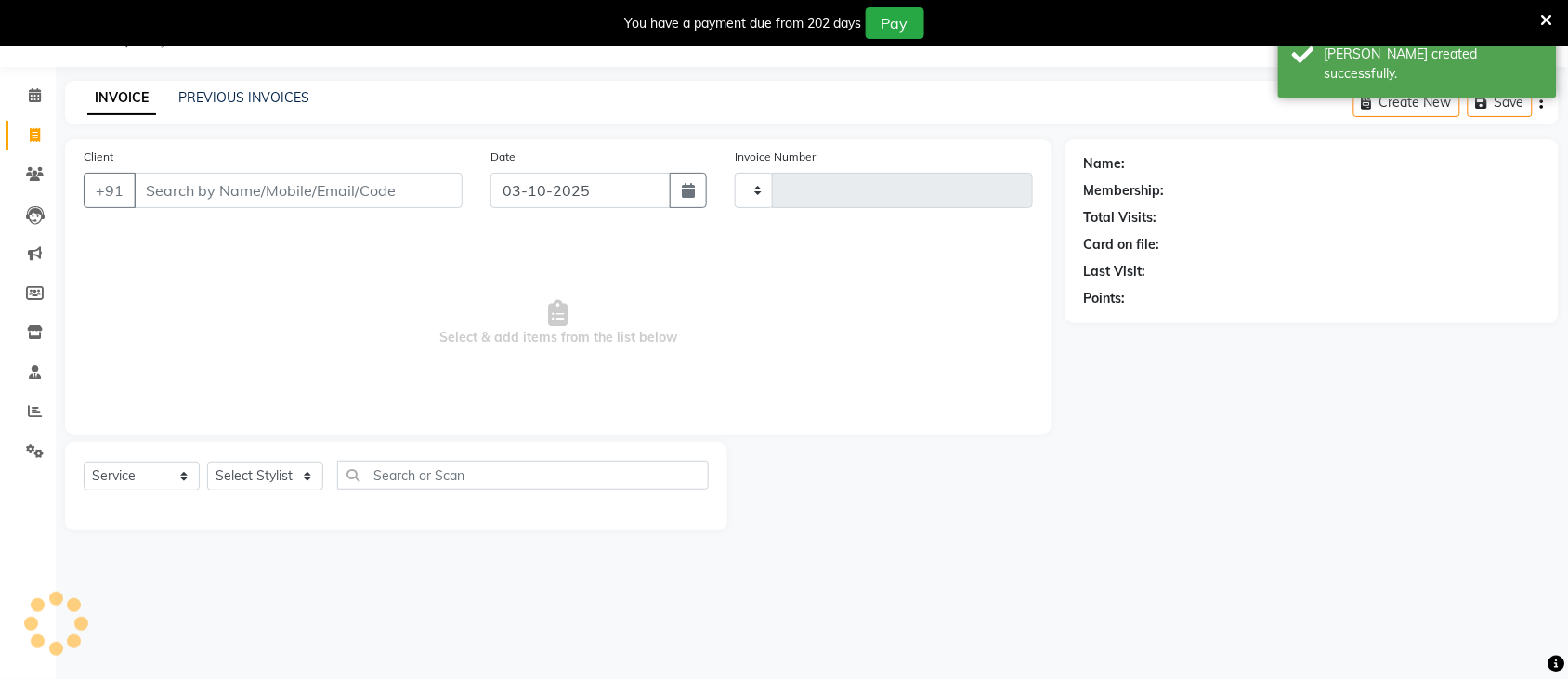
type input "2218"
select select "657"
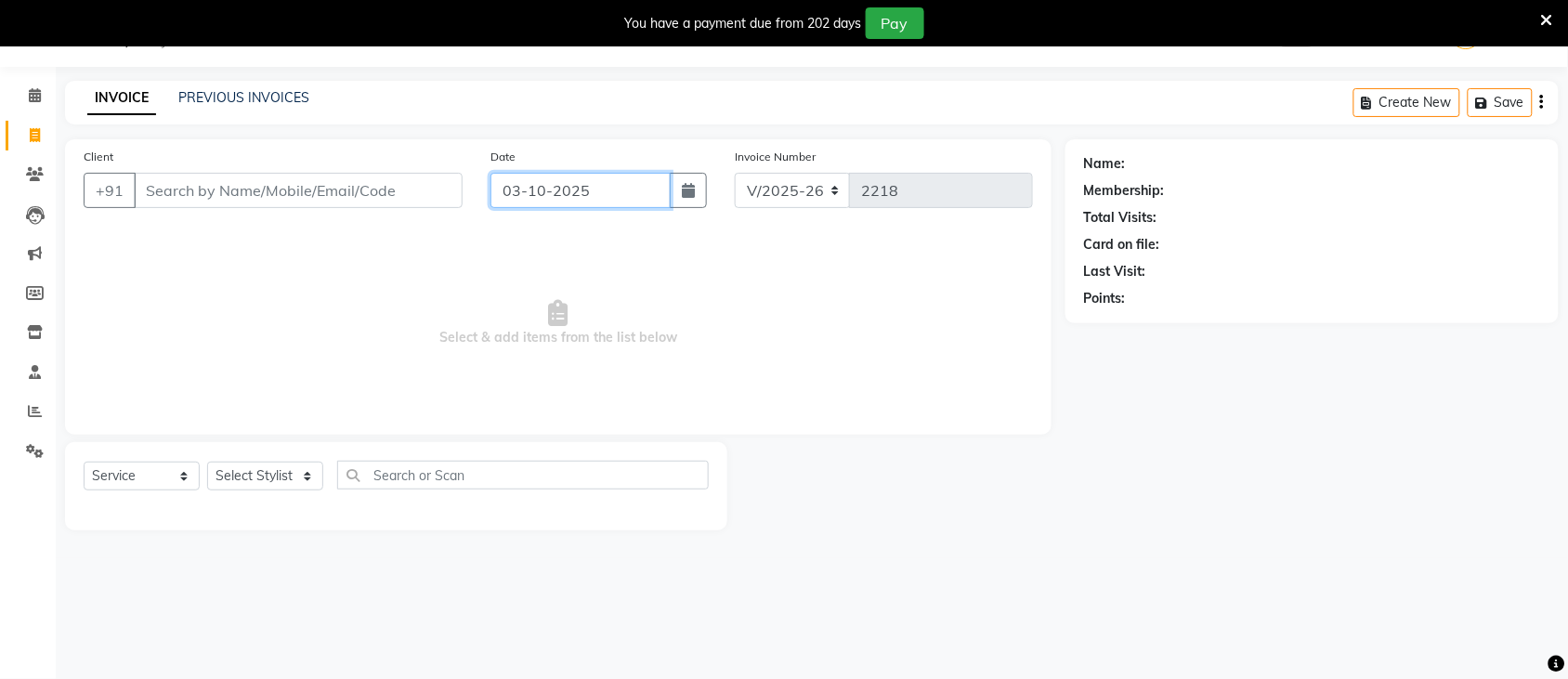
click at [639, 181] on input "03-10-2025" at bounding box center [580, 191] width 180 height 36
select select "10"
select select "2025"
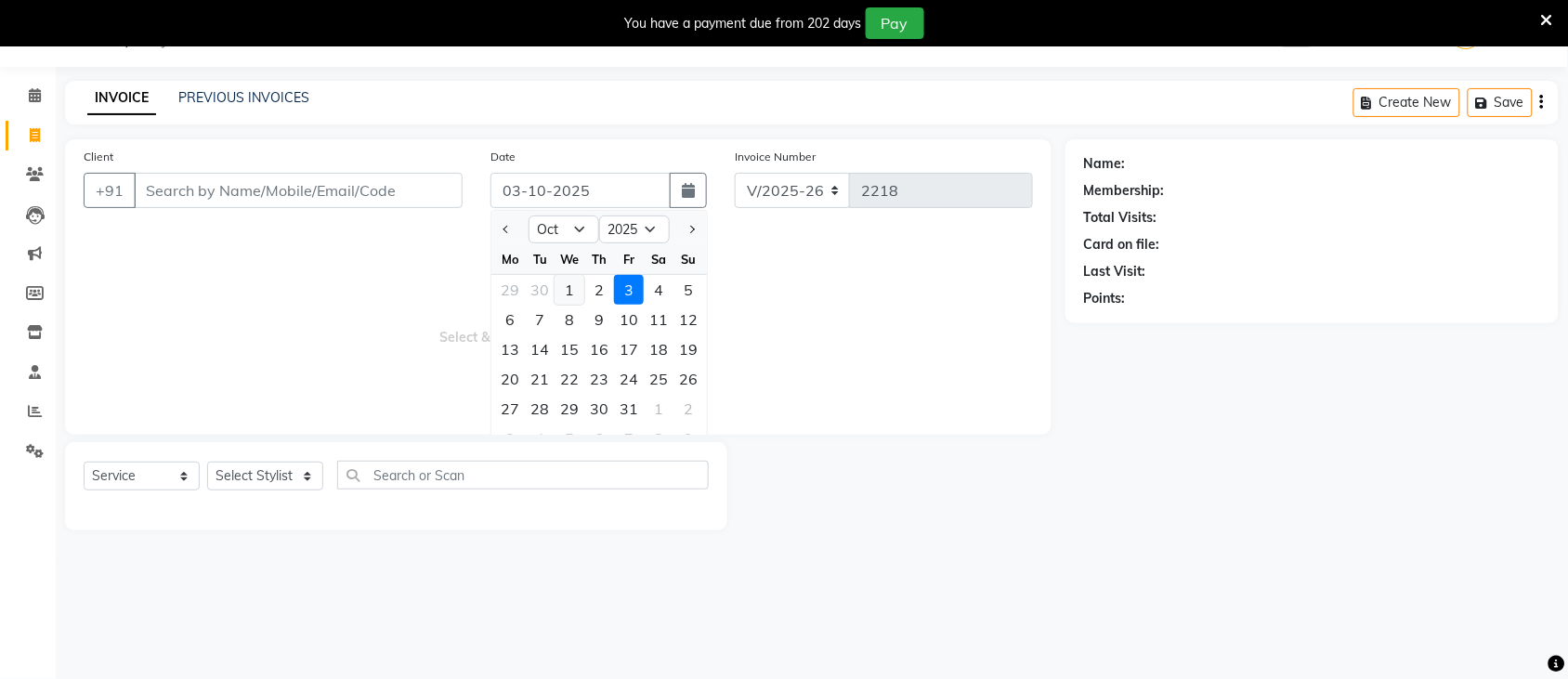
click at [572, 282] on div "1" at bounding box center [570, 290] width 30 height 30
type input "01-10-2025"
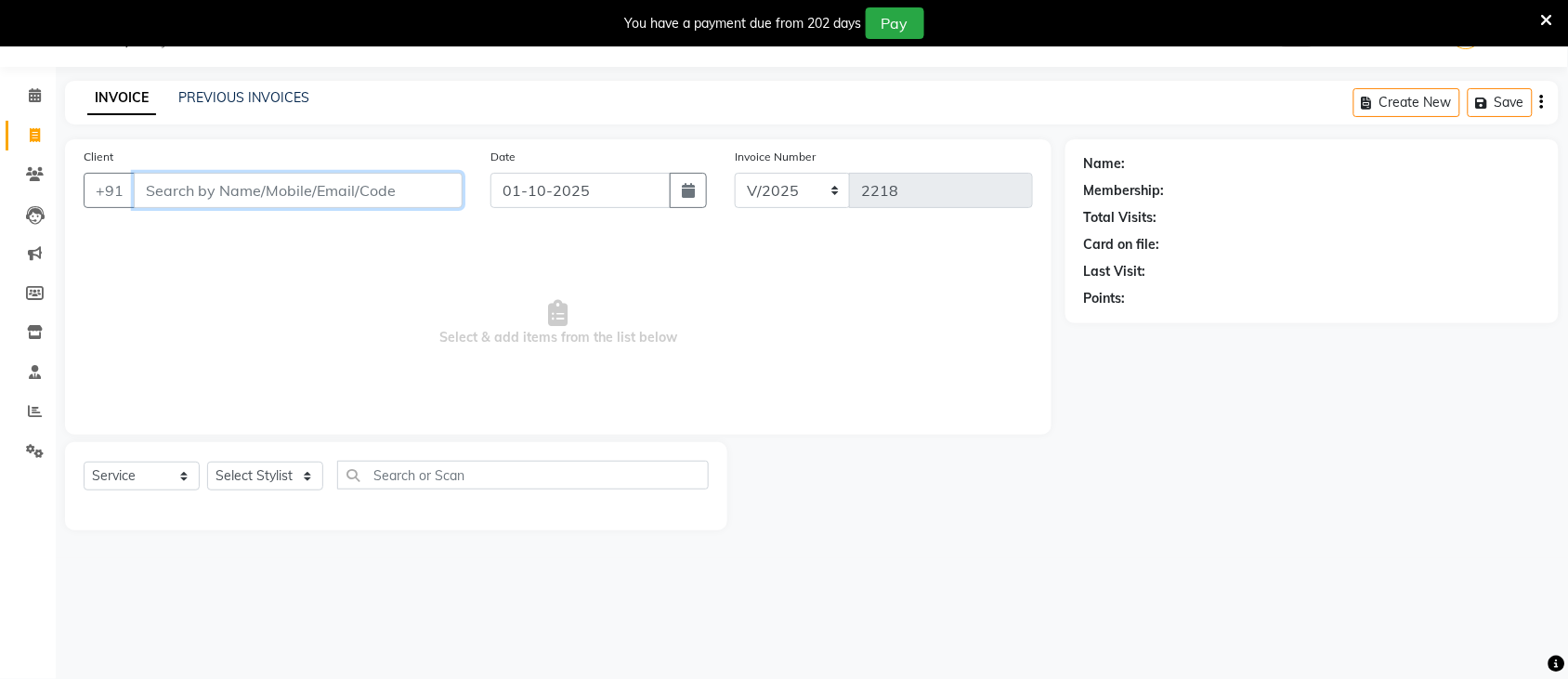
click at [258, 186] on input "Client" at bounding box center [298, 191] width 329 height 36
type input "8008614992"
click at [401, 184] on span "Add Client" at bounding box center [415, 191] width 73 height 19
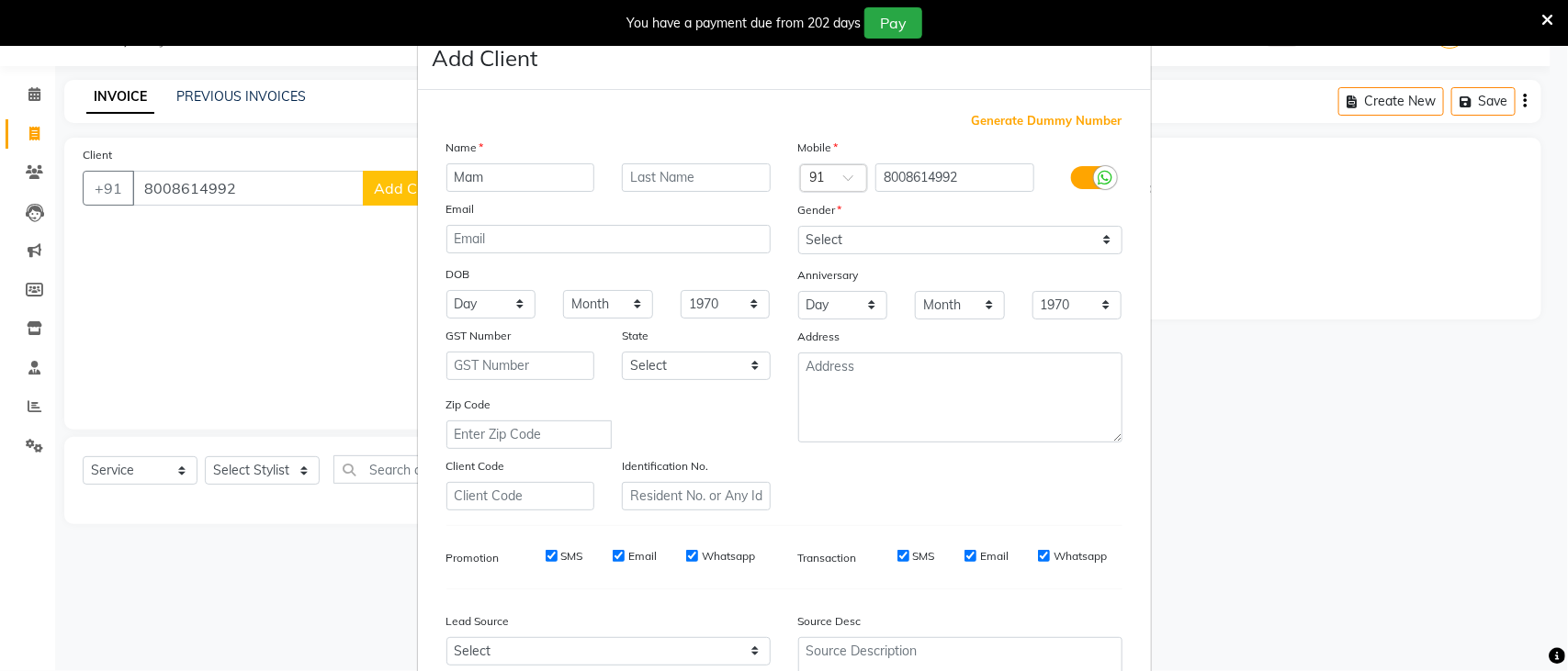
type input "Mam"
click at [1024, 235] on select "Select [DEMOGRAPHIC_DATA] [DEMOGRAPHIC_DATA] Other Prefer Not To Say" at bounding box center [960, 239] width 324 height 29
select select "[DEMOGRAPHIC_DATA]"
click at [798, 226] on select "Select [DEMOGRAPHIC_DATA] [DEMOGRAPHIC_DATA] Other Prefer Not To Say" at bounding box center [960, 239] width 324 height 29
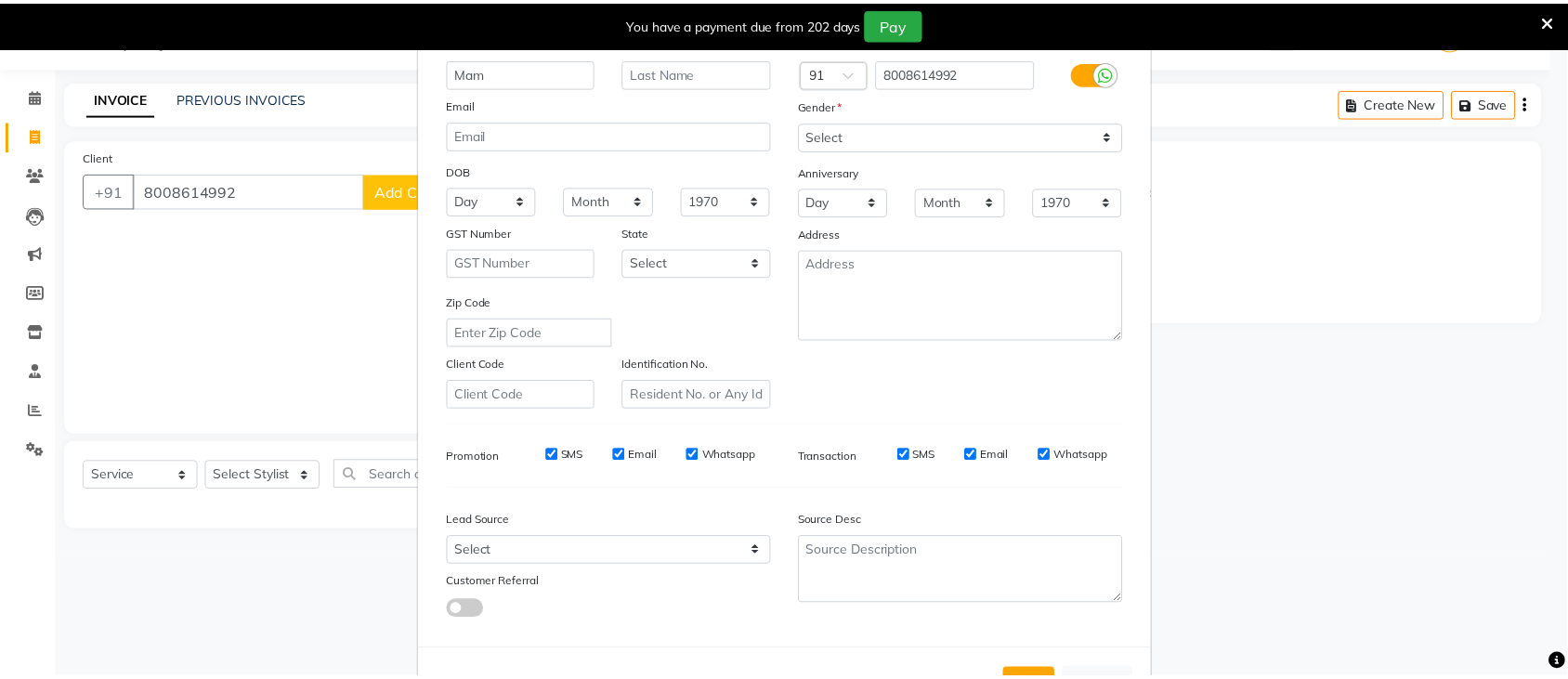
scroll to position [172, 0]
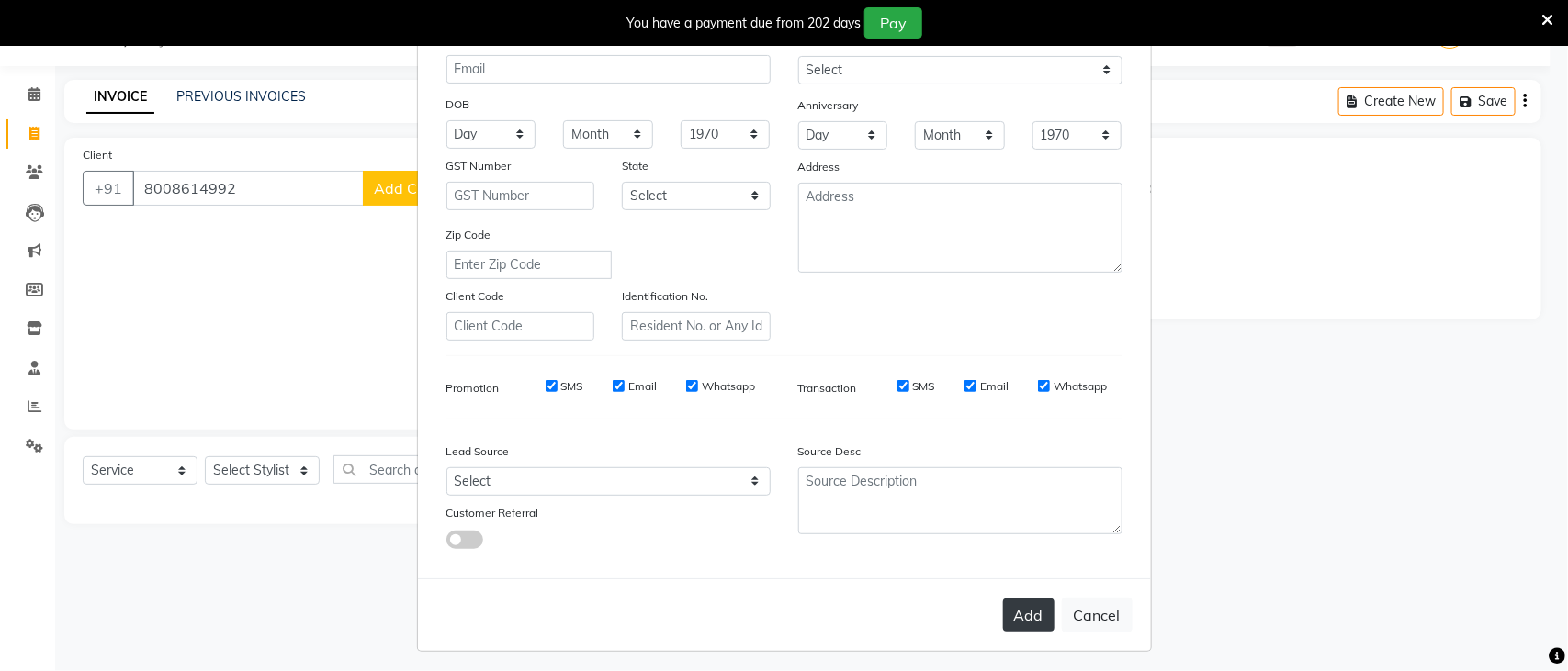
click at [1022, 607] on button "Add" at bounding box center [1028, 615] width 51 height 33
select select
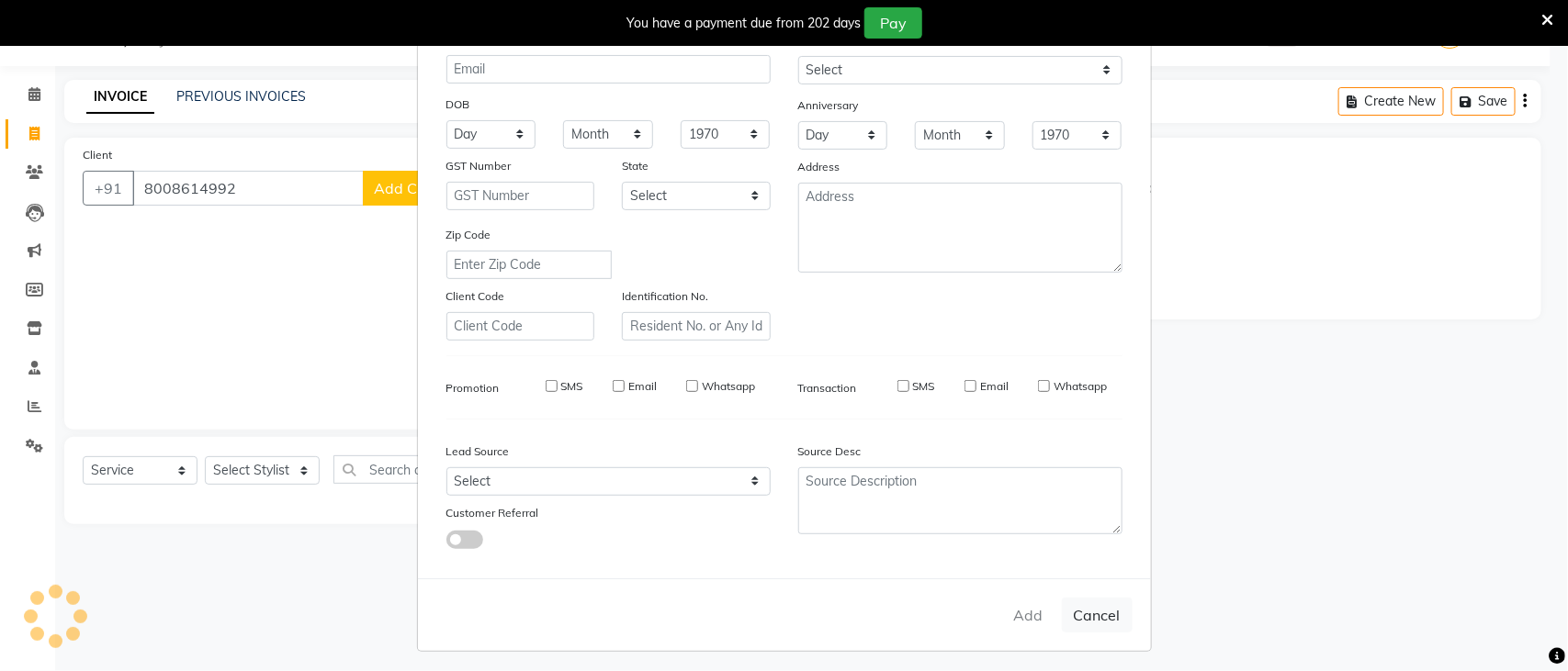
select select
checkbox input "false"
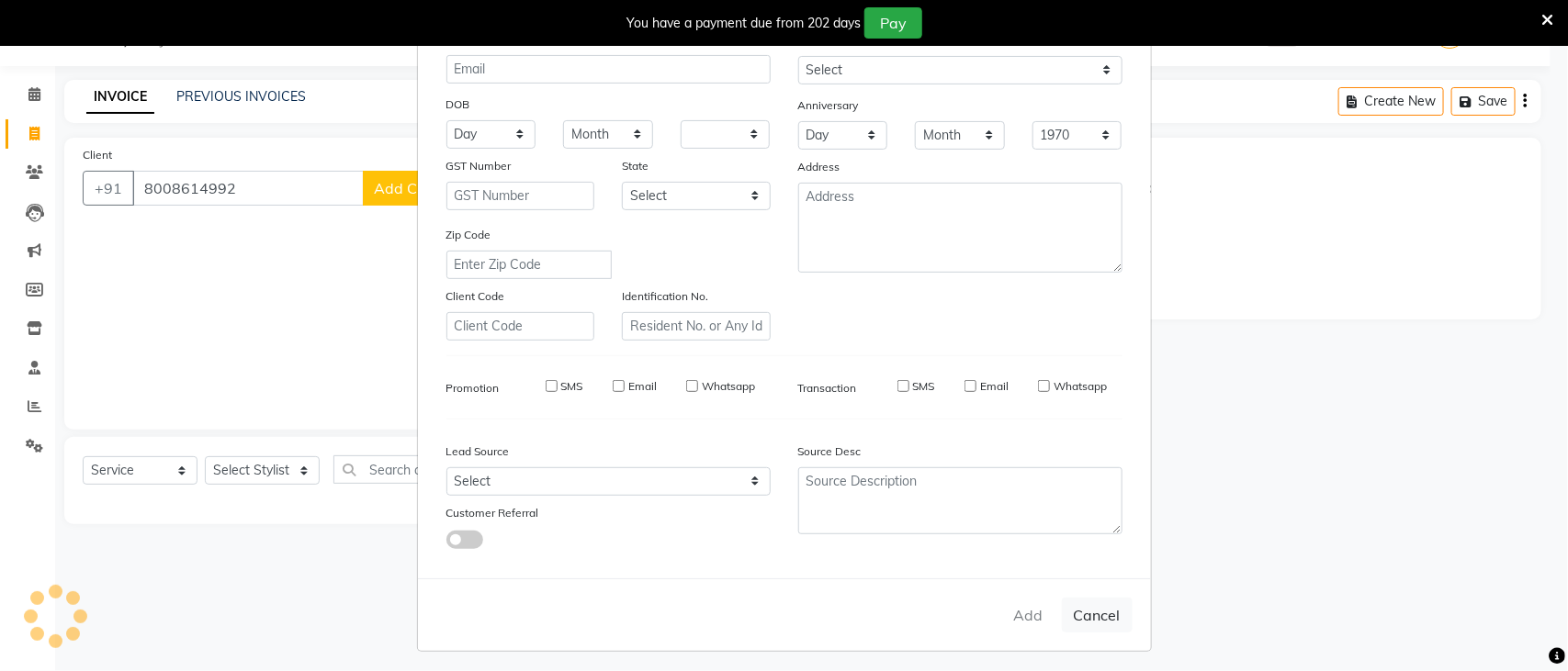
checkbox input "false"
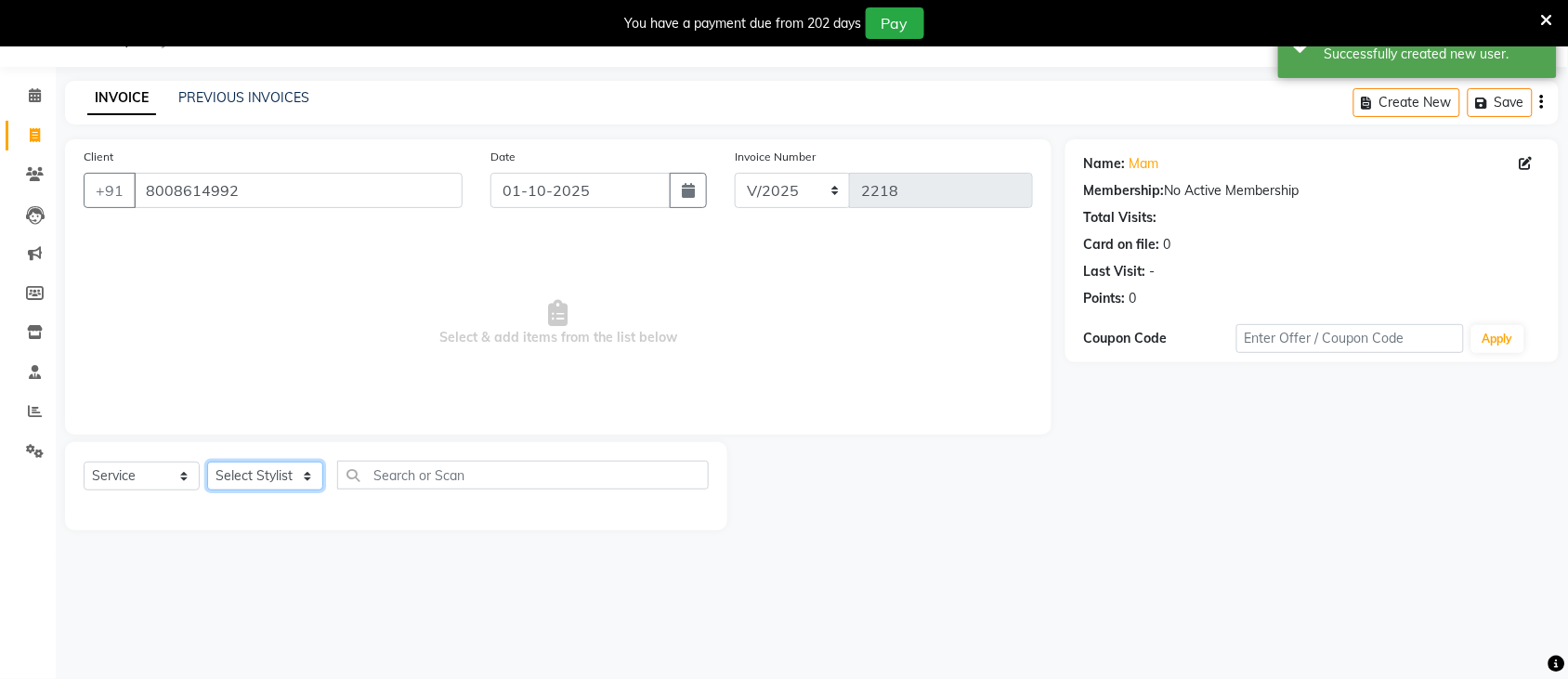
click at [300, 479] on select "Select Stylist [PERSON_NAME] [PERSON_NAME] Hair Affair Khan [PERSON_NAME] [PERS…" at bounding box center [266, 476] width 116 height 29
select select "91953"
click at [208, 462] on select "Select Stylist [PERSON_NAME] [PERSON_NAME] Hair Affair Khan [PERSON_NAME] [PERS…" at bounding box center [266, 476] width 116 height 29
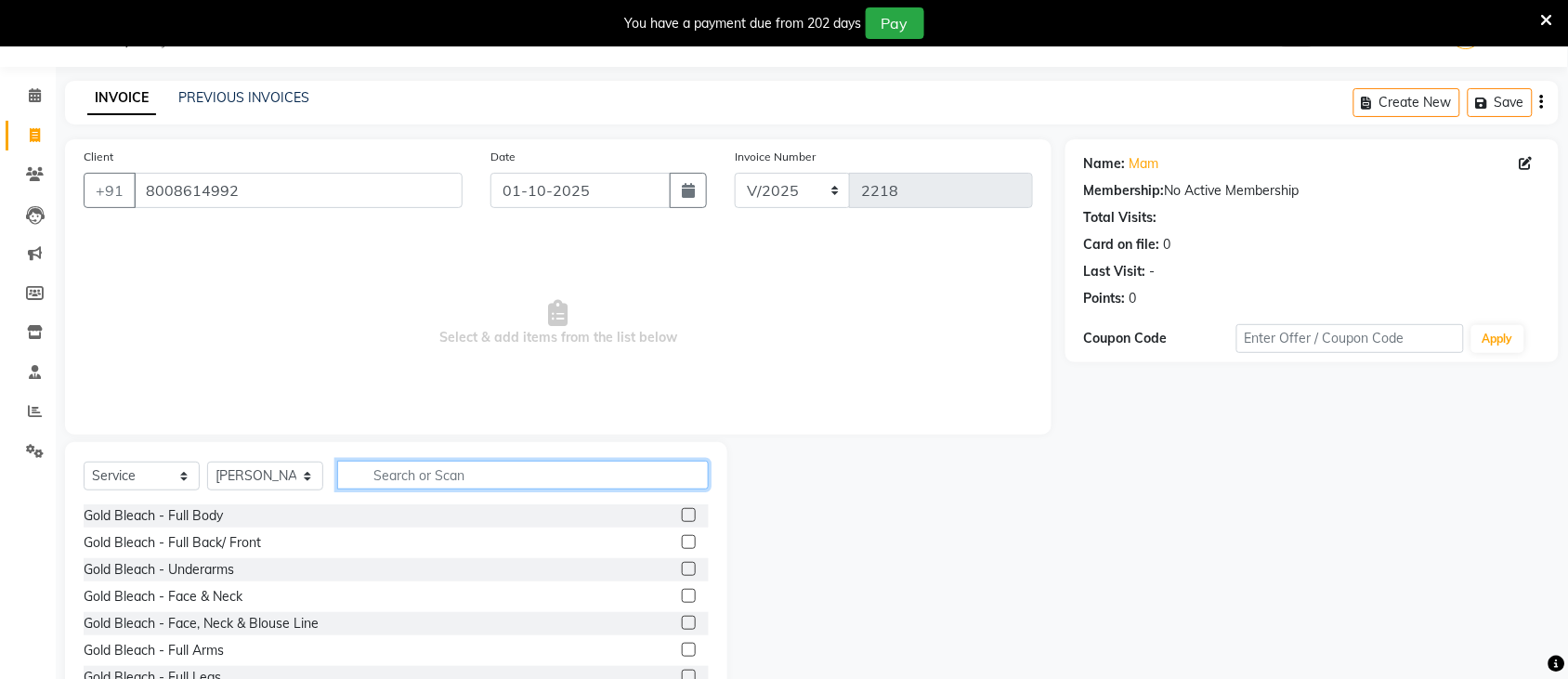
click at [481, 481] on input "text" at bounding box center [523, 475] width 372 height 29
type input "wax"
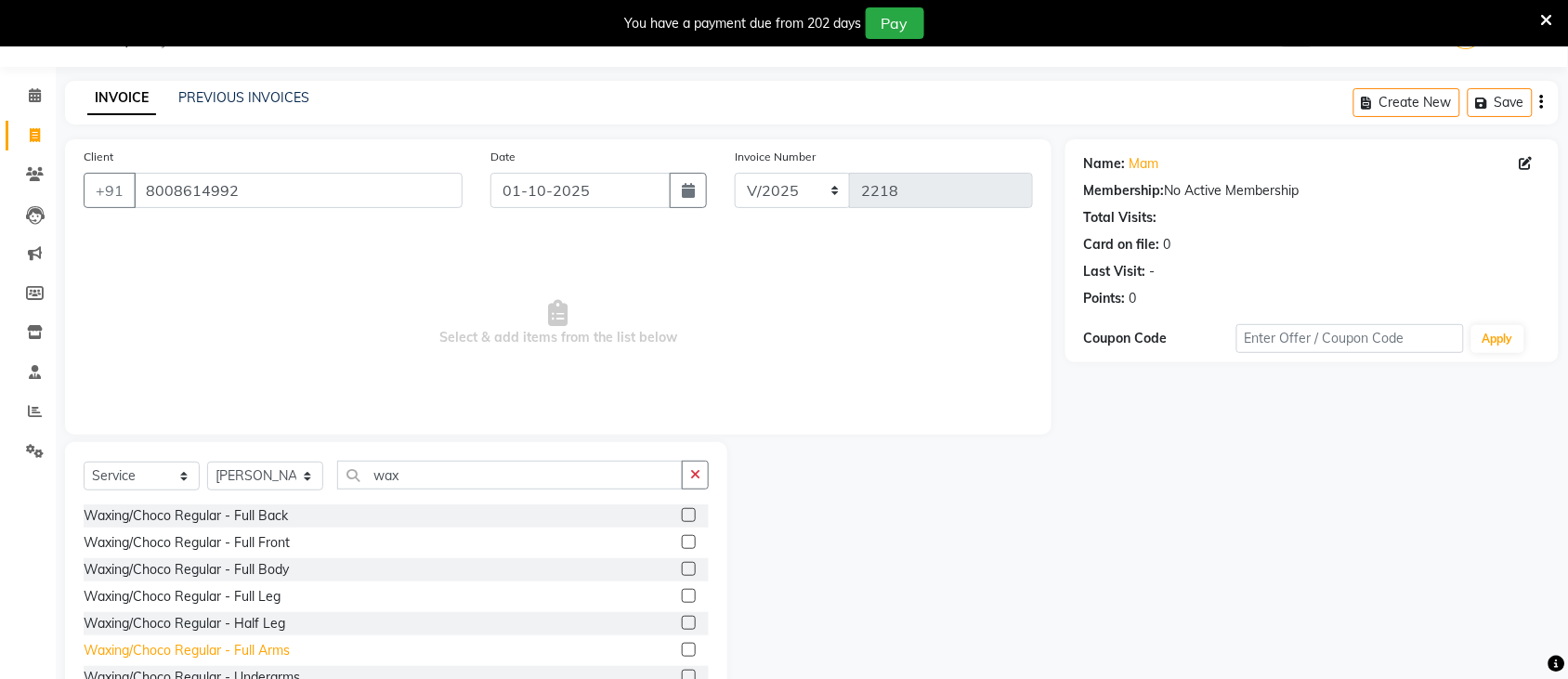
click at [269, 649] on div "Waxing/Choco Regular - Full Arms" at bounding box center [187, 651] width 207 height 20
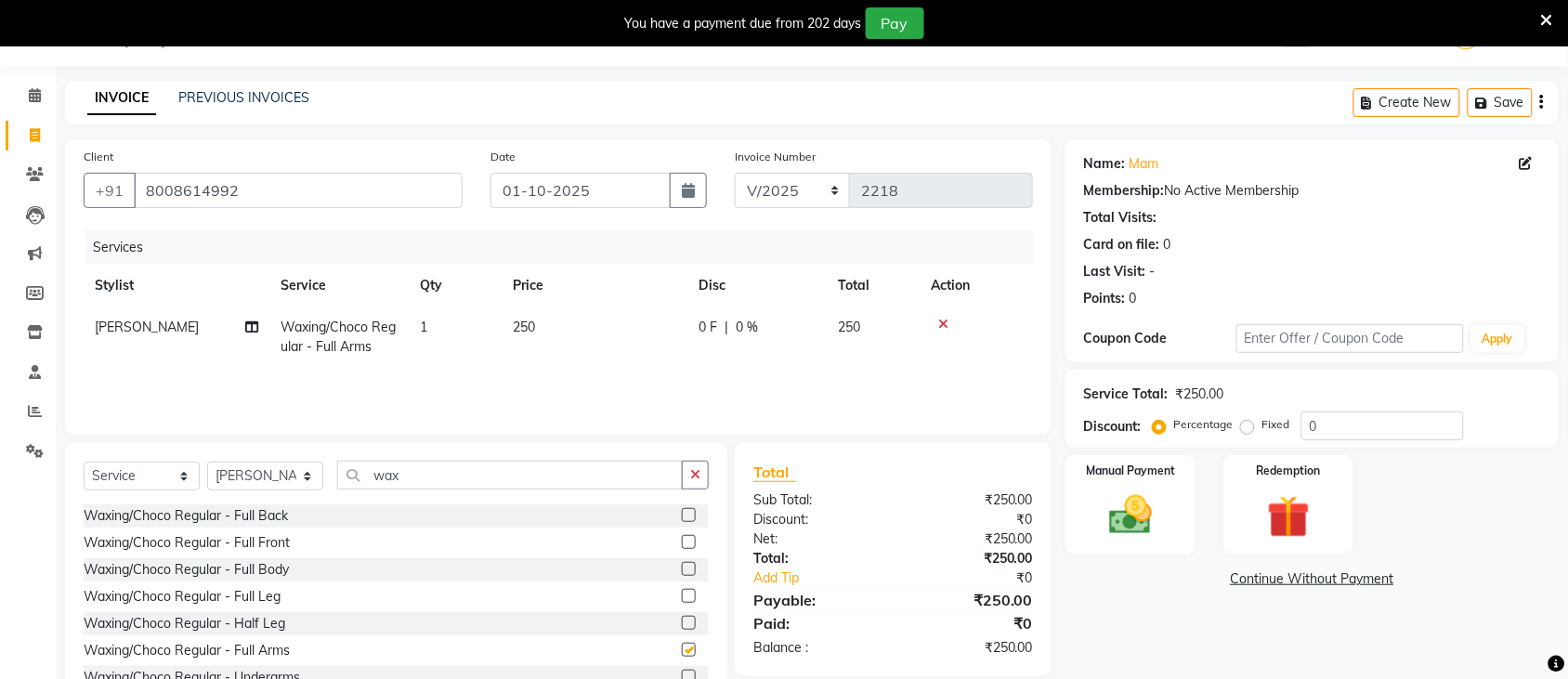
checkbox input "false"
click at [592, 314] on td "250" at bounding box center [594, 336] width 186 height 61
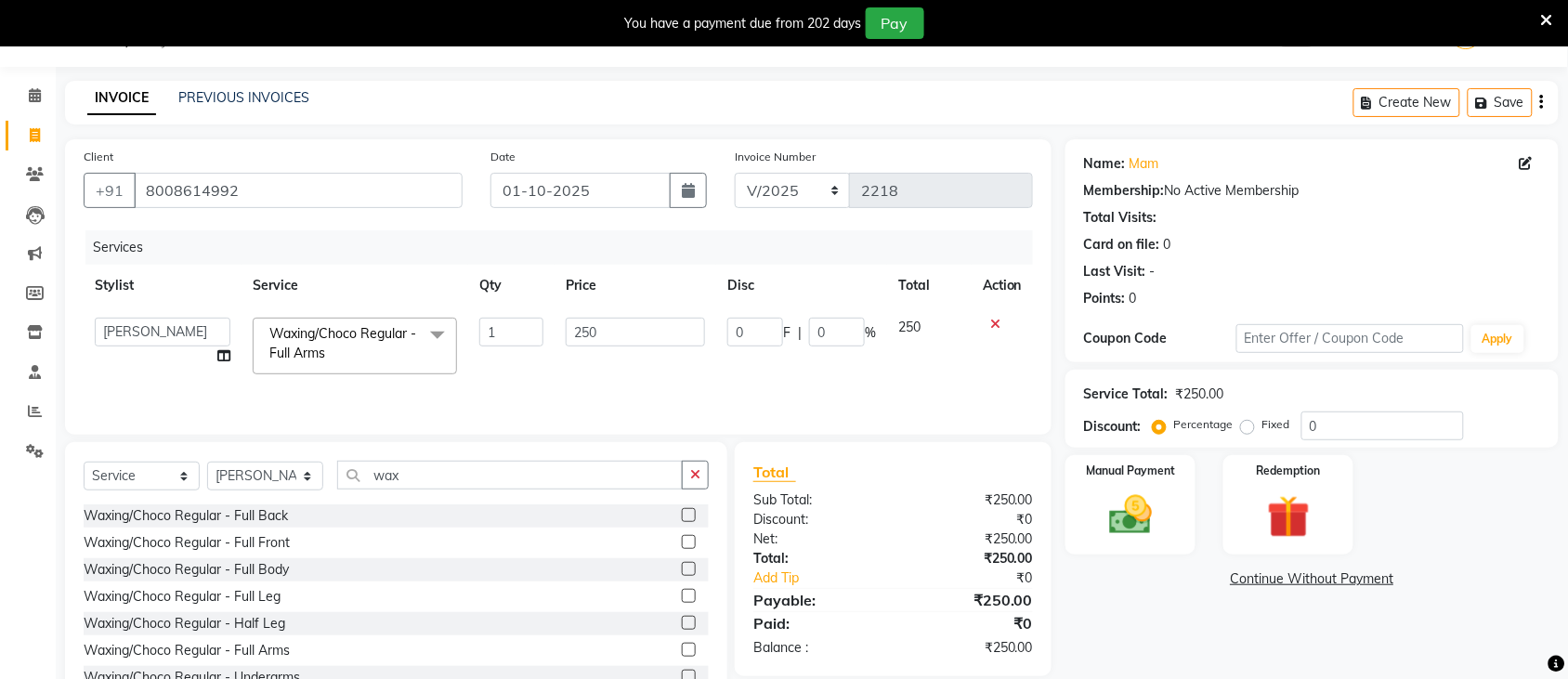
click at [647, 314] on td "250" at bounding box center [636, 346] width 161 height 79
drag, startPoint x: 647, startPoint y: 314, endPoint x: 647, endPoint y: 331, distance: 17.0
click at [647, 331] on td "250" at bounding box center [636, 346] width 161 height 79
click at [647, 331] on input "250" at bounding box center [636, 332] width 139 height 29
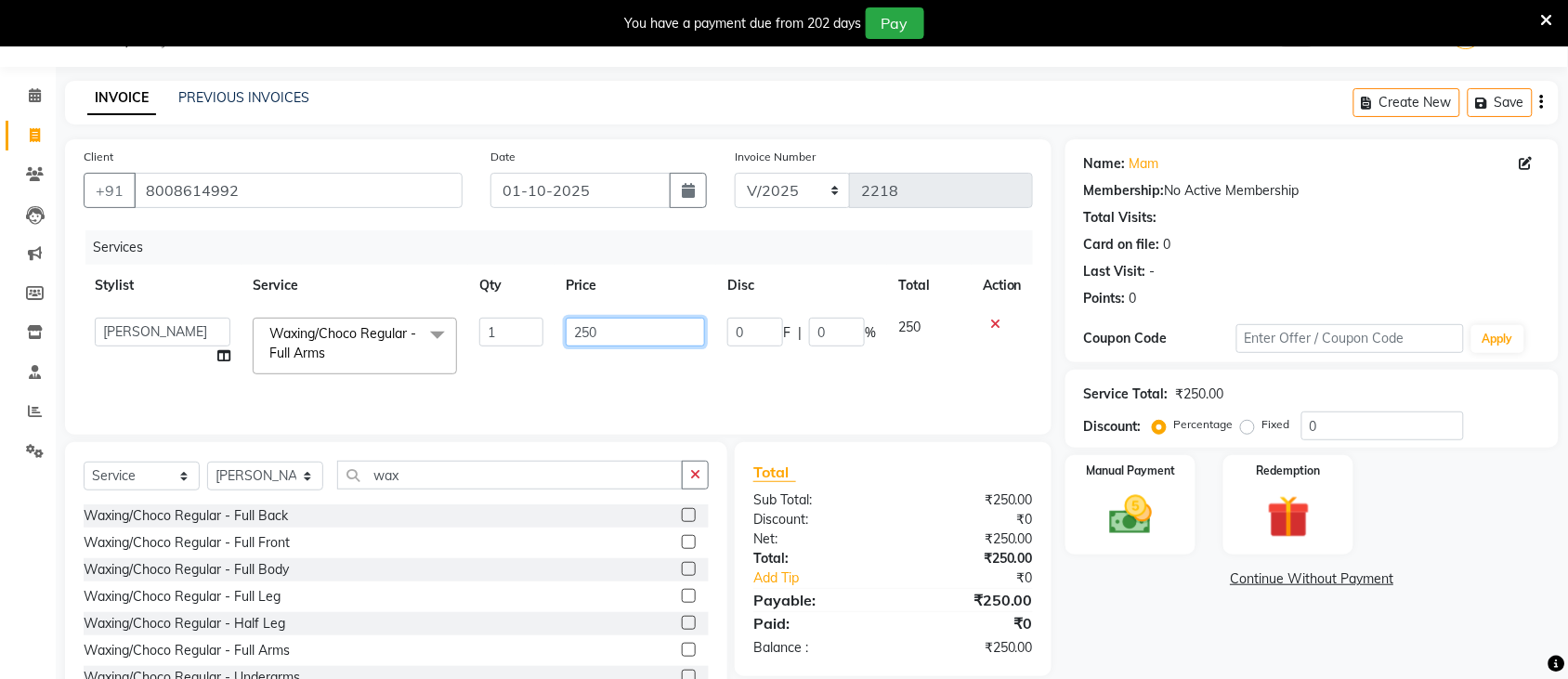
click at [647, 331] on input "250" at bounding box center [636, 332] width 139 height 29
type input "1700"
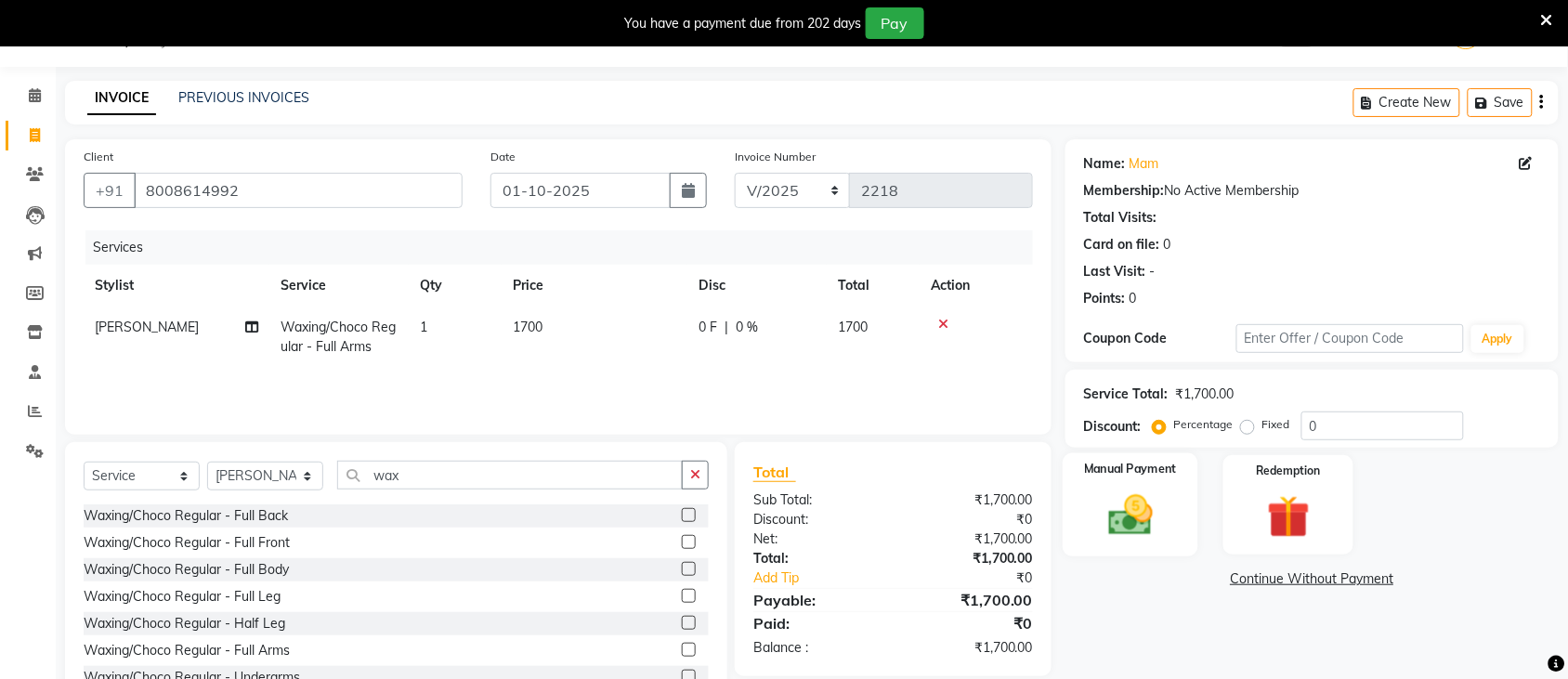
click at [1135, 540] on img at bounding box center [1130, 515] width 72 height 51
click at [1409, 569] on span "UPI" at bounding box center [1409, 579] width 29 height 22
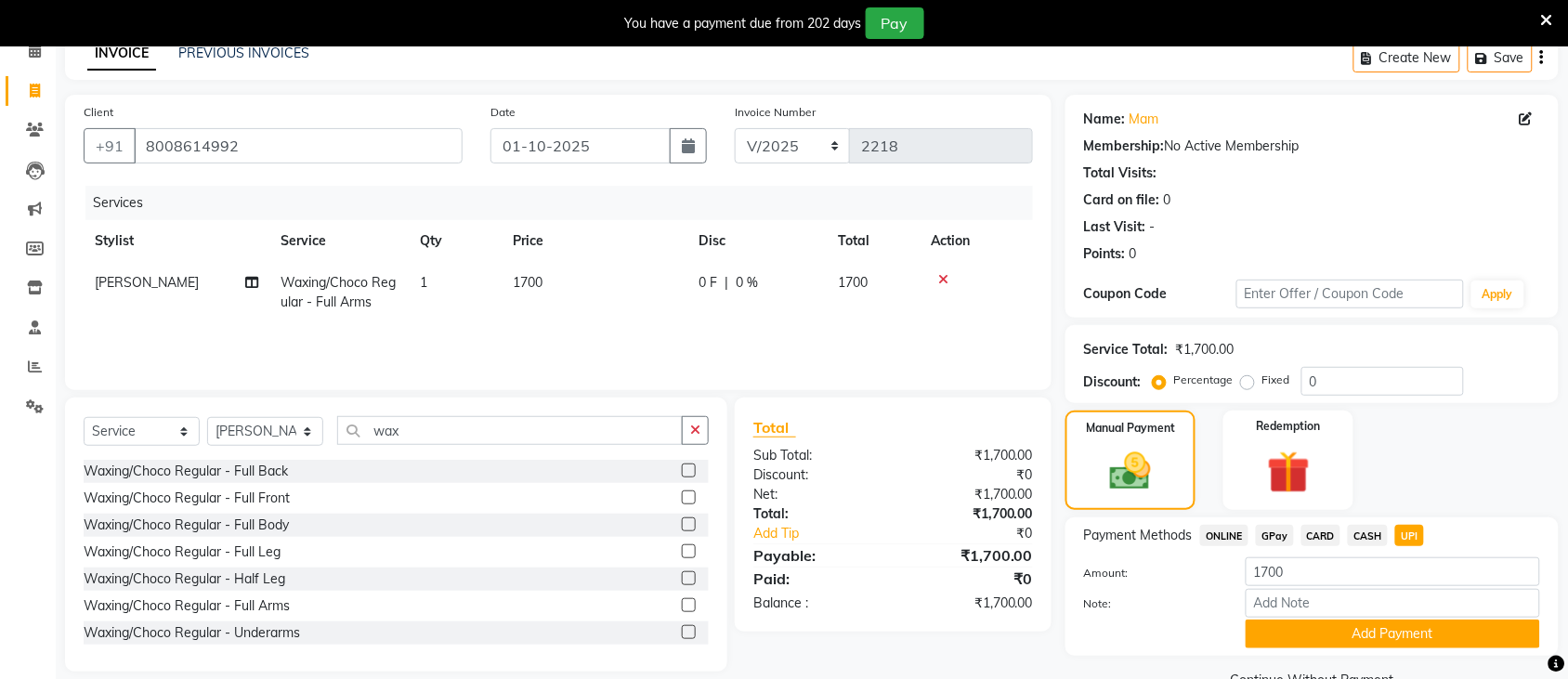
scroll to position [132, 0]
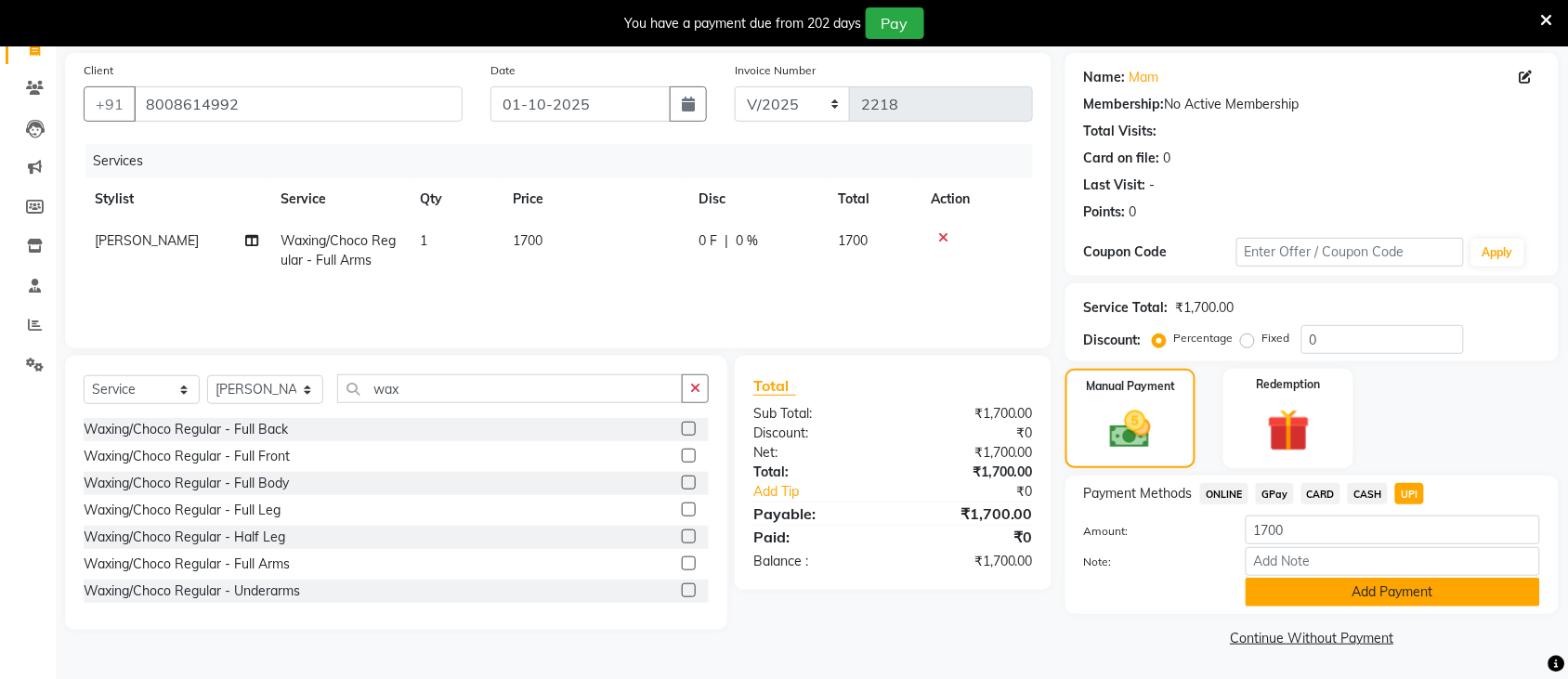
click at [1306, 585] on button "Add Payment" at bounding box center [1393, 592] width 295 height 29
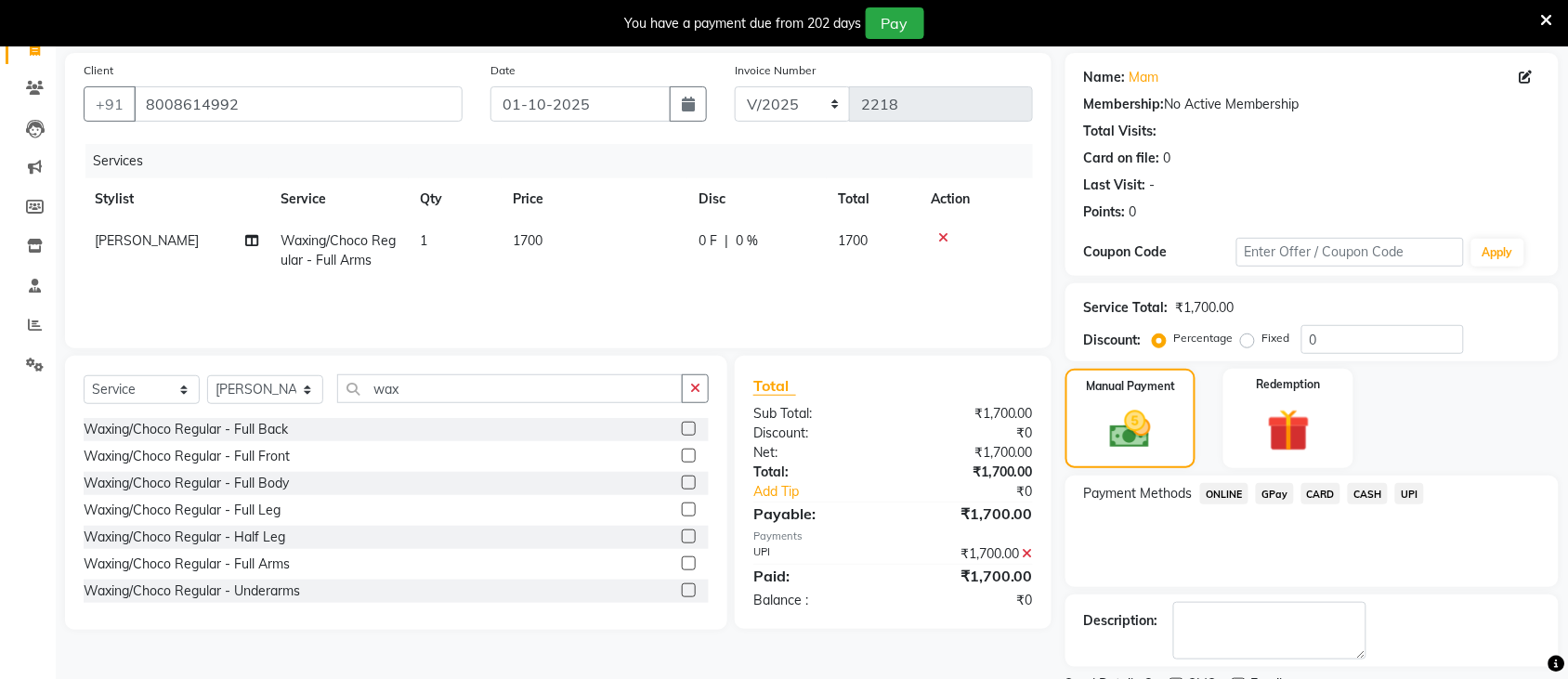
scroll to position [212, 0]
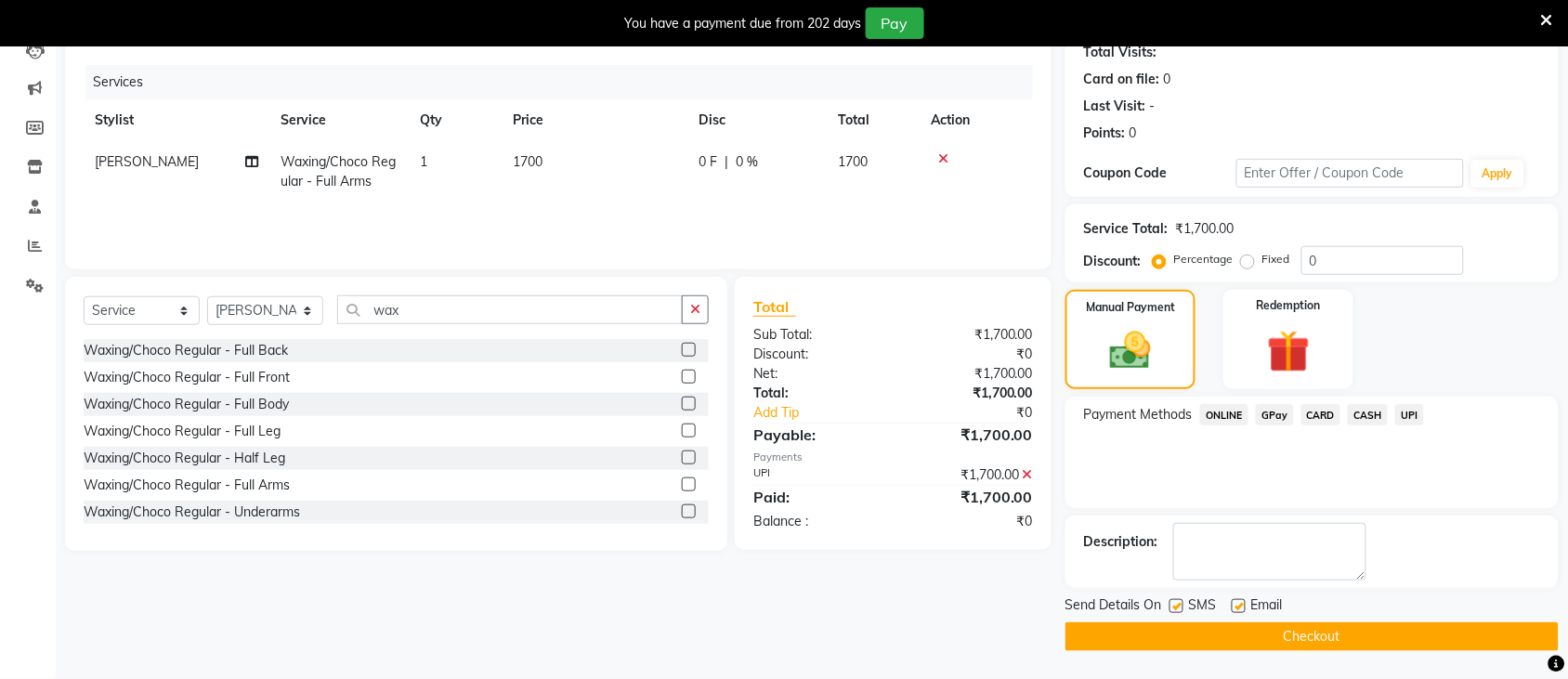
click at [1424, 632] on button "Checkout" at bounding box center [1312, 637] width 493 height 29
